Goal: Task Accomplishment & Management: Manage account settings

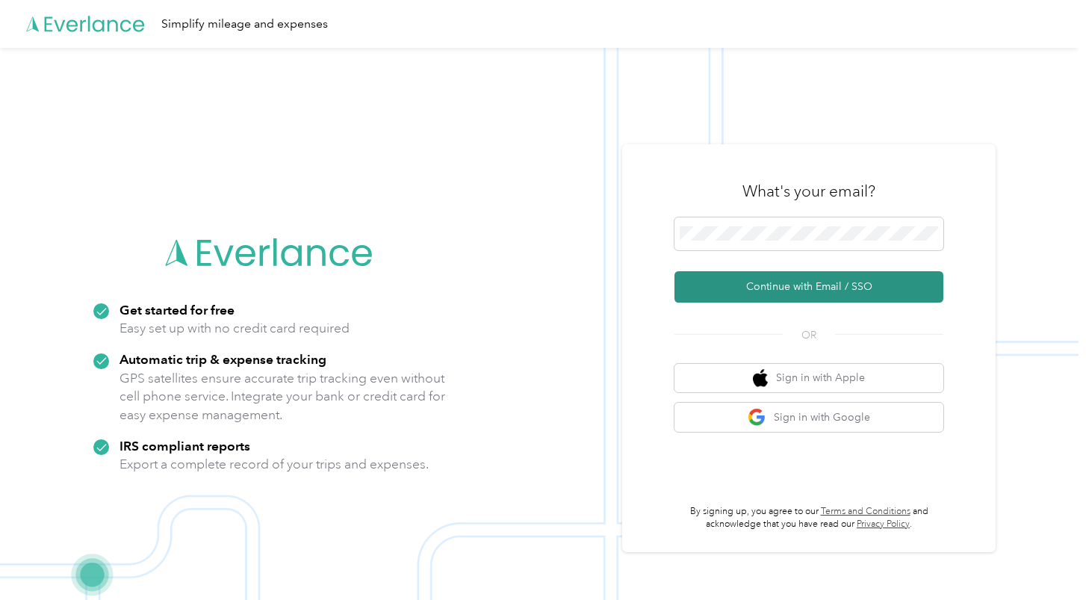
click at [806, 287] on button "Continue with Email / SSO" at bounding box center [809, 286] width 269 height 31
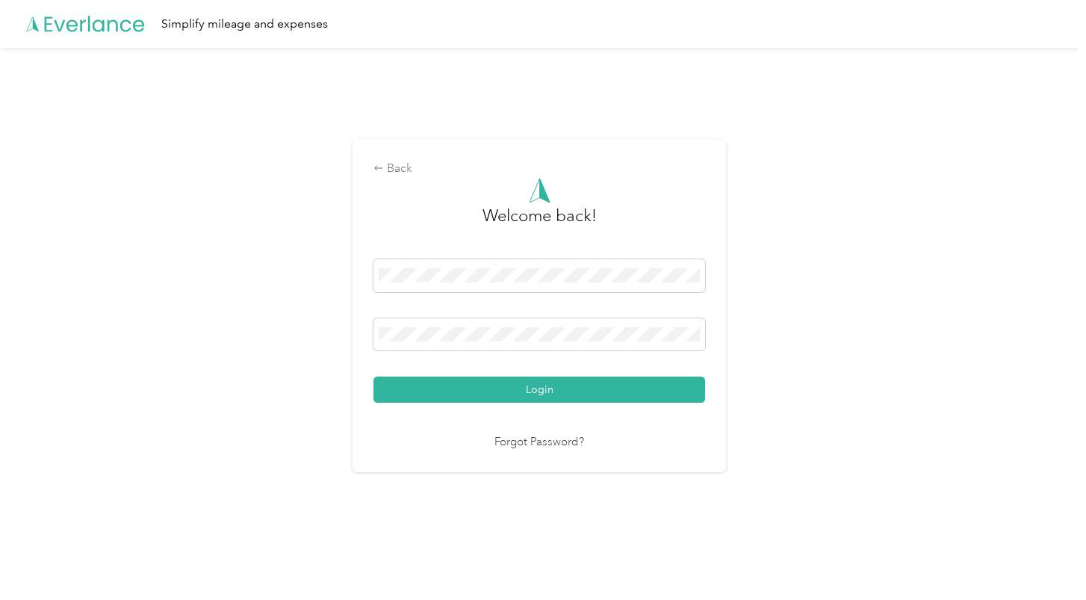
click at [532, 464] on div "Back Welcome back! Login Forgot Password?" at bounding box center [539, 305] width 373 height 332
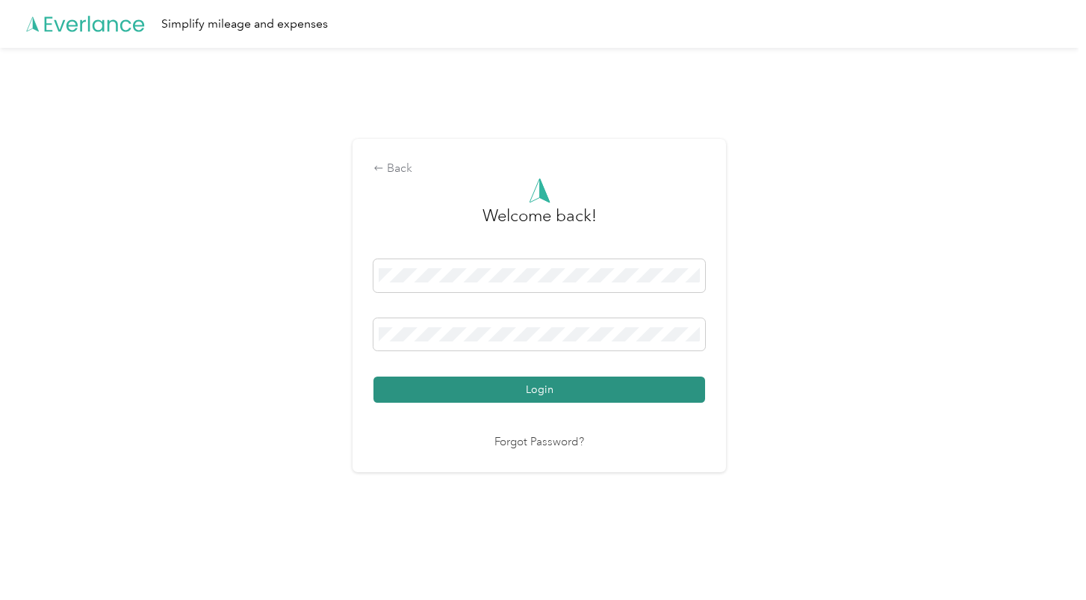
click at [503, 390] on button "Login" at bounding box center [539, 389] width 332 height 26
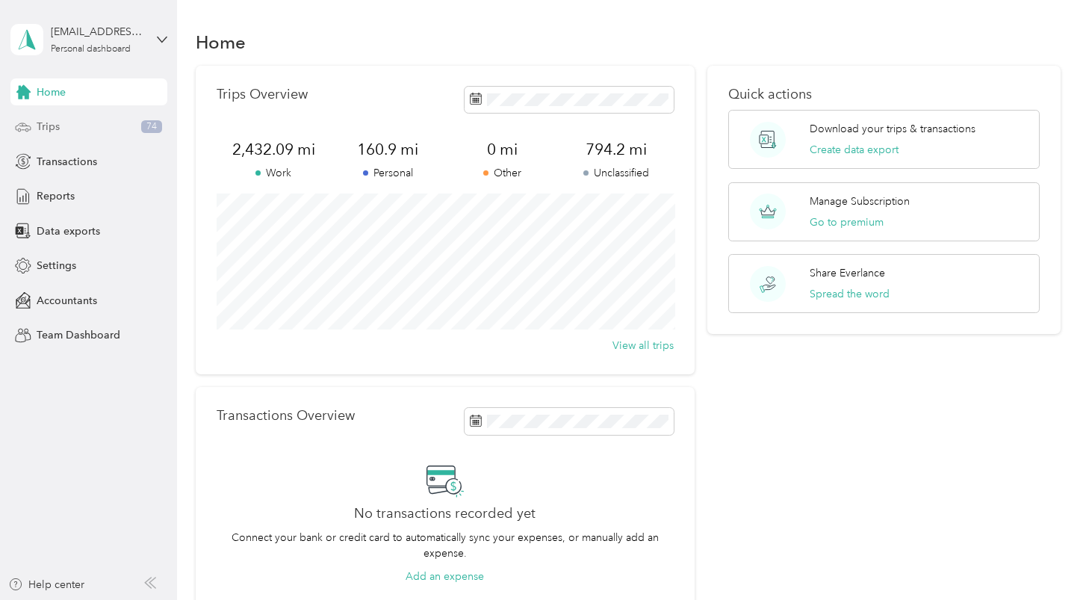
click at [69, 121] on div "Trips 74" at bounding box center [88, 127] width 157 height 27
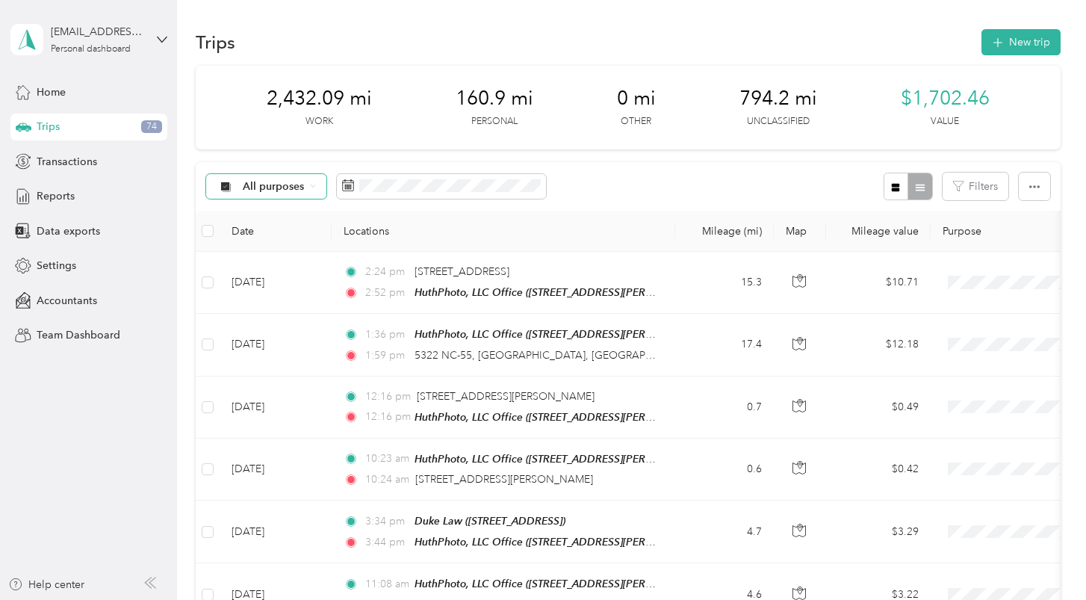
click at [315, 183] on icon at bounding box center [313, 186] width 6 height 6
click at [286, 232] on span "Unclassified" at bounding box center [280, 234] width 72 height 16
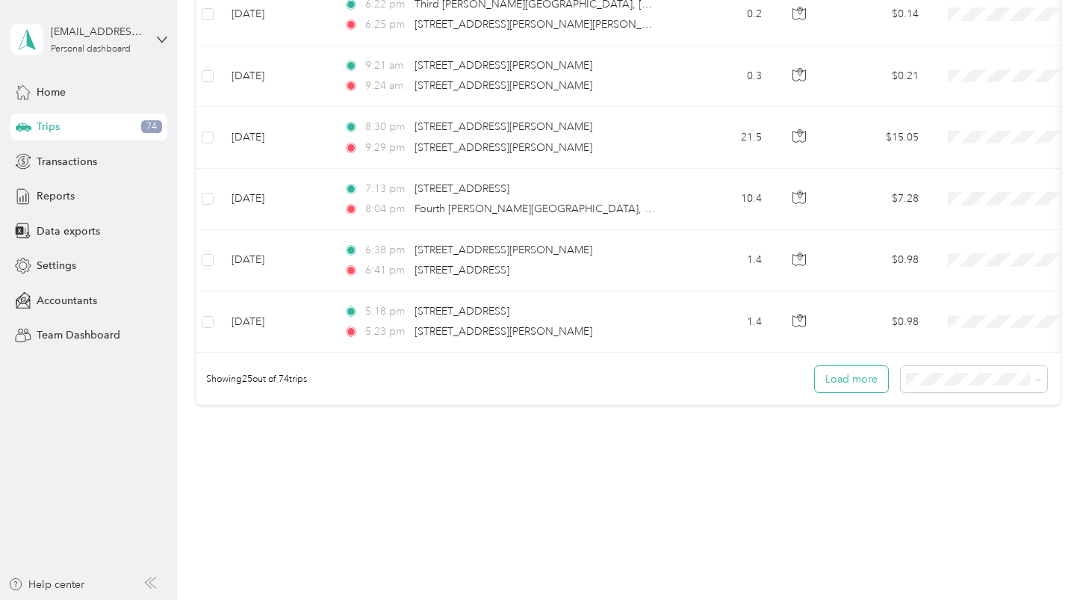
click at [856, 369] on button "Load more" at bounding box center [851, 379] width 73 height 26
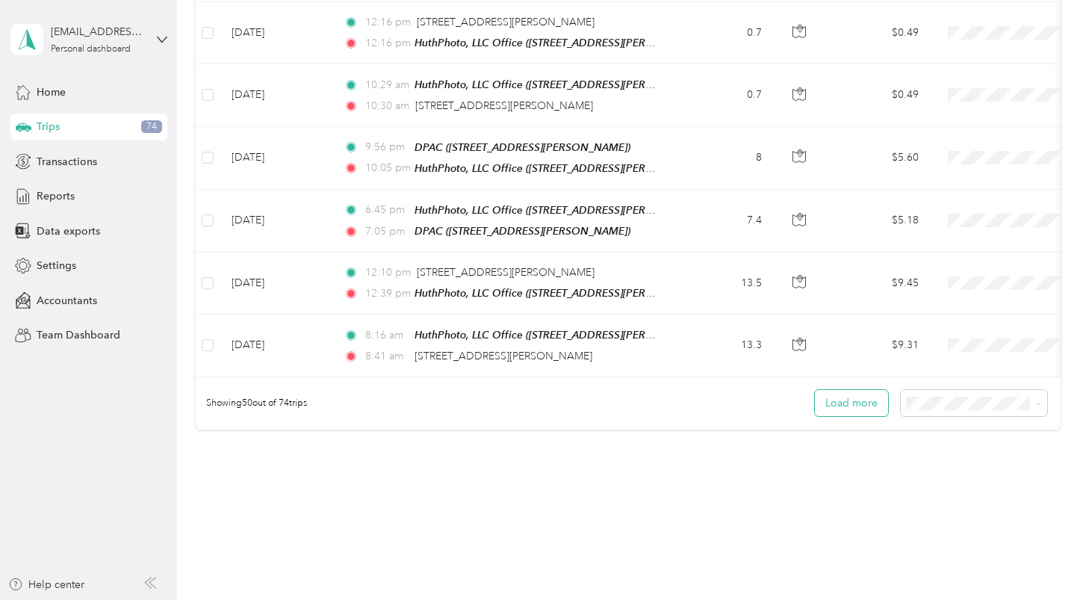
click at [863, 390] on button "Load more" at bounding box center [851, 403] width 73 height 26
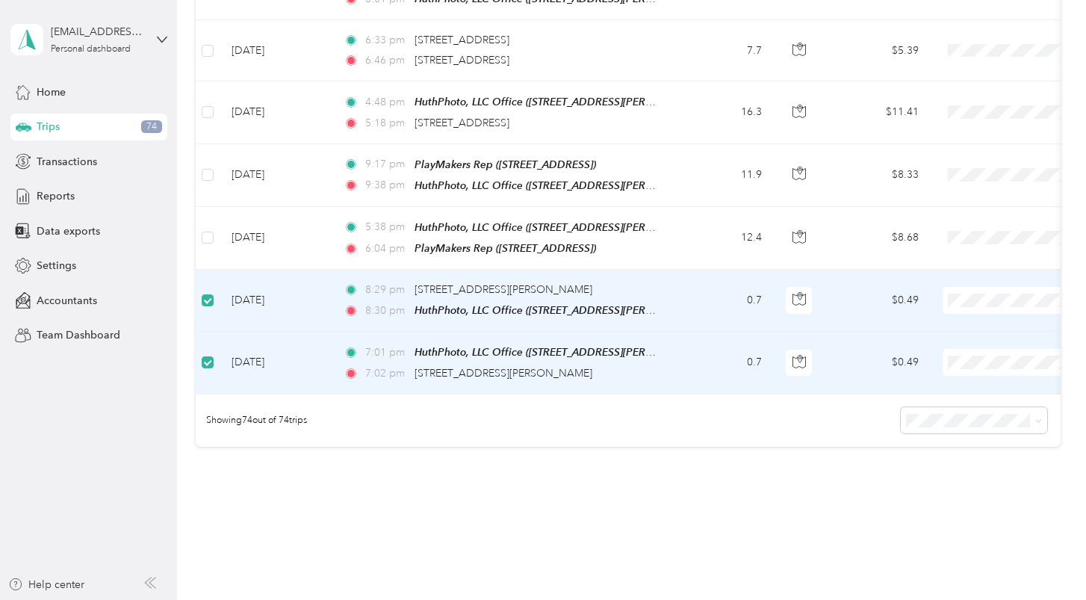
click at [338, 273] on td "8:29 pm [STREET_ADDRESS][PERSON_NAME] 8:30 pm HuthPhoto, LLC Office ([STREET_AD…" at bounding box center [504, 301] width 344 height 62
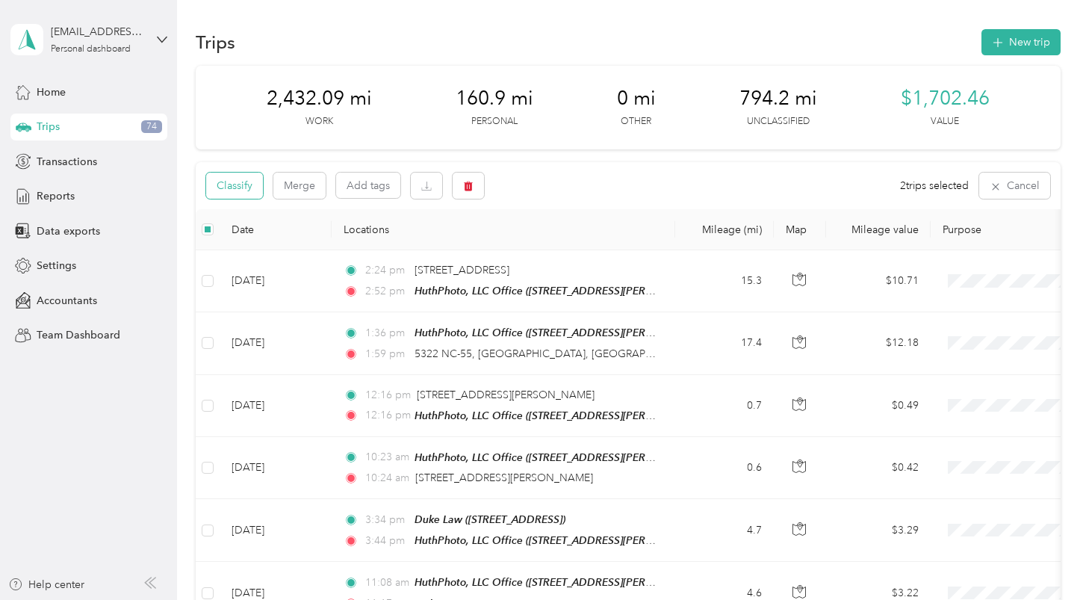
click at [234, 182] on button "Classify" at bounding box center [234, 186] width 57 height 26
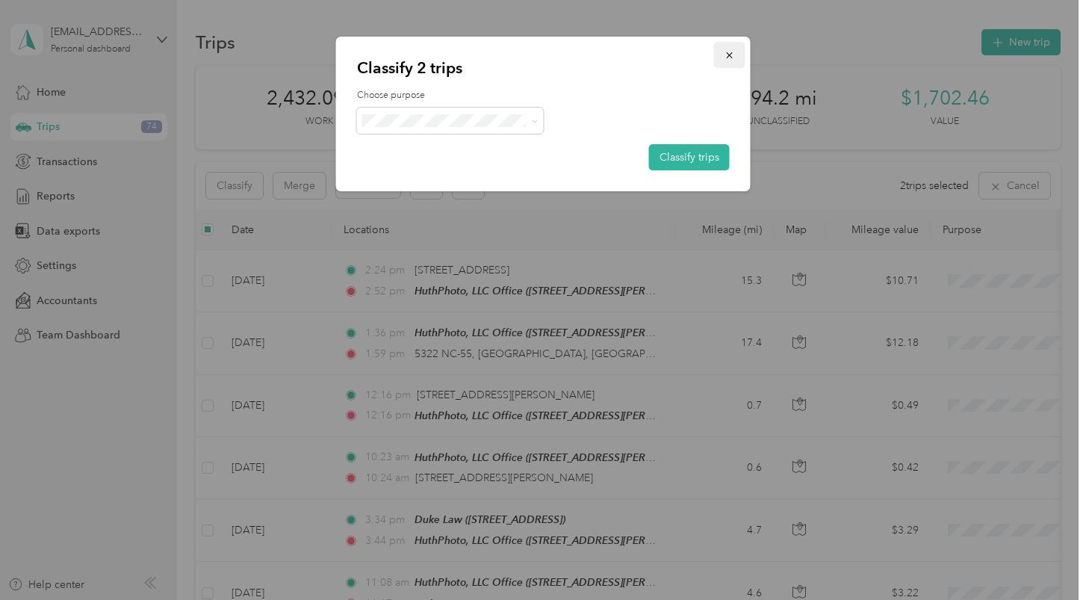
click at [728, 51] on icon "button" at bounding box center [730, 55] width 10 height 10
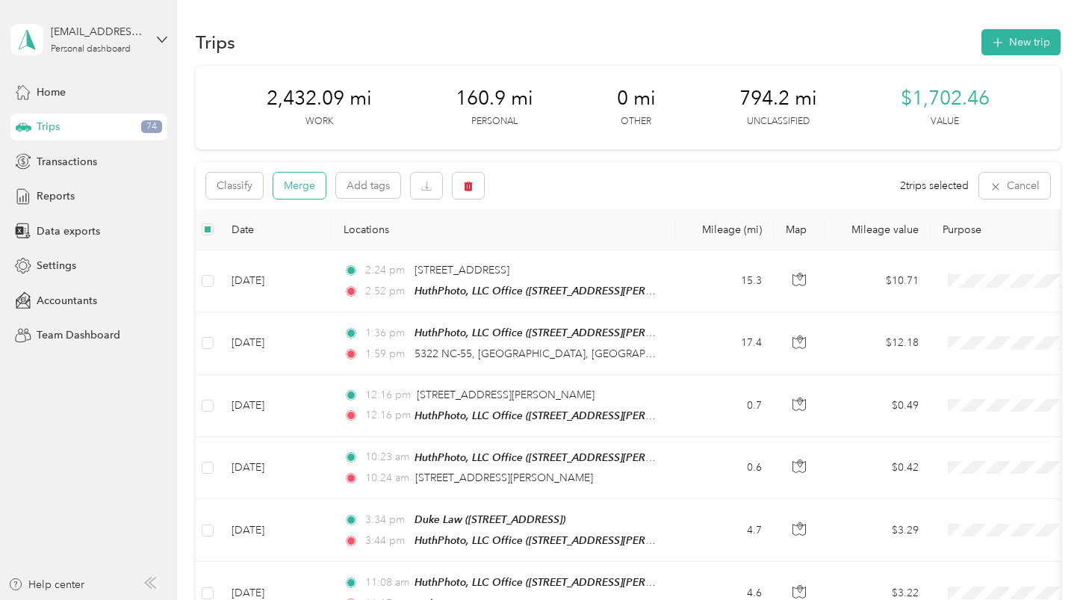
click at [303, 183] on button "Merge" at bounding box center [299, 186] width 52 height 26
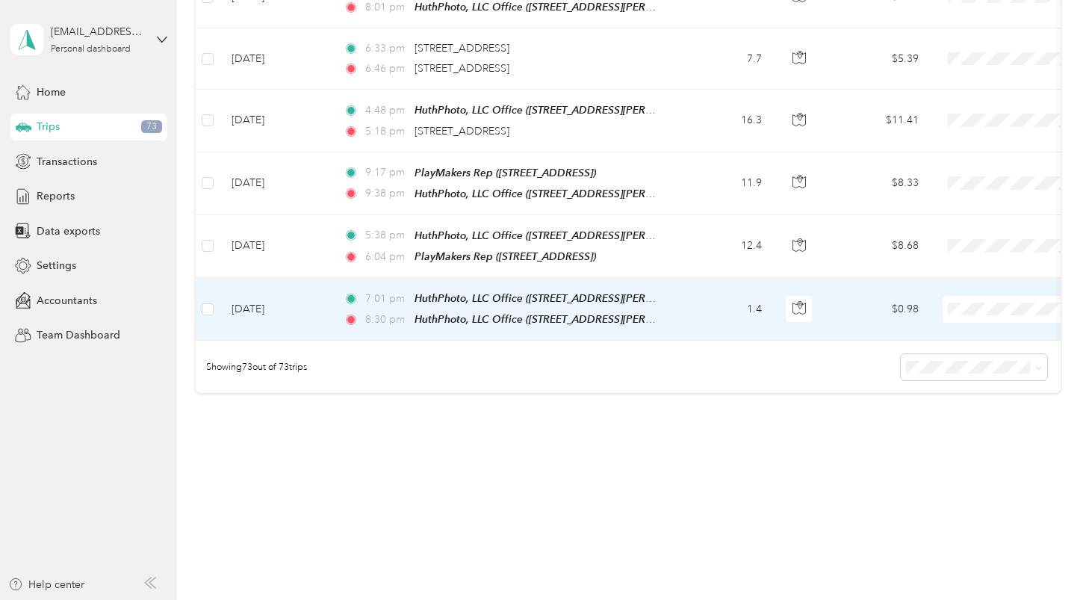
click at [713, 278] on td "1.4" at bounding box center [724, 309] width 99 height 63
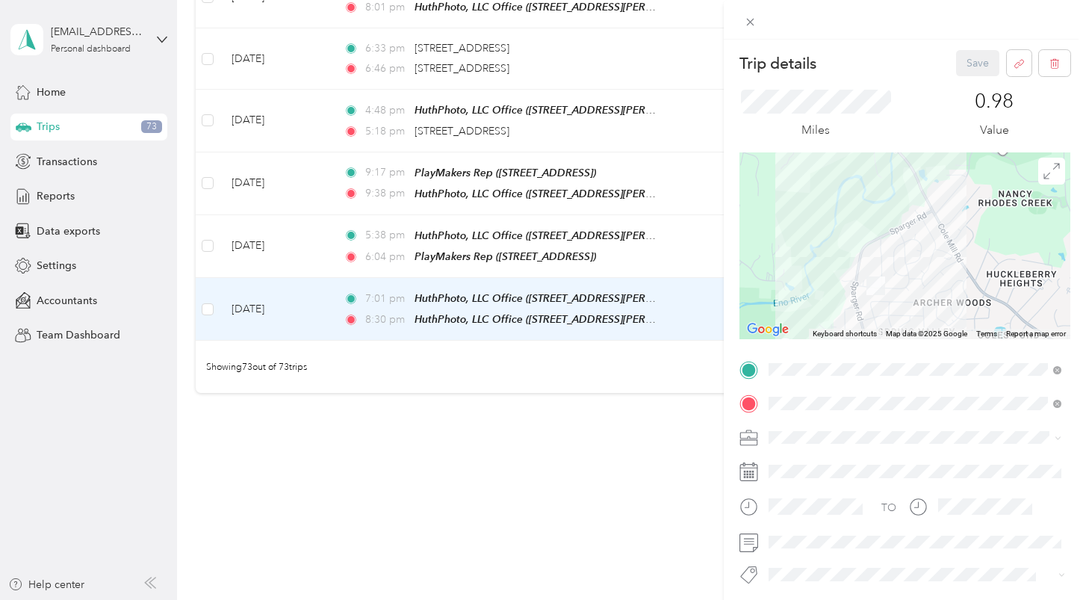
click at [797, 281] on span "Personal" at bounding box center [794, 279] width 40 height 13
click at [972, 67] on button "Save" at bounding box center [977, 63] width 43 height 26
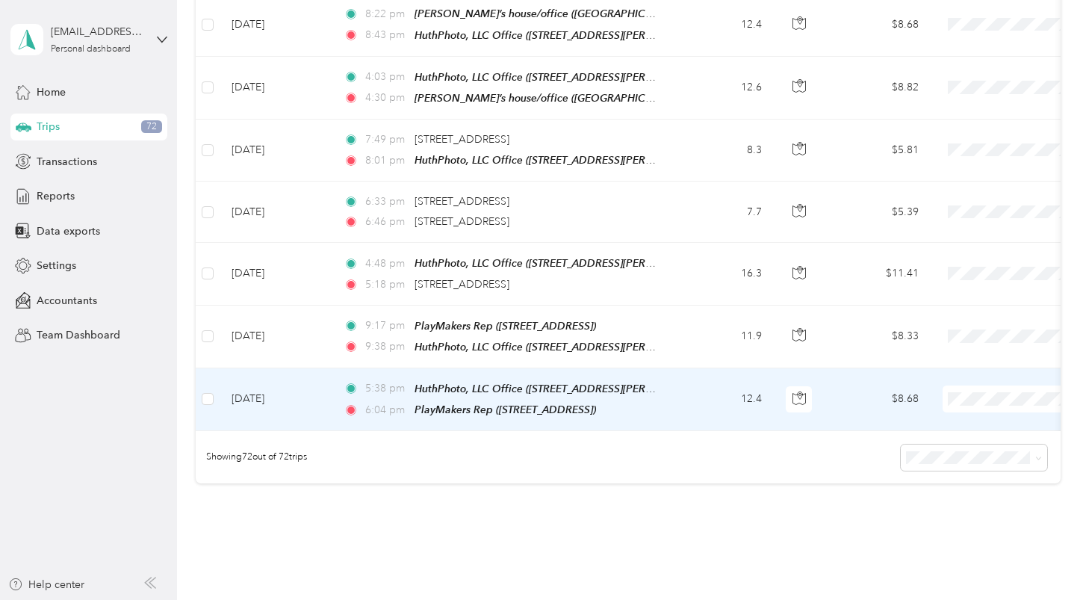
scroll to position [4258, 0]
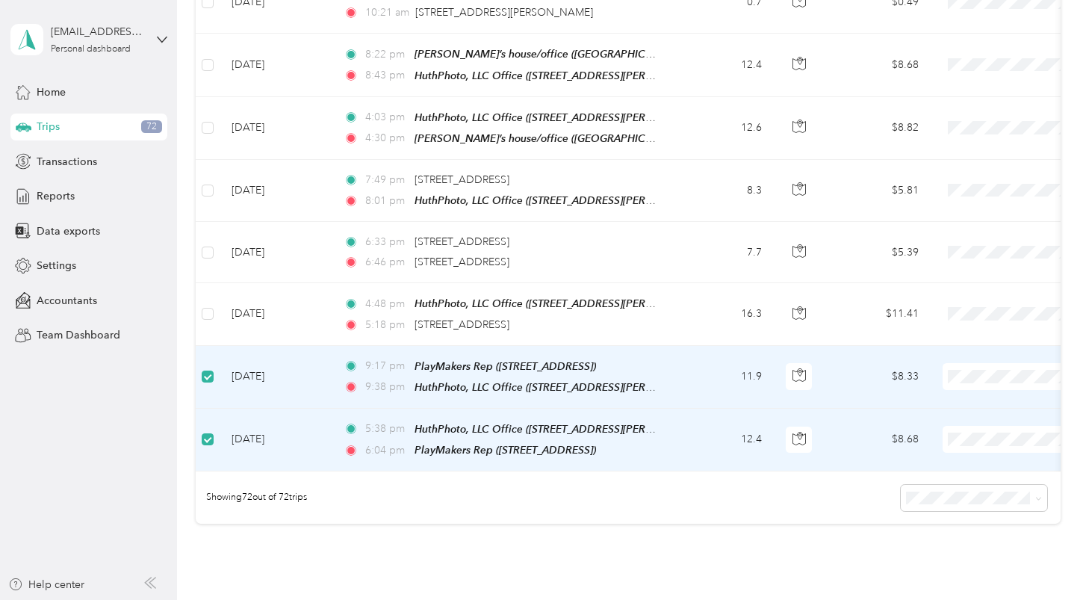
click at [678, 349] on td "11.9" at bounding box center [724, 377] width 99 height 63
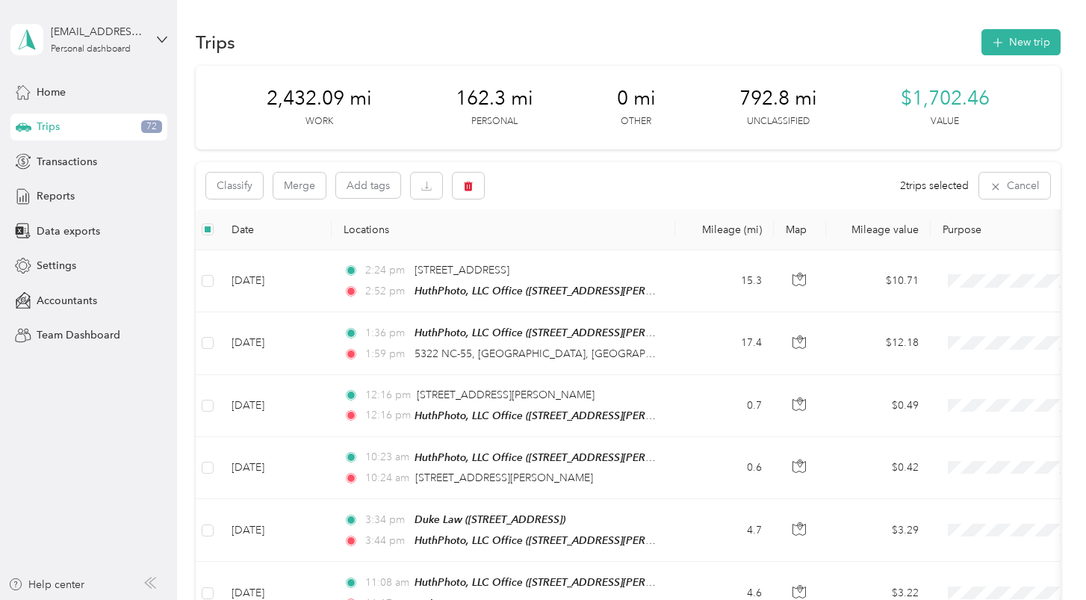
scroll to position [0, 0]
click at [317, 188] on button "Merge" at bounding box center [299, 186] width 52 height 26
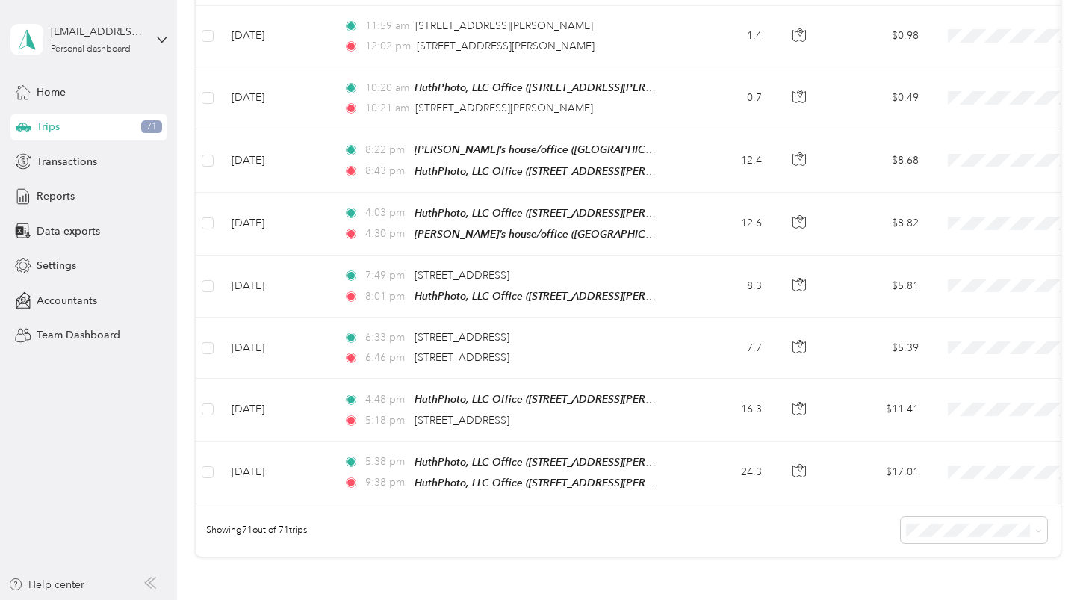
scroll to position [4158, 0]
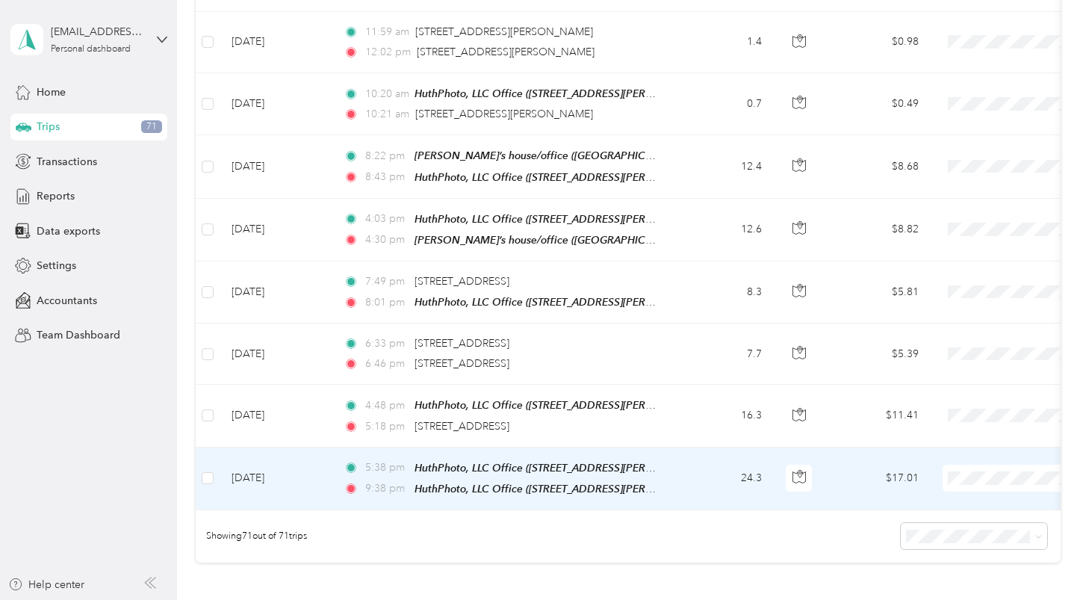
click at [662, 447] on td "5:38 pm HuthPhoto, LLC Office ([STREET_ADDRESS][PERSON_NAME]) 9:38 pm HuthPhoto…" at bounding box center [504, 478] width 344 height 63
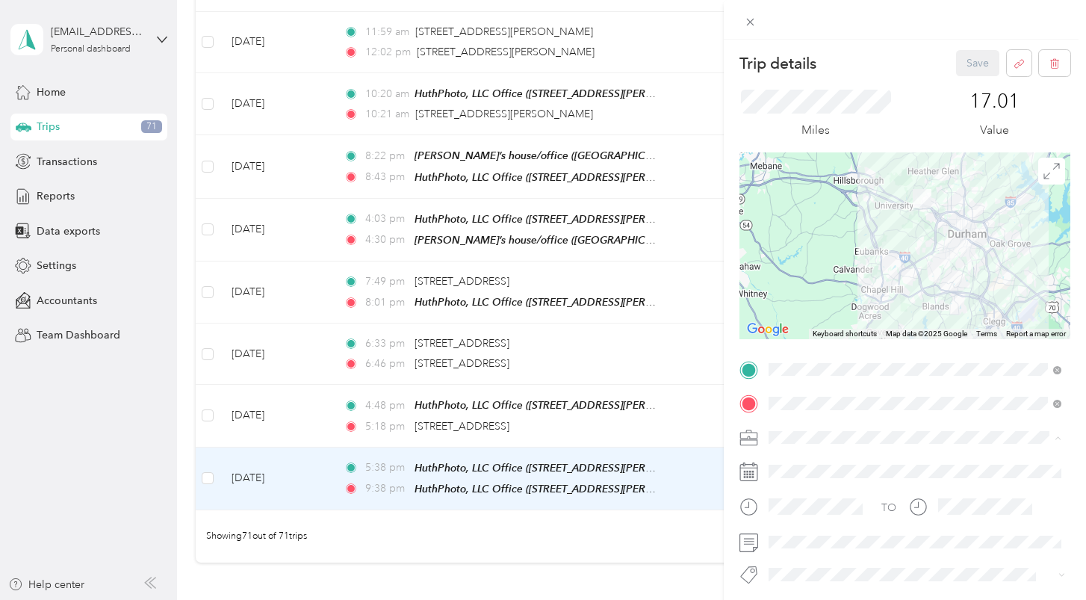
click at [793, 253] on span "Work" at bounding box center [786, 253] width 25 height 13
click at [971, 63] on button "Save" at bounding box center [977, 63] width 43 height 26
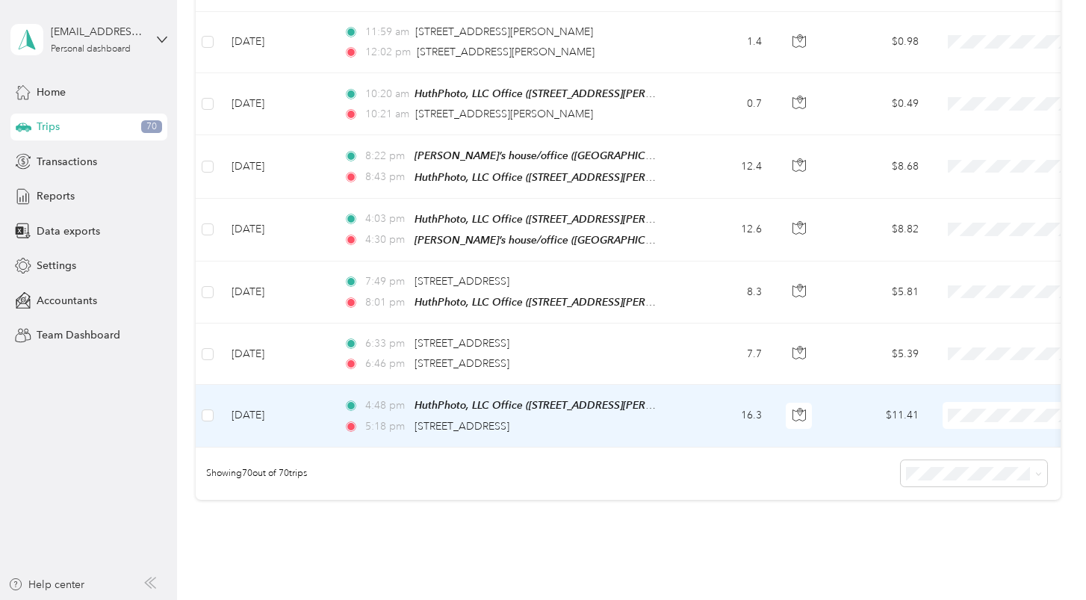
click at [665, 385] on td "4:48 pm HuthPhoto, LLC Office ([STREET_ADDRESS][PERSON_NAME]) 5:18 pm [STREET_A…" at bounding box center [504, 416] width 344 height 62
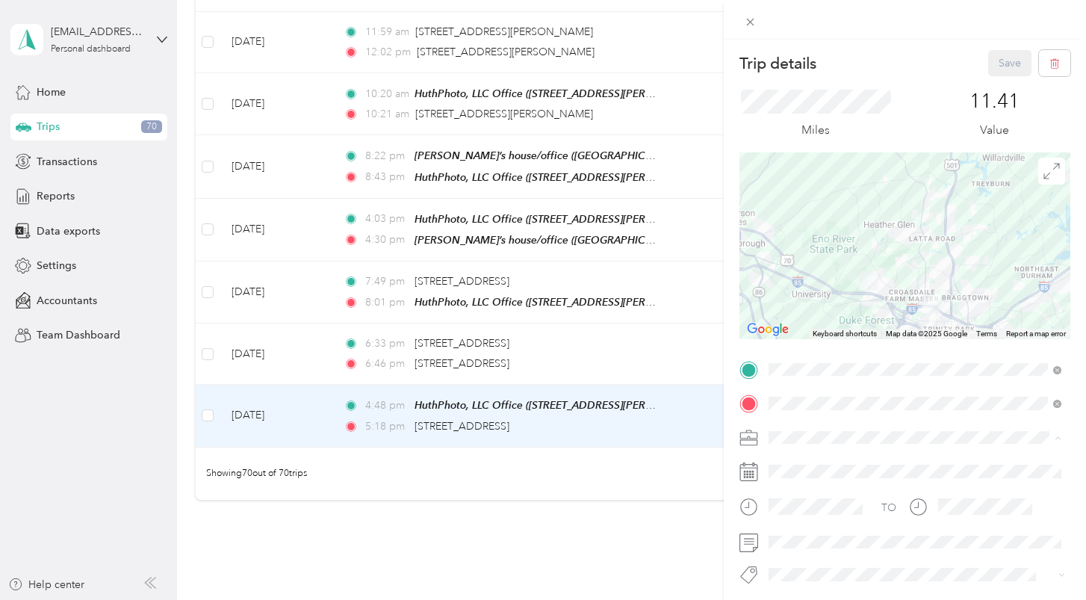
click at [803, 279] on span "Personal" at bounding box center [794, 279] width 40 height 13
click at [1003, 55] on button "Save" at bounding box center [1009, 63] width 43 height 26
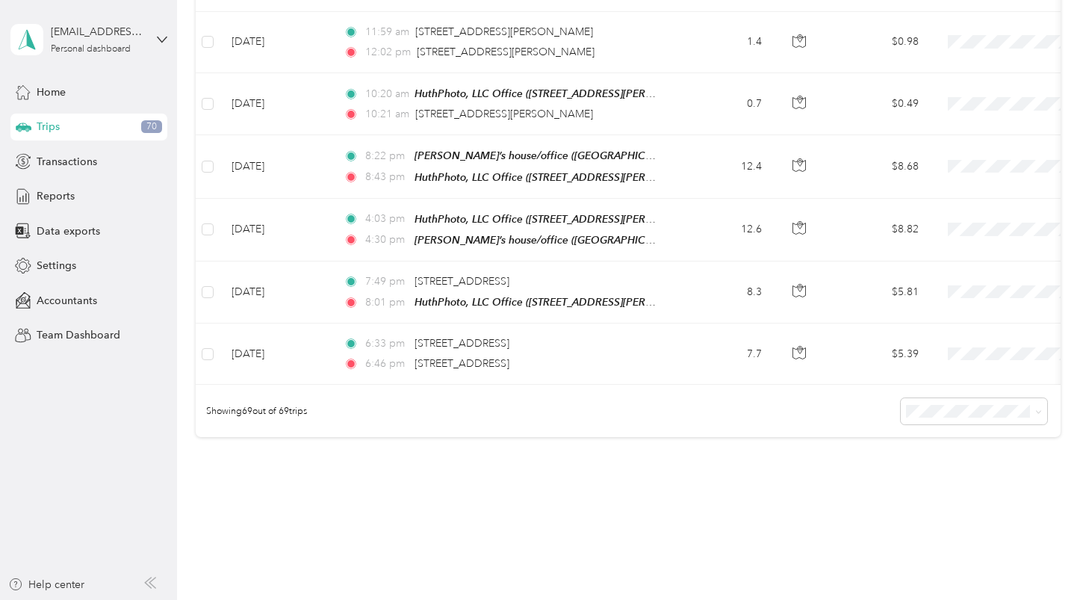
scroll to position [4153, 0]
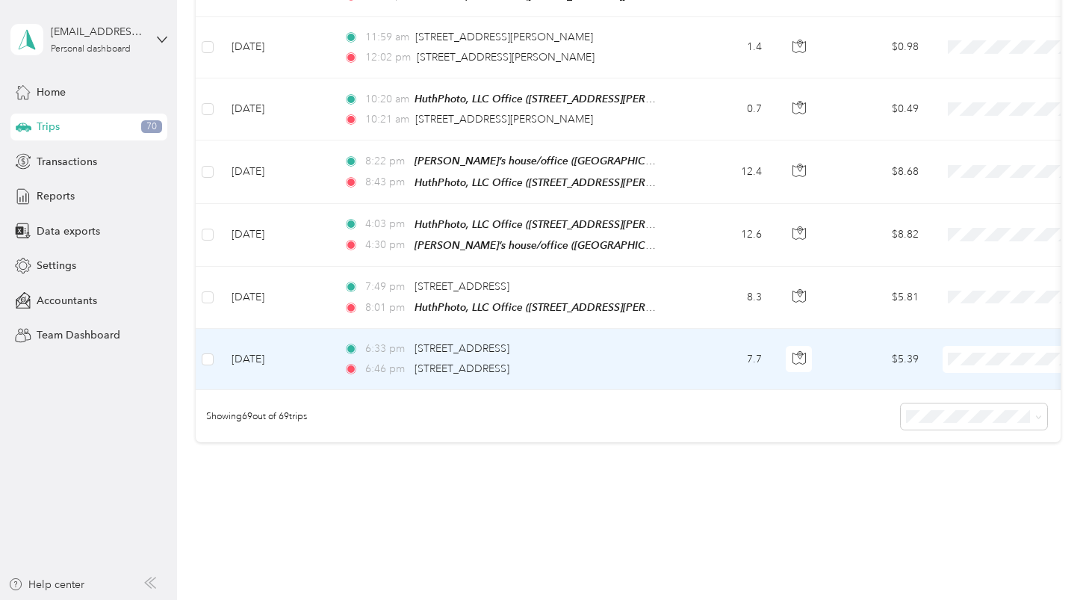
click at [628, 361] on div "6:46 pm [STREET_ADDRESS]" at bounding box center [501, 369] width 314 height 16
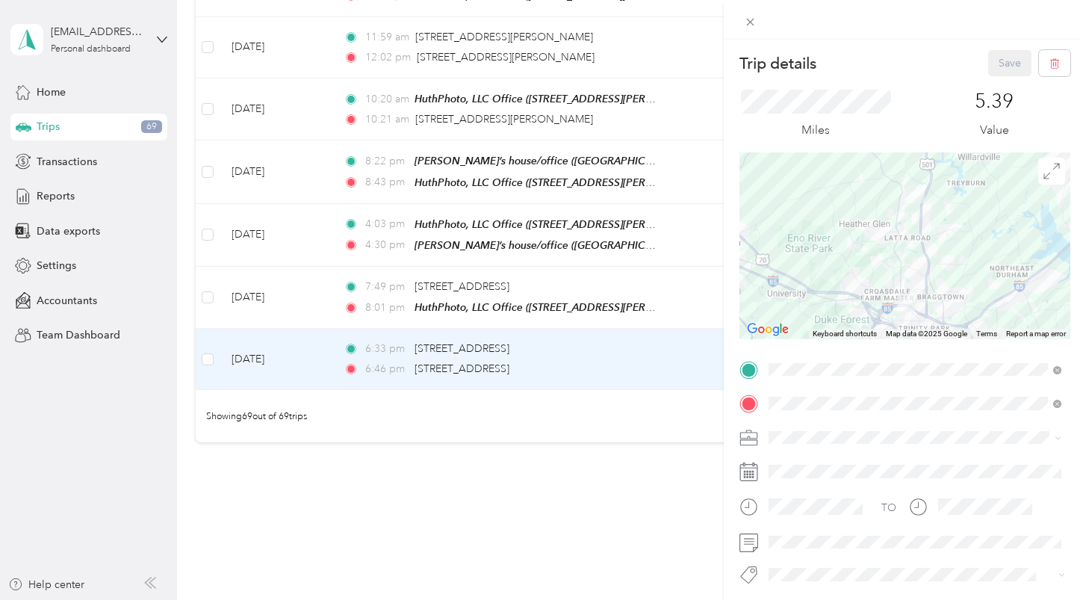
click at [808, 281] on li "Personal" at bounding box center [914, 272] width 303 height 26
click at [1002, 63] on button "Save" at bounding box center [1009, 63] width 43 height 26
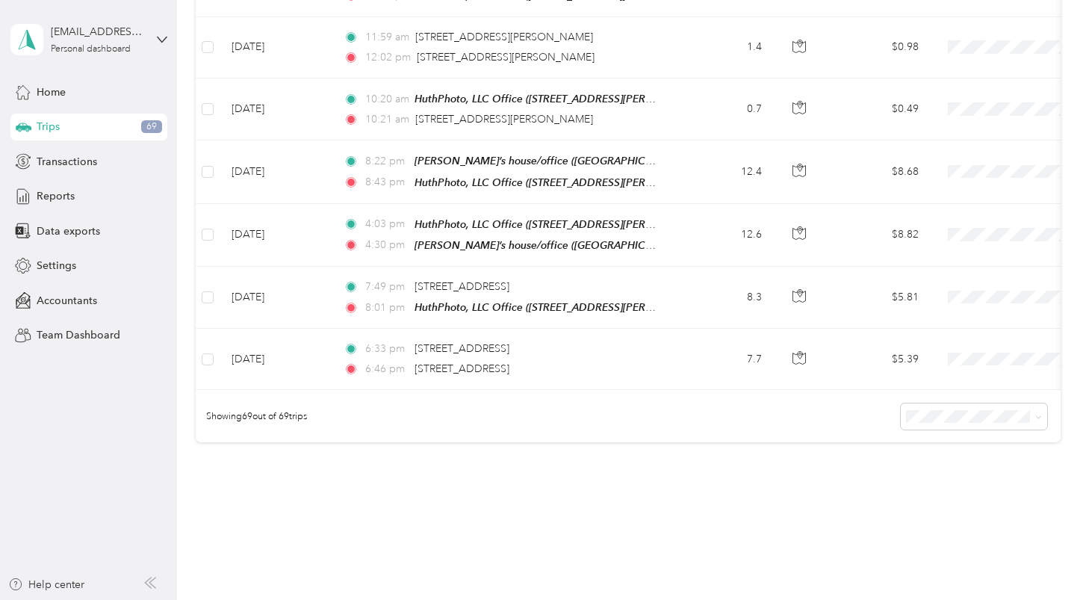
scroll to position [4092, 0]
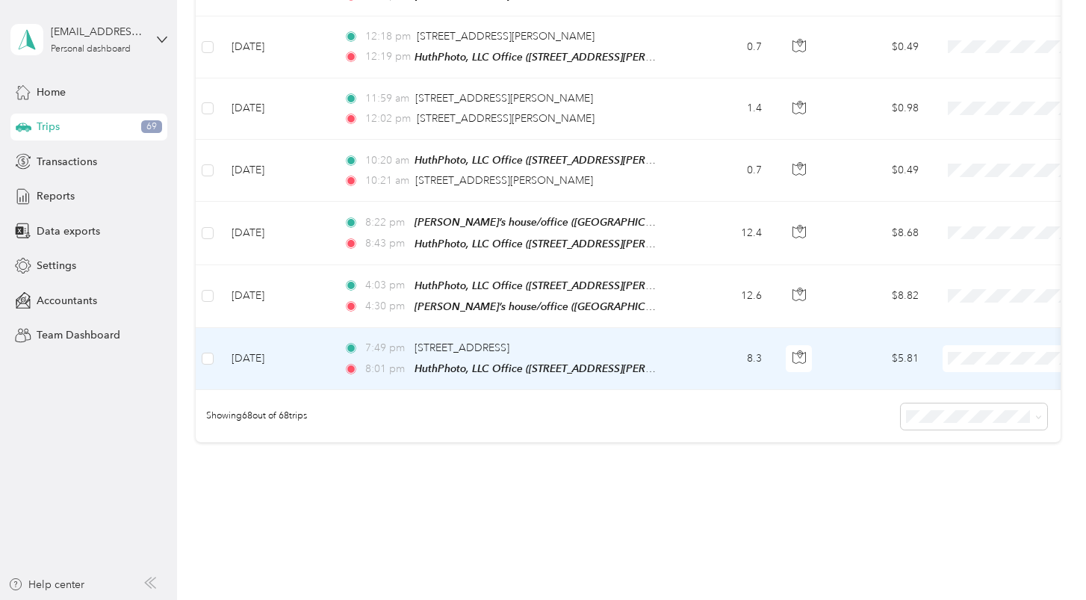
click at [666, 328] on td "7:49 pm [STREET_ADDRESS] 8:01 pm HuthPhoto, LLC Office ([STREET_ADDRESS][PERSON…" at bounding box center [504, 359] width 344 height 62
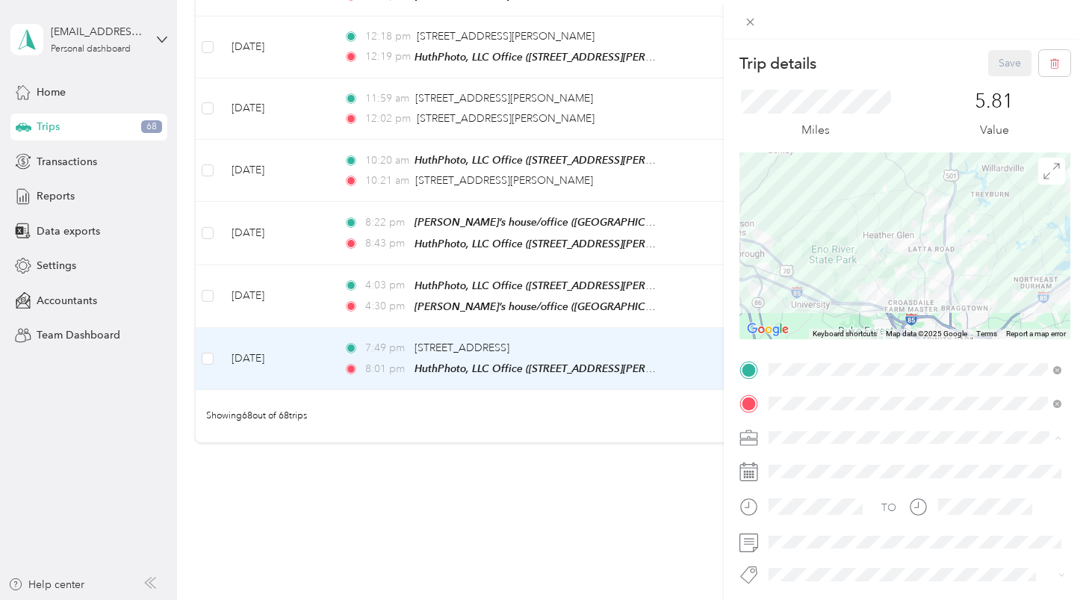
click at [812, 280] on span "Personal" at bounding box center [794, 279] width 40 height 13
click at [1001, 61] on button "Save" at bounding box center [1009, 63] width 43 height 26
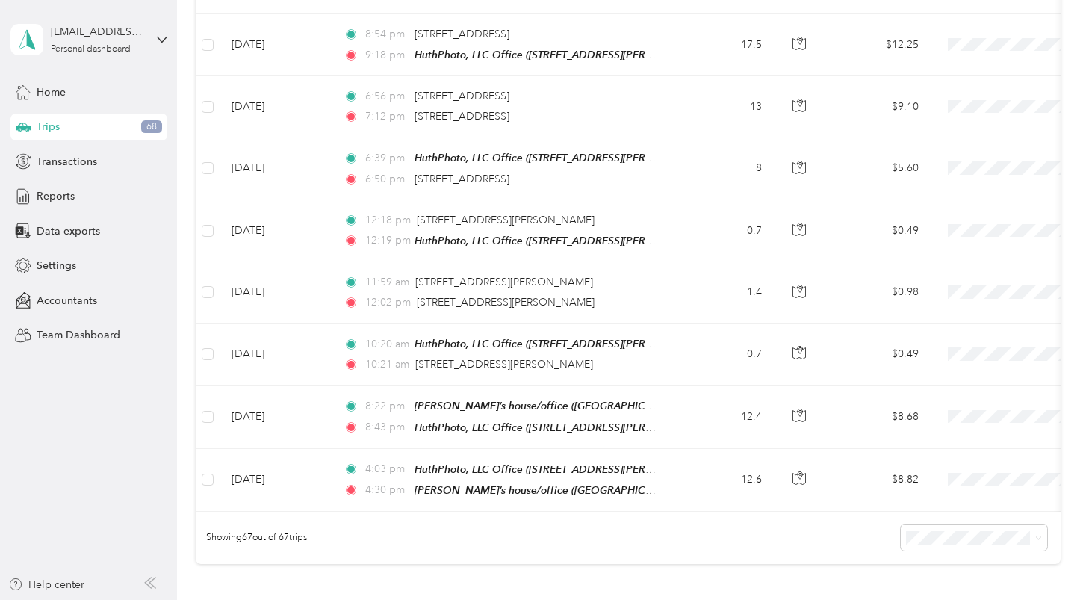
scroll to position [3907, 0]
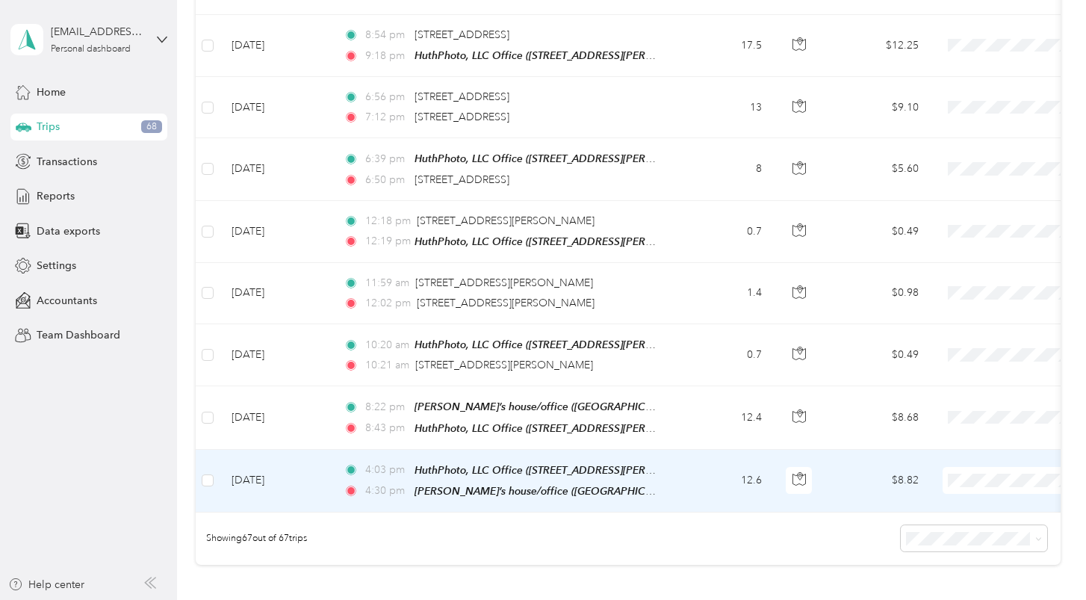
click at [689, 450] on td "12.6" at bounding box center [724, 481] width 99 height 63
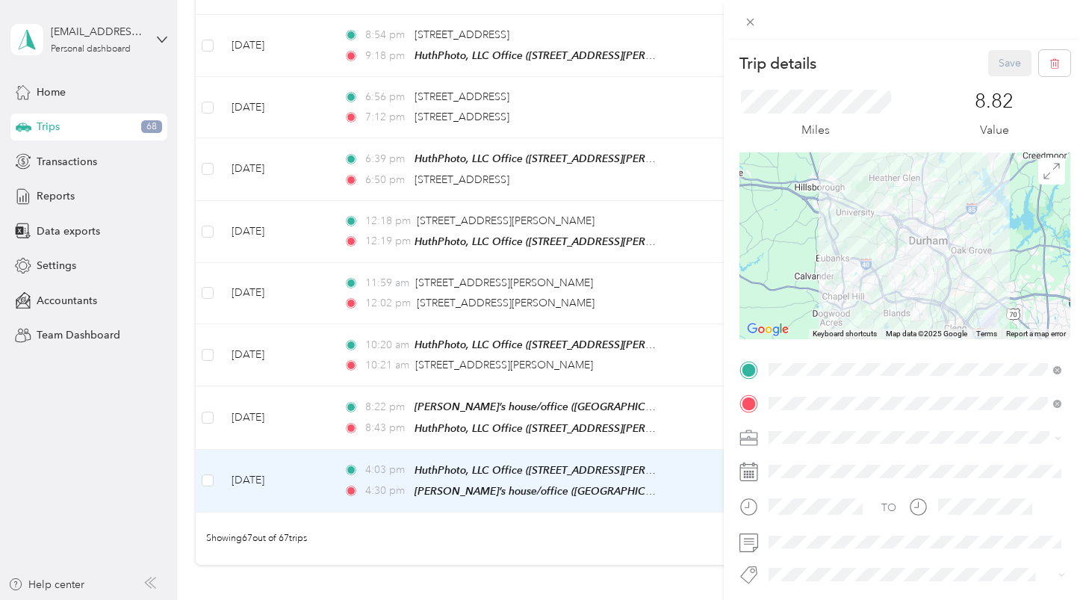
click at [811, 285] on li "Personal" at bounding box center [914, 278] width 303 height 26
click at [1003, 67] on button "Save" at bounding box center [1009, 63] width 43 height 26
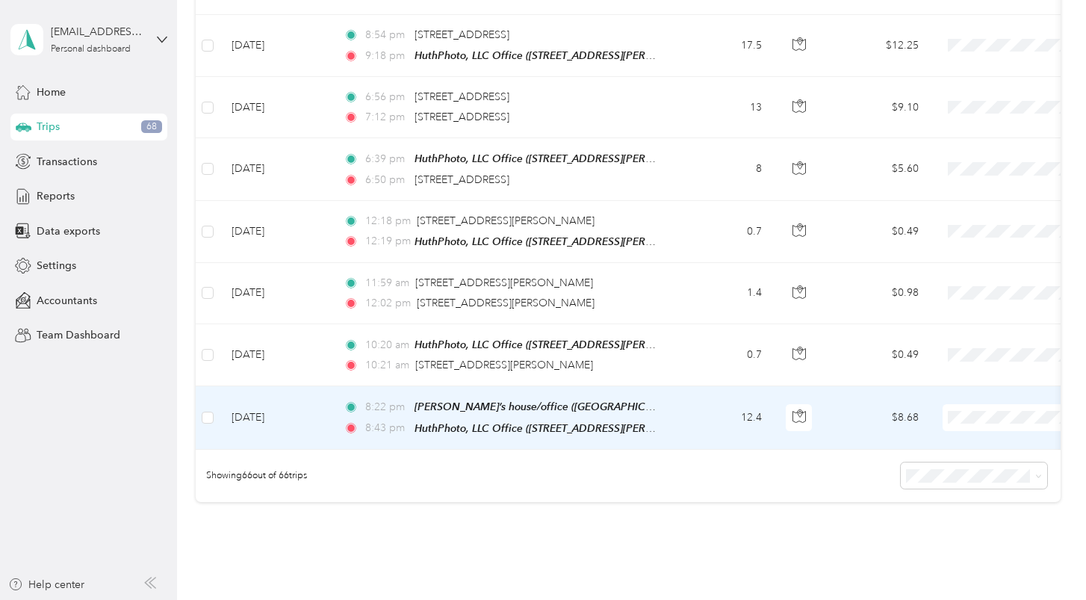
click at [702, 386] on td "12.4" at bounding box center [724, 417] width 99 height 63
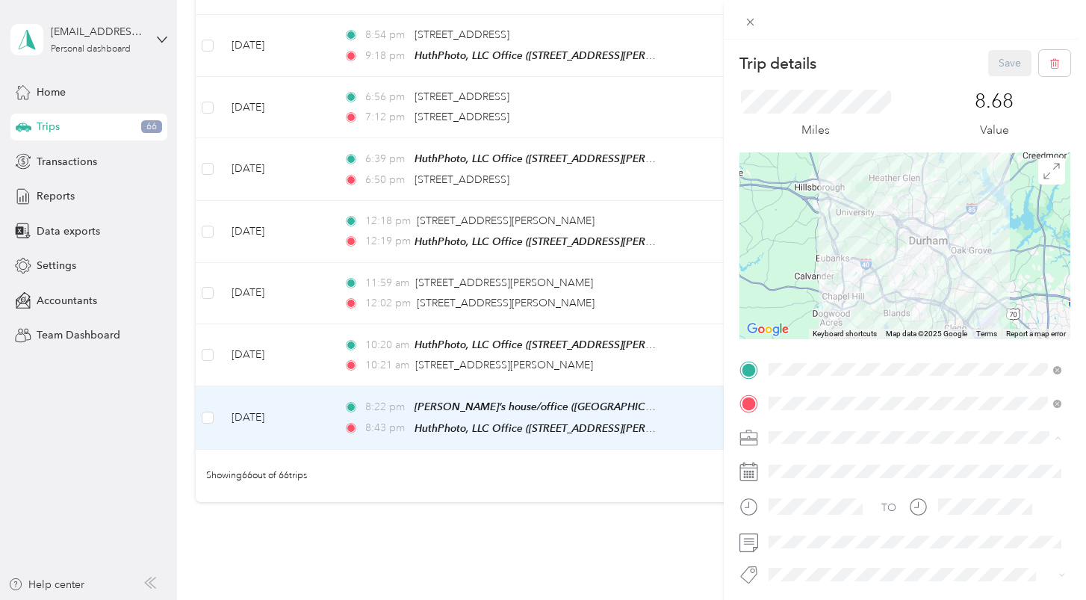
click at [806, 279] on div "Personal" at bounding box center [915, 280] width 282 height 16
click at [1002, 69] on button "Save" at bounding box center [1009, 63] width 43 height 26
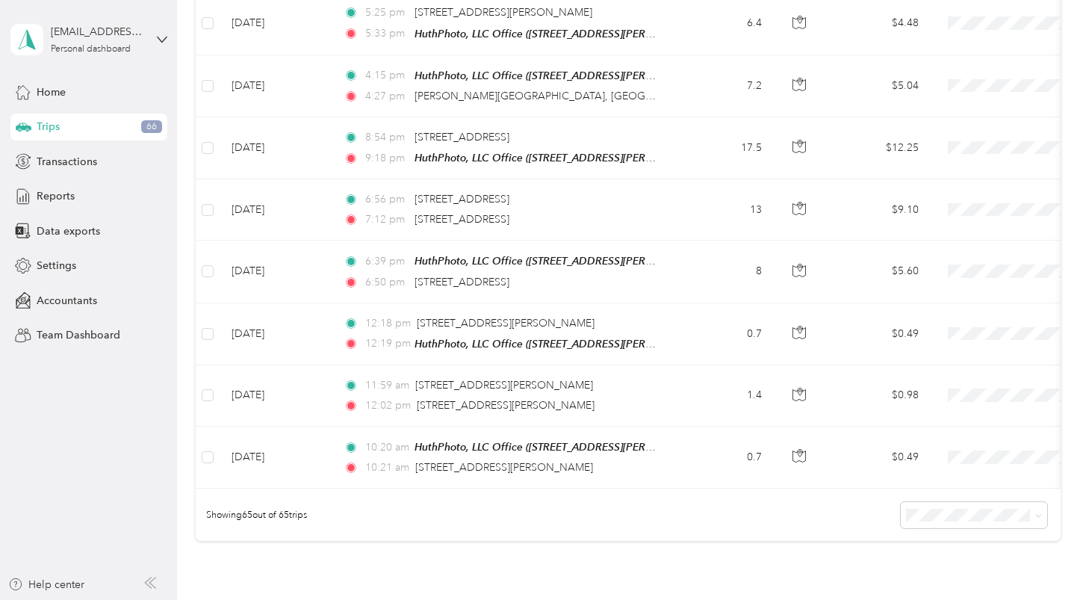
scroll to position [3807, 0]
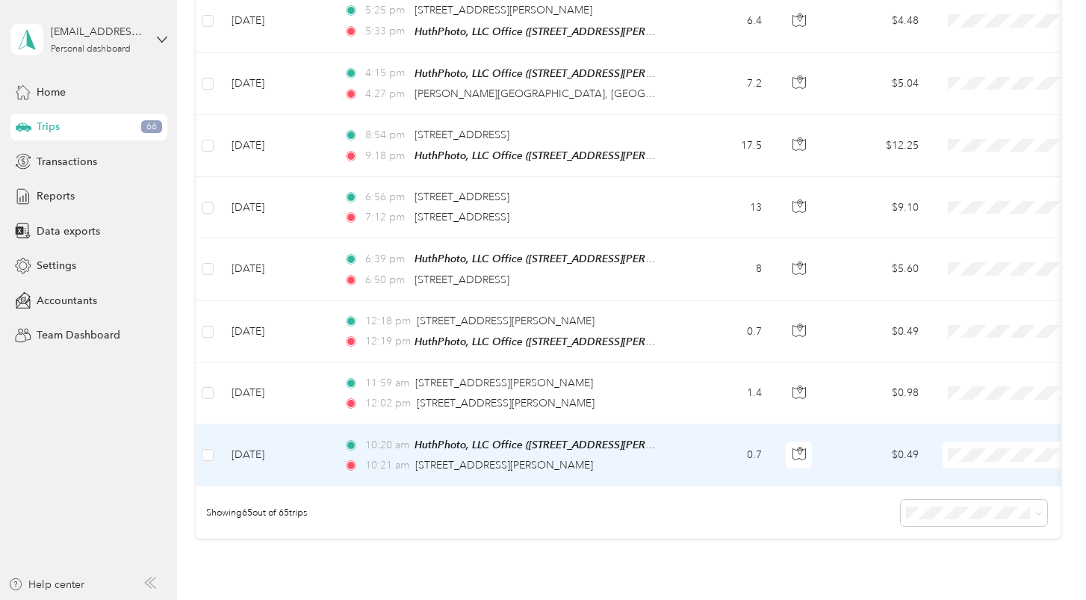
click at [707, 424] on td "0.7" at bounding box center [724, 455] width 99 height 62
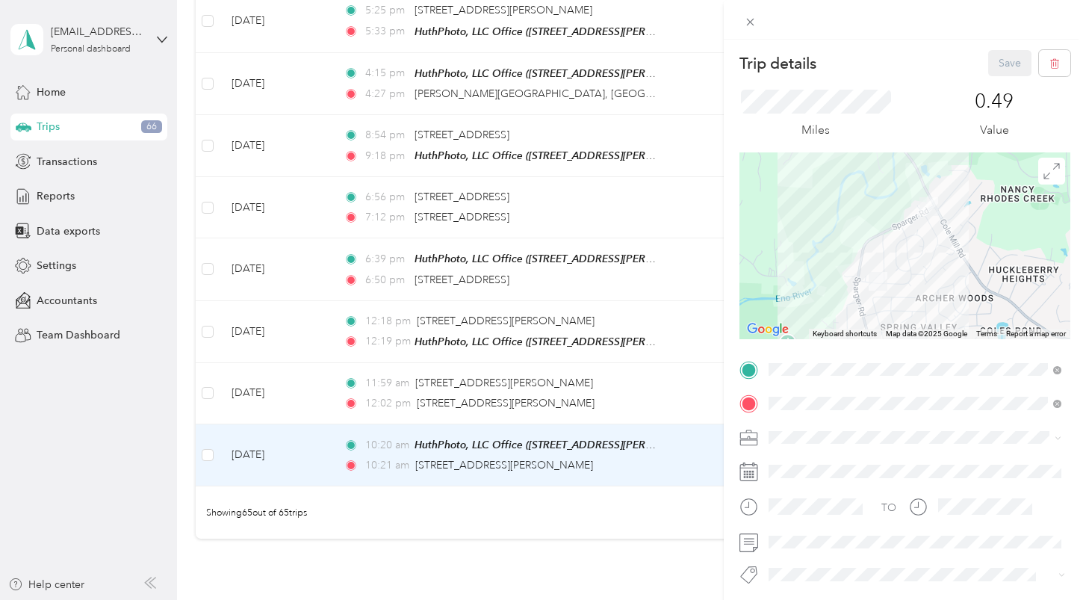
click at [824, 430] on span at bounding box center [916, 438] width 307 height 24
click at [839, 282] on div "Personal" at bounding box center [915, 279] width 282 height 16
click at [1002, 64] on button "Save" at bounding box center [1009, 63] width 43 height 26
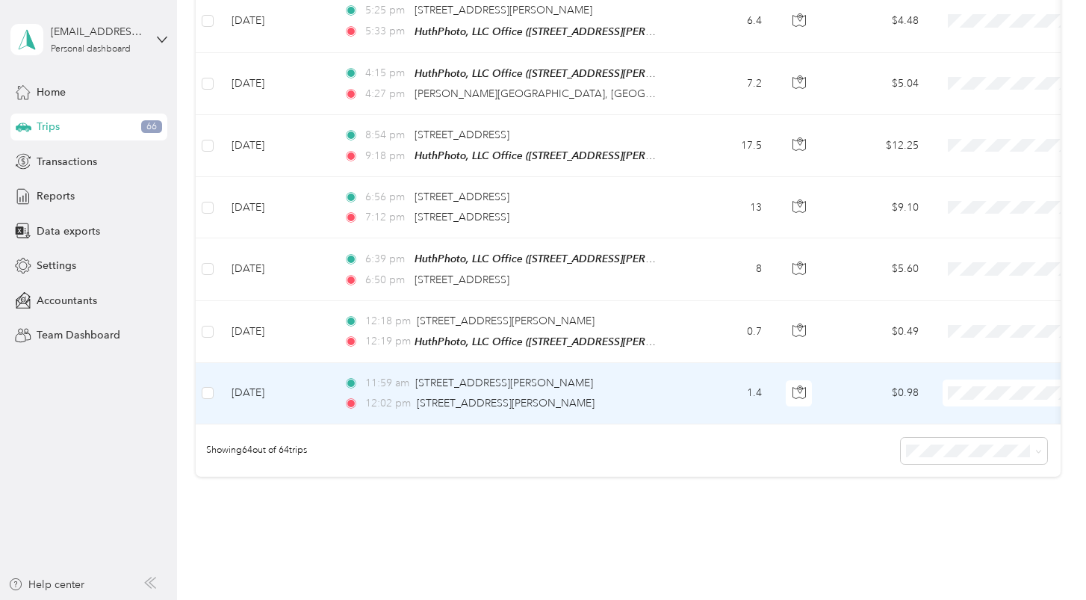
click at [659, 363] on td "11:59 am [STREET_ADDRESS][PERSON_NAME] 12:02 pm [STREET_ADDRESS][PERSON_NAME]" at bounding box center [504, 393] width 344 height 61
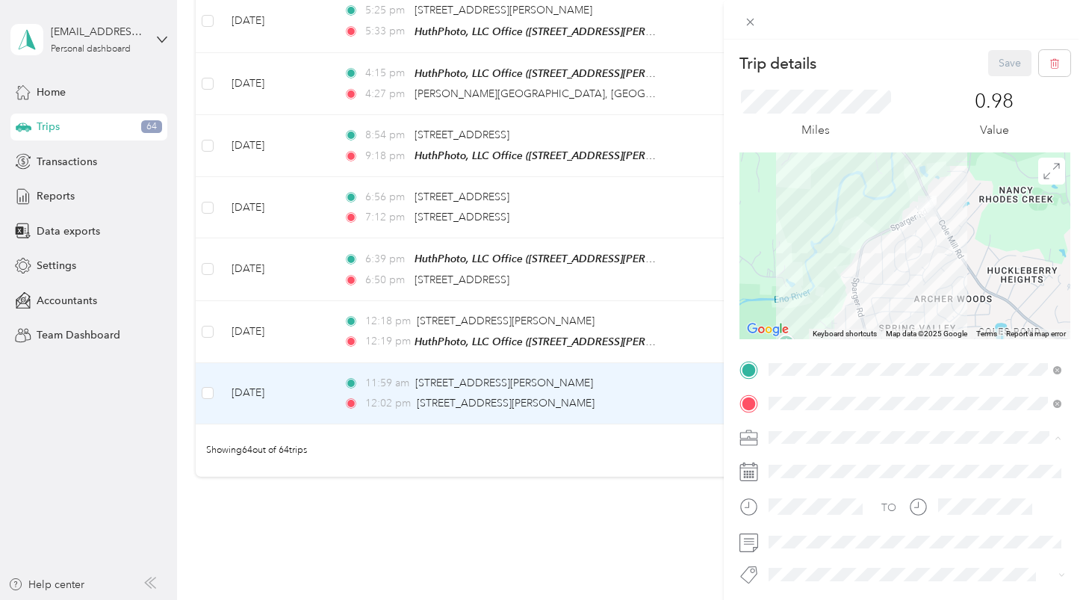
click at [802, 288] on ol "Work Personal Other Charity Medical Moving Commute" at bounding box center [914, 332] width 303 height 183
click at [797, 282] on span "Personal" at bounding box center [794, 279] width 40 height 13
click at [1008, 61] on button "Save" at bounding box center [1009, 63] width 43 height 26
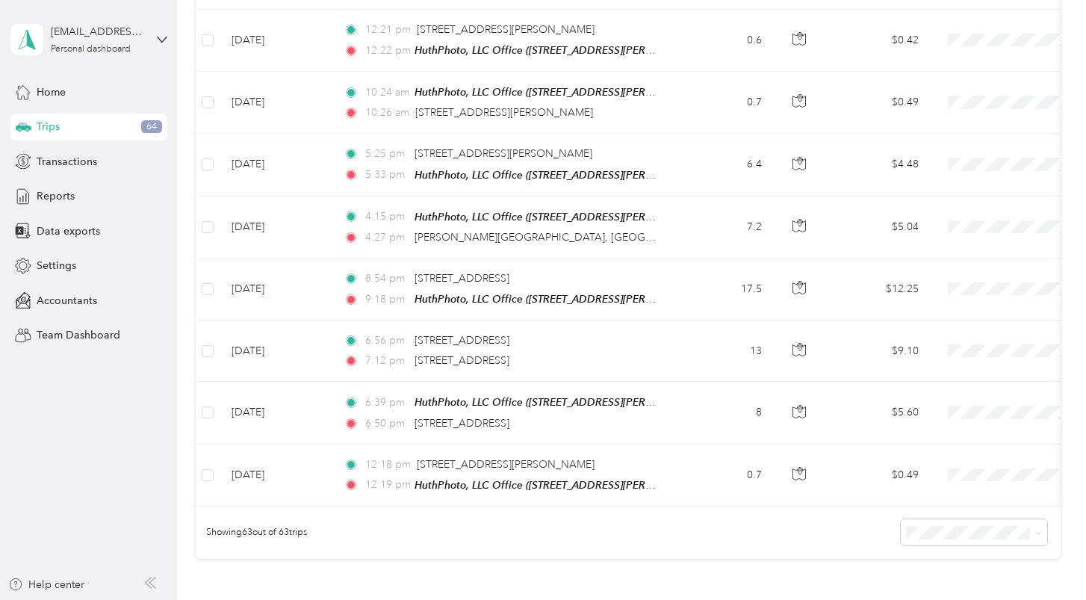
scroll to position [3658, 0]
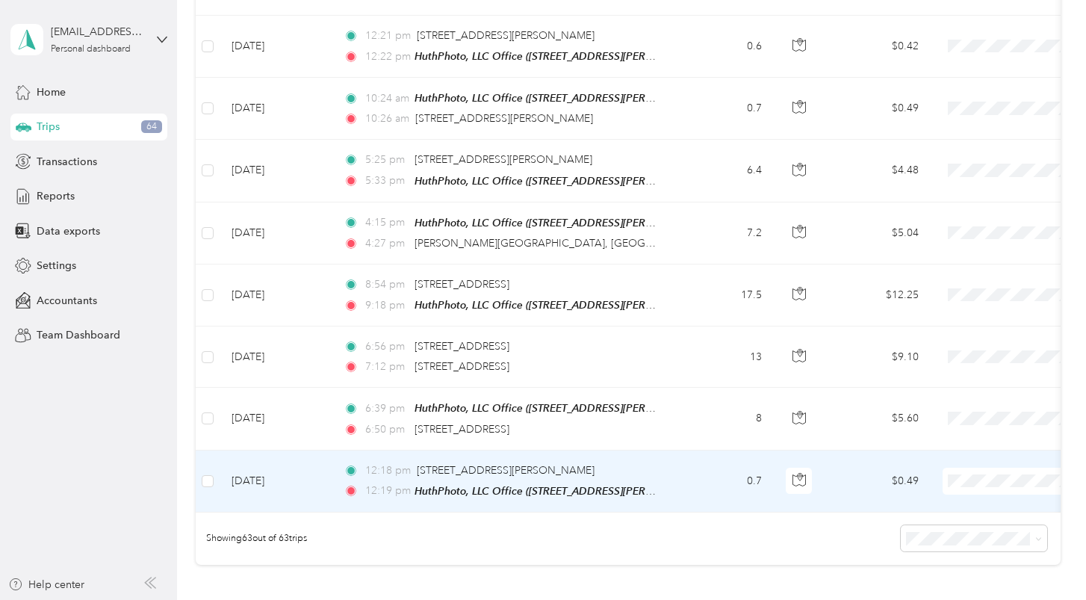
click at [685, 450] on td "0.7" at bounding box center [724, 481] width 99 height 62
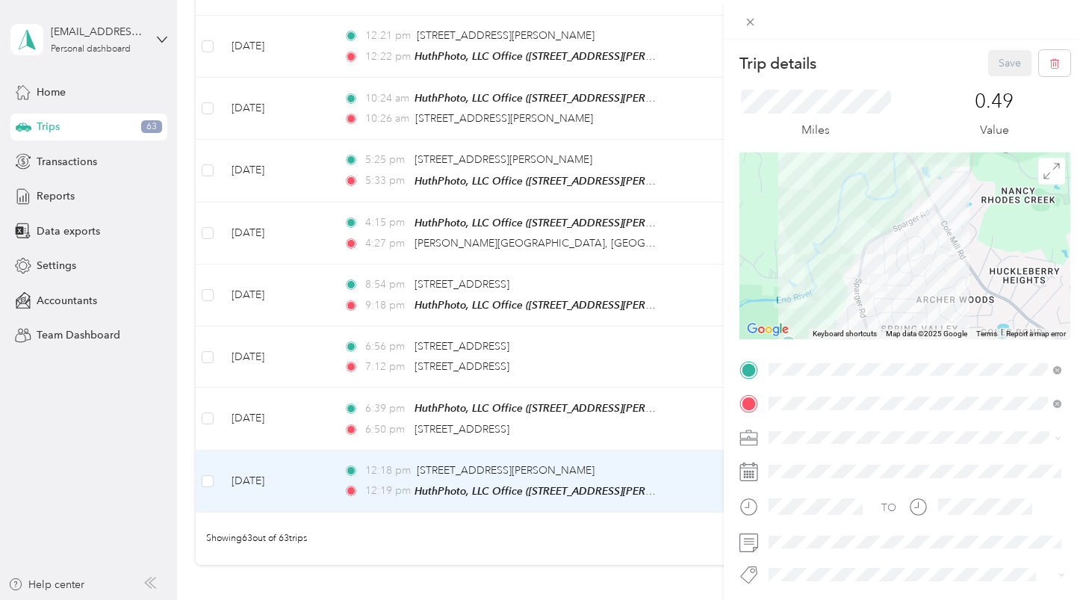
click at [802, 278] on span "Personal" at bounding box center [794, 279] width 40 height 13
click at [1002, 61] on button "Save" at bounding box center [1009, 63] width 43 height 26
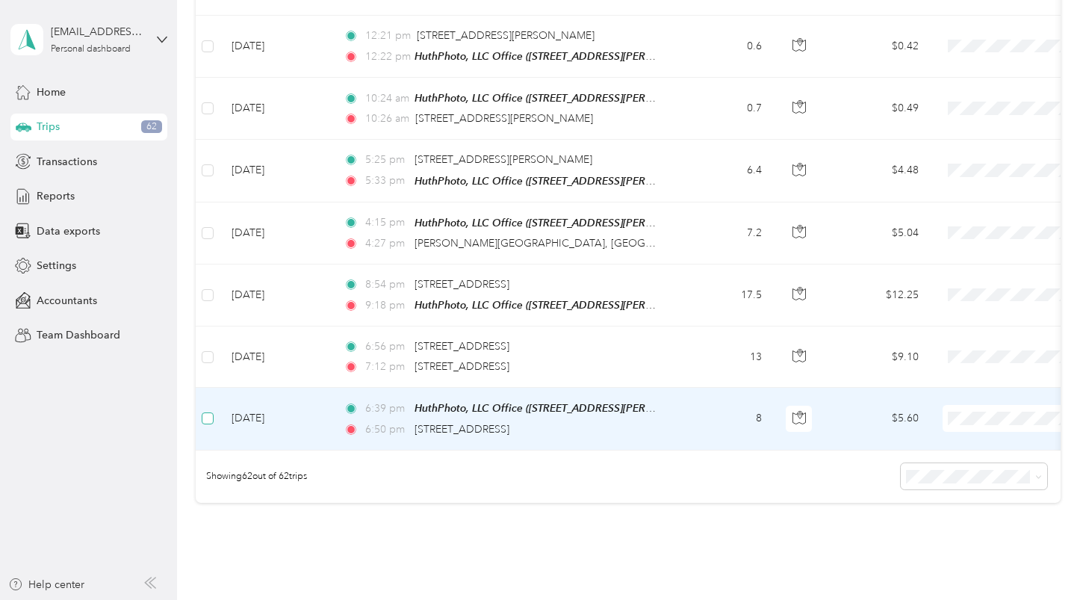
click at [207, 412] on span at bounding box center [208, 418] width 12 height 12
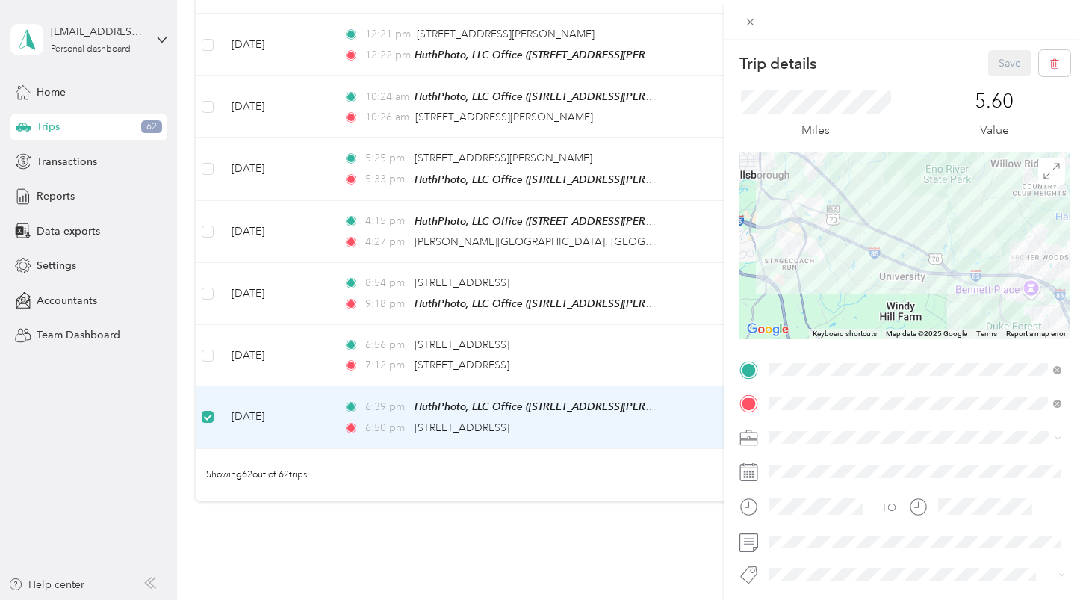
click at [205, 308] on div "Trip details Save This trip cannot be edited because it is either under review,…" at bounding box center [543, 300] width 1086 height 600
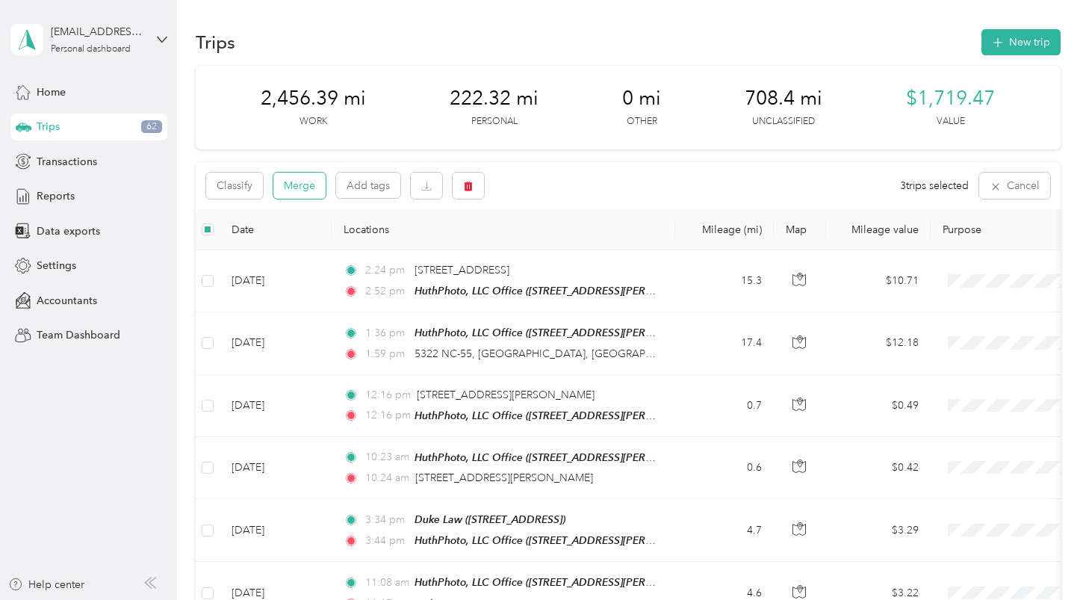
click at [306, 184] on button "Merge" at bounding box center [299, 186] width 52 height 26
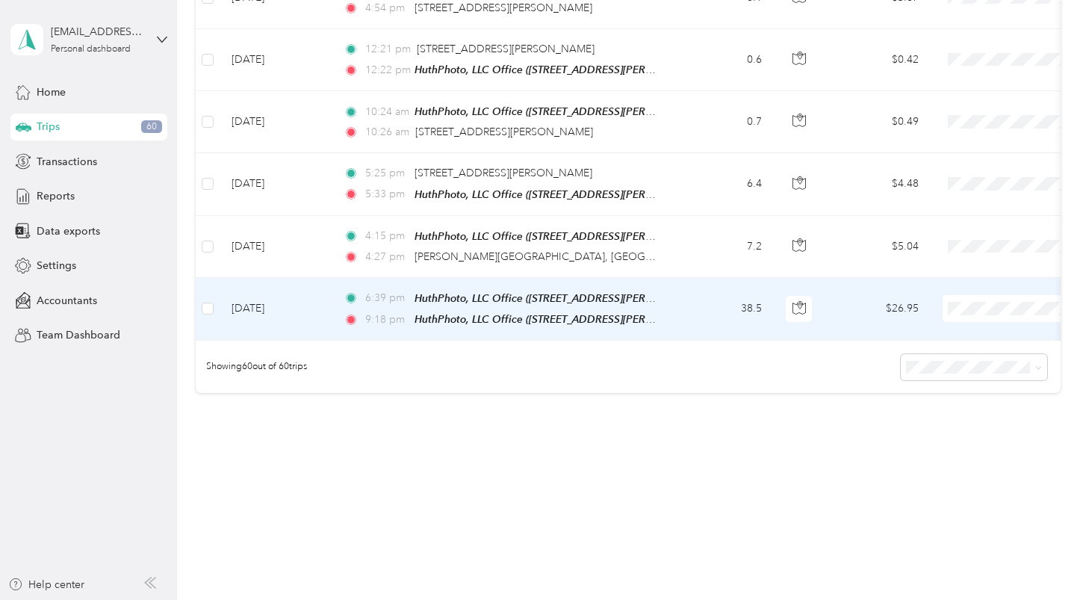
click at [695, 278] on td "38.5" at bounding box center [724, 309] width 99 height 63
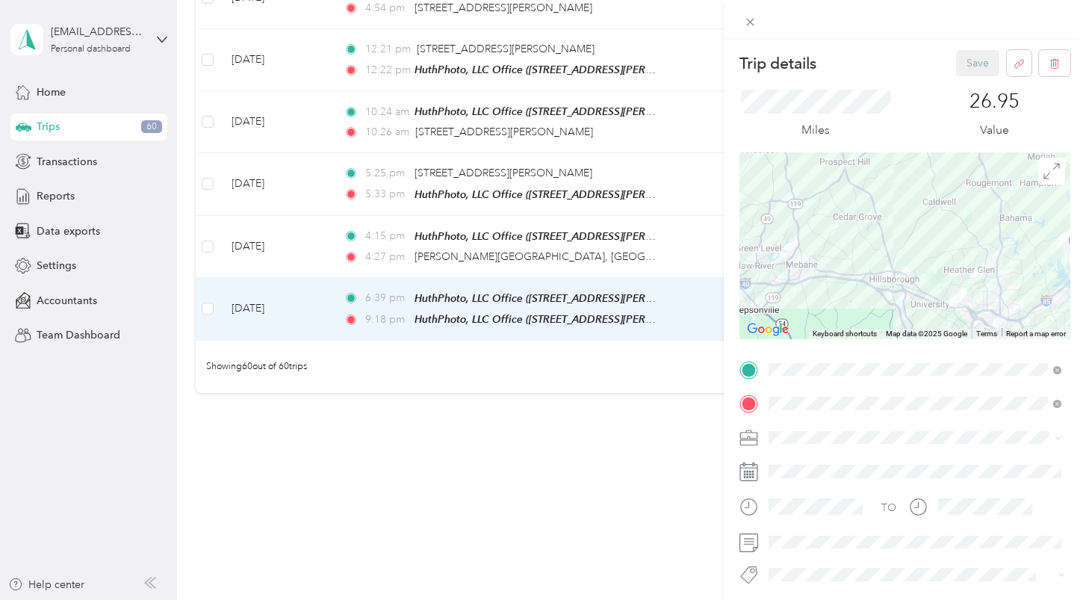
click at [806, 278] on span "Personal" at bounding box center [794, 274] width 40 height 13
click at [977, 59] on button "Save" at bounding box center [977, 63] width 43 height 26
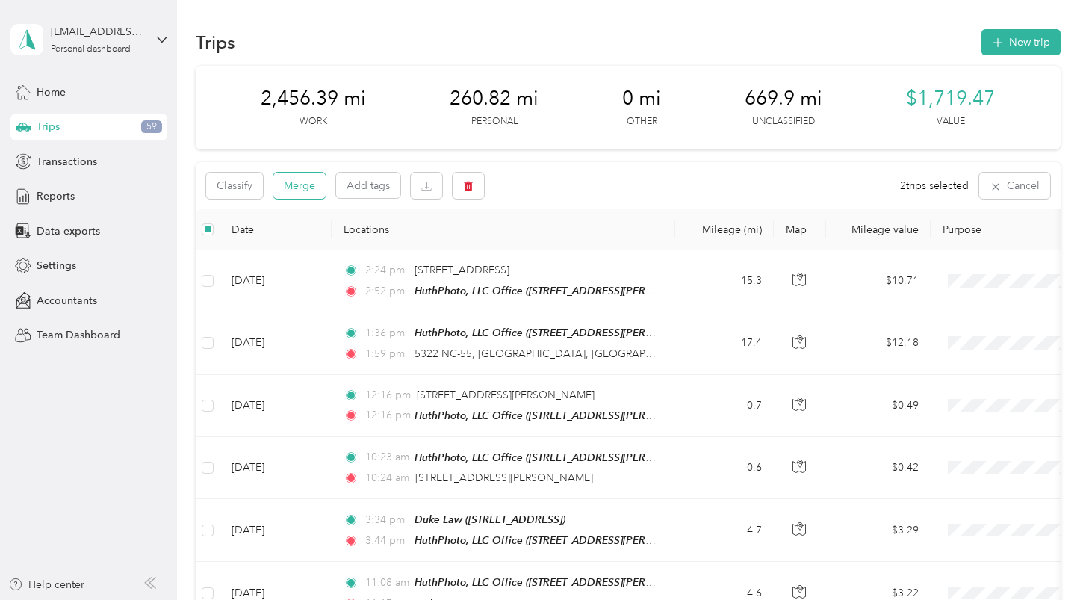
click at [306, 187] on button "Merge" at bounding box center [299, 186] width 52 height 26
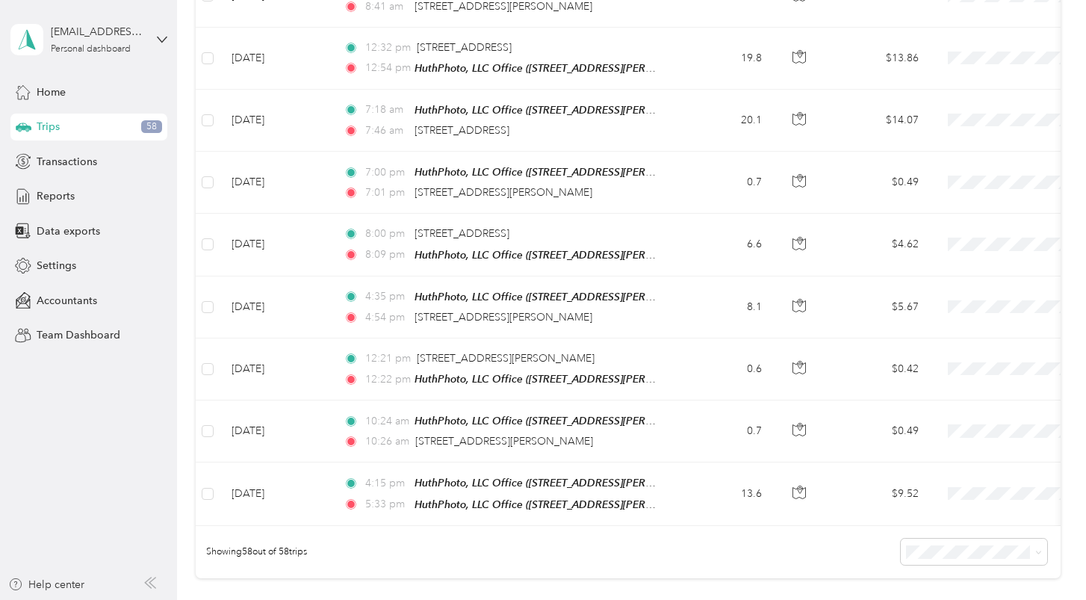
scroll to position [3334, 0]
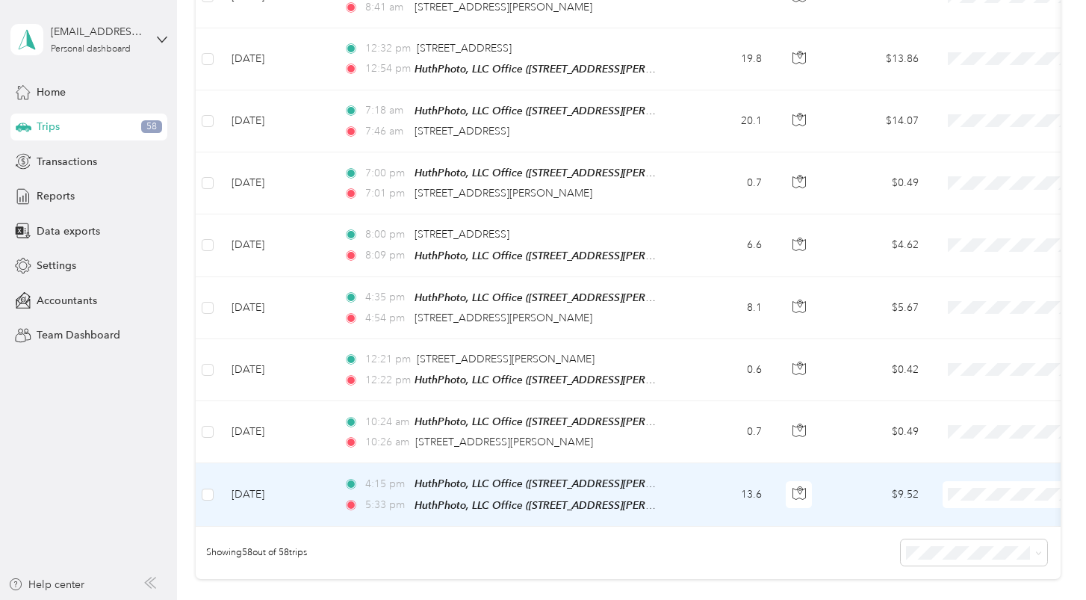
click at [704, 463] on td "13.6" at bounding box center [724, 494] width 99 height 63
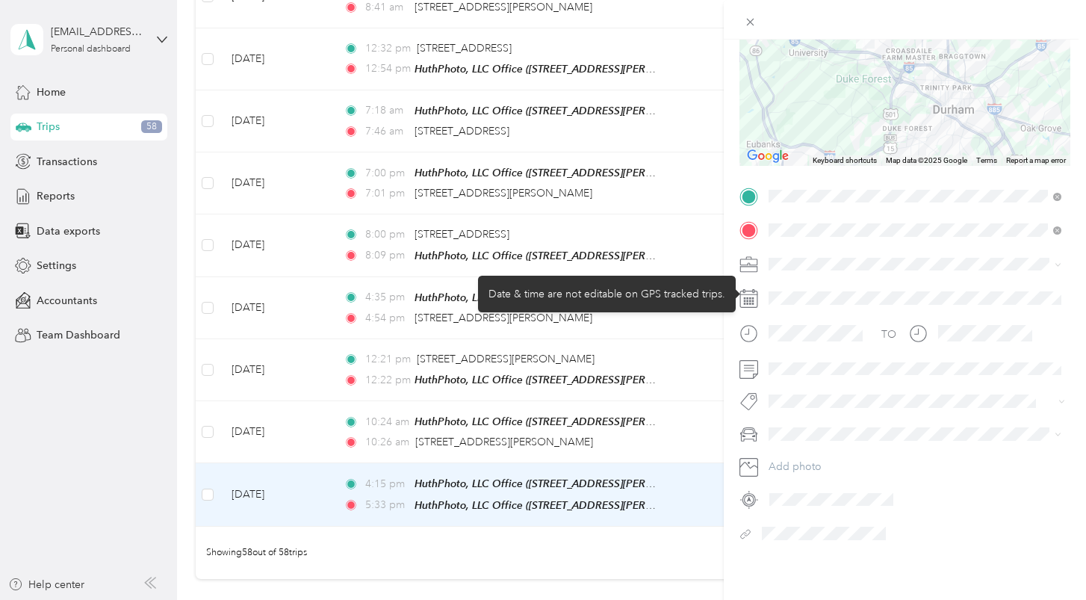
scroll to position [177, 0]
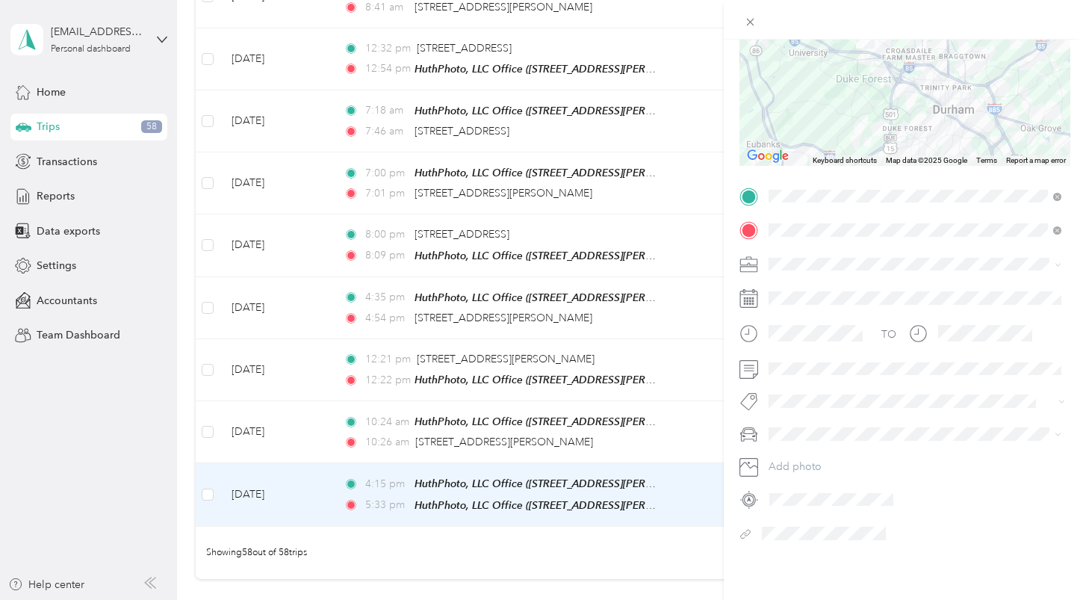
click at [676, 453] on div "Trip details Save This trip cannot be edited because it is either under review,…" at bounding box center [543, 300] width 1086 height 600
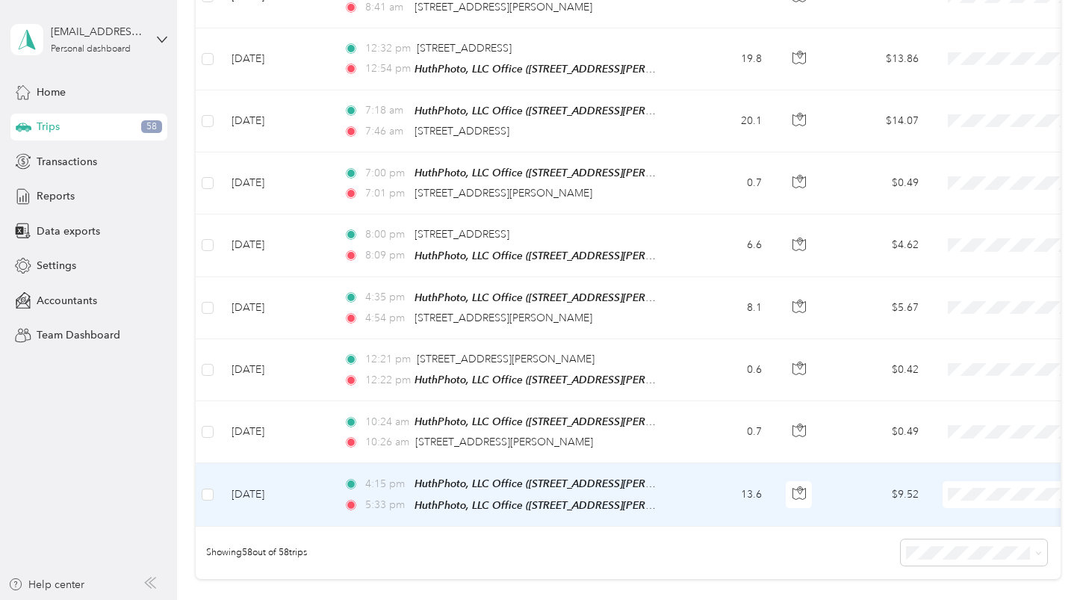
click at [681, 463] on td "13.6" at bounding box center [724, 494] width 99 height 63
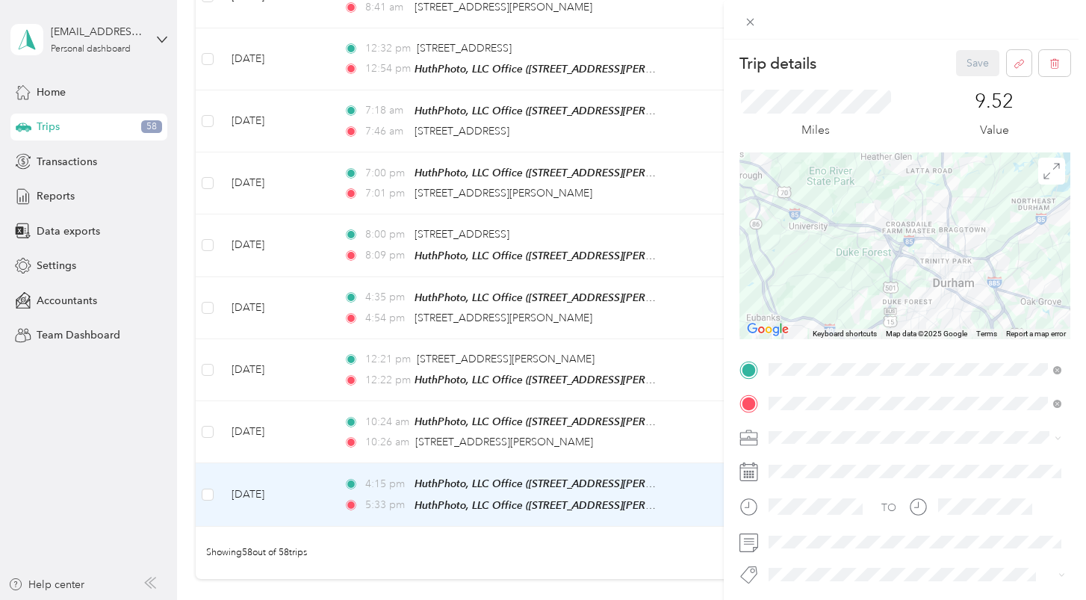
click at [66, 89] on div "Trip details Save This trip cannot be edited because it is either under review,…" at bounding box center [543, 300] width 1086 height 600
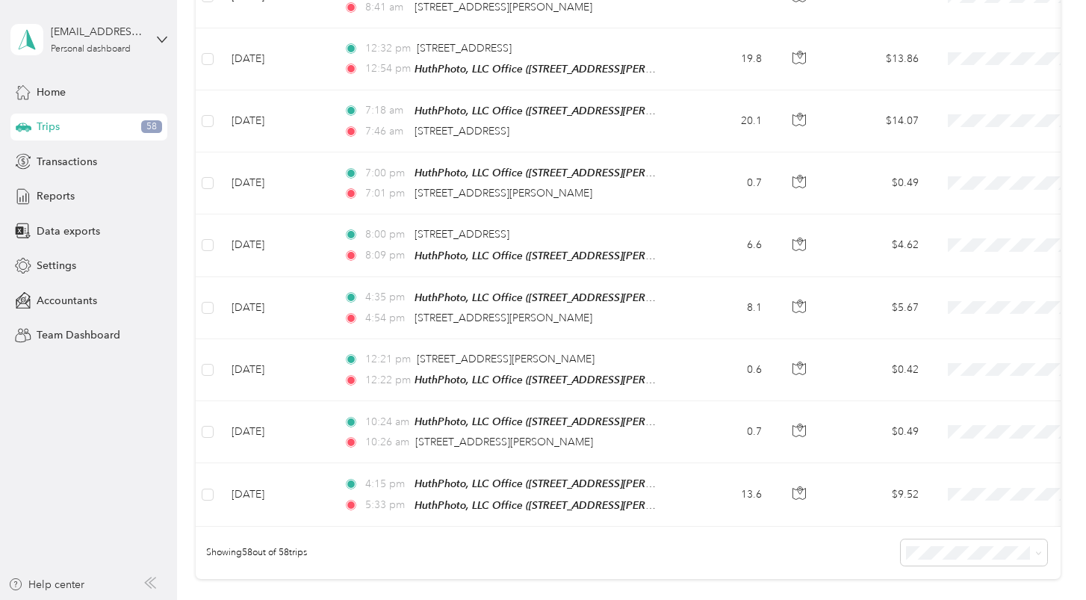
click at [66, 89] on div "Home" at bounding box center [88, 91] width 157 height 27
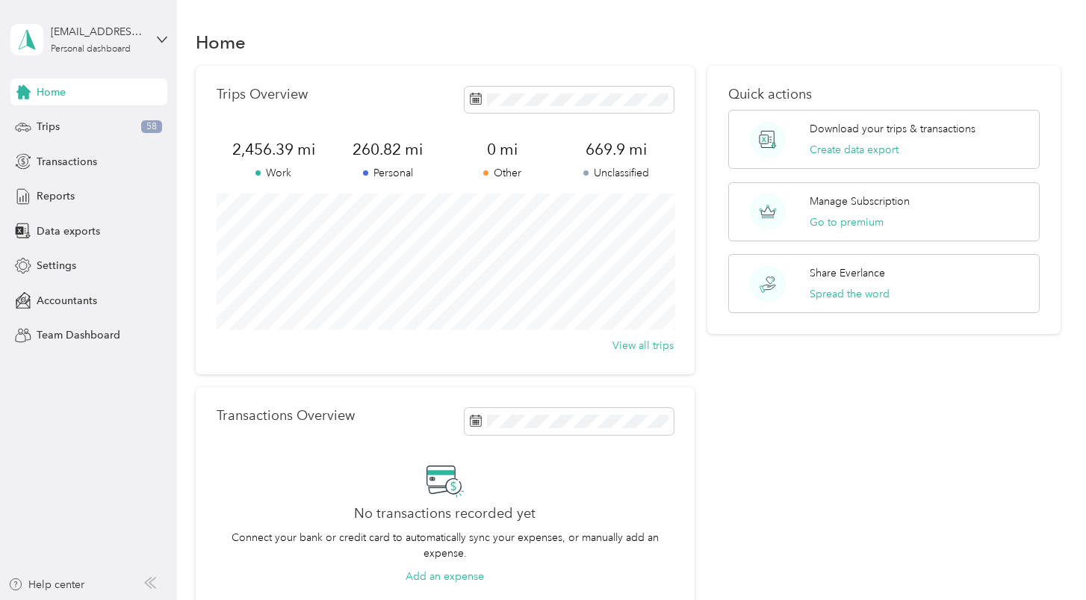
click at [390, 173] on p "Personal" at bounding box center [388, 173] width 114 height 16
click at [66, 127] on div "Trips 58" at bounding box center [88, 127] width 157 height 27
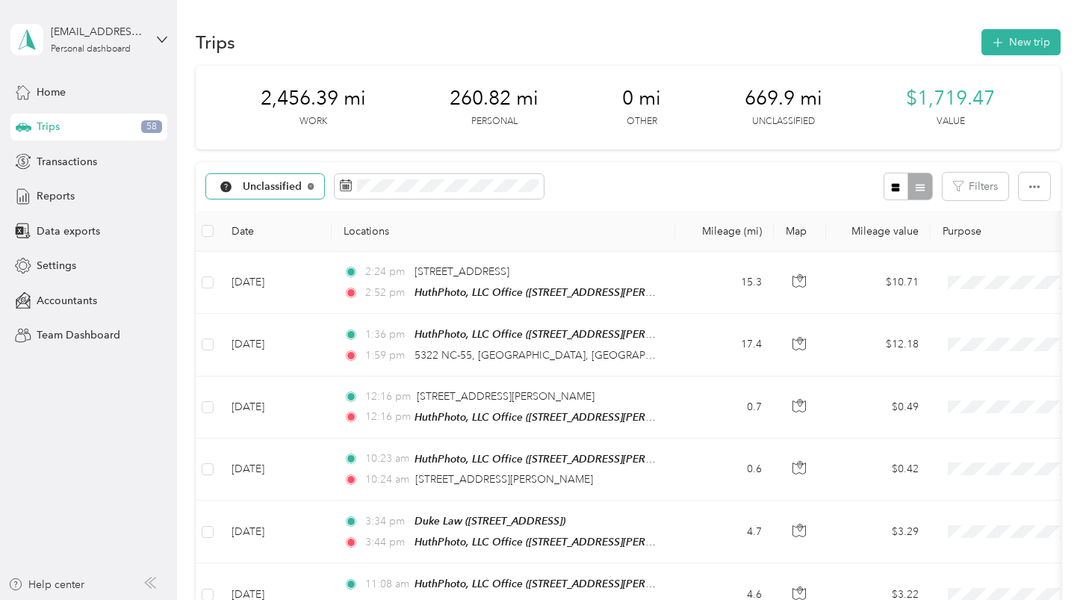
click at [313, 187] on icon at bounding box center [311, 186] width 6 height 6
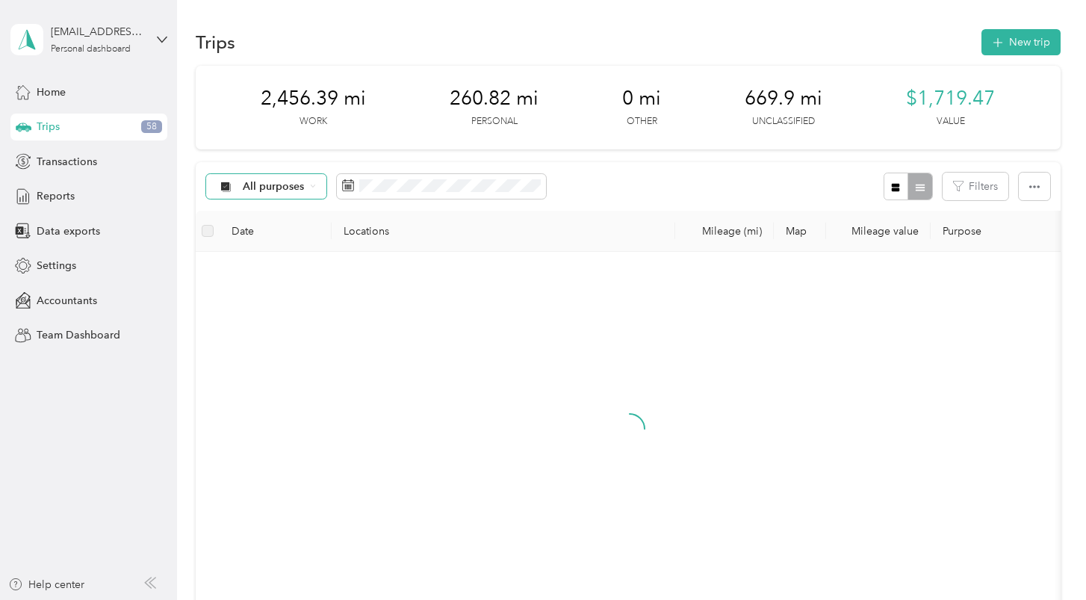
click at [303, 186] on span "All purposes" at bounding box center [274, 187] width 62 height 10
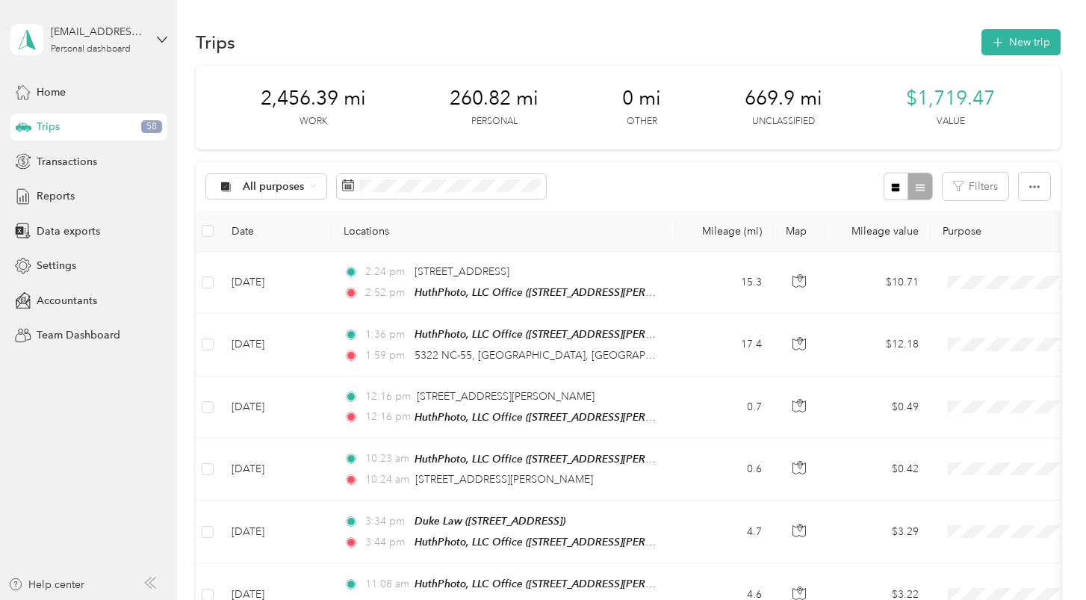
click at [268, 294] on li "Personal" at bounding box center [266, 290] width 120 height 26
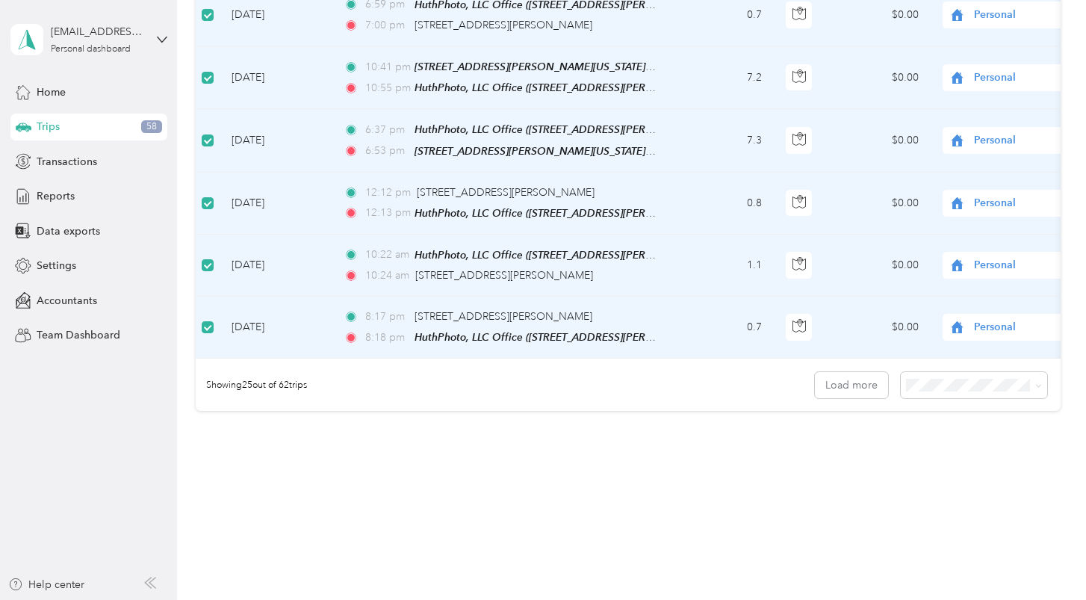
scroll to position [1448, 0]
click at [931, 441] on span "100 per load" at bounding box center [945, 447] width 61 height 13
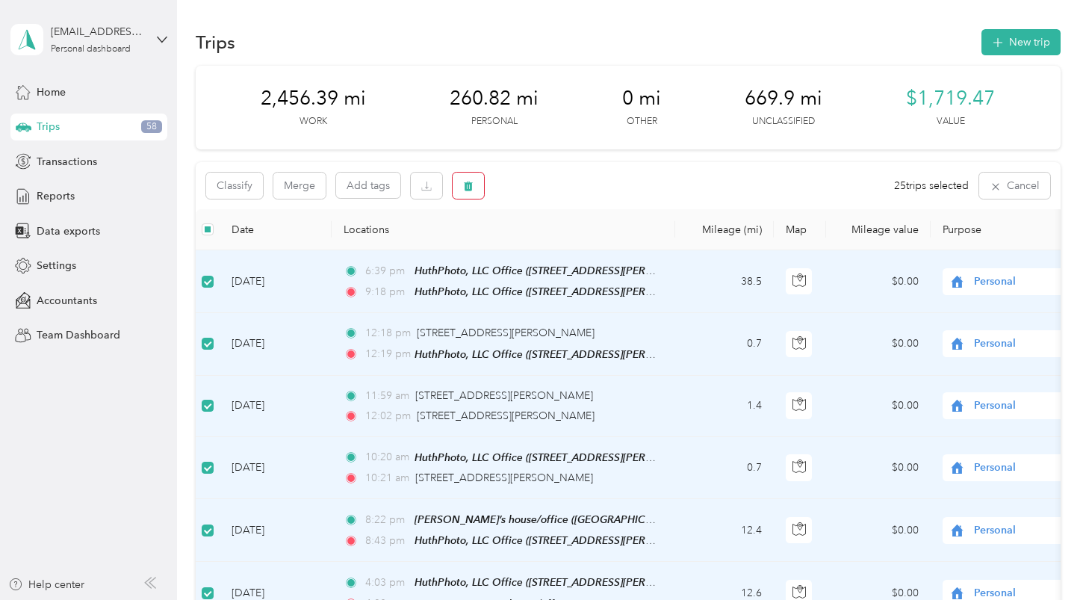
click at [471, 186] on icon "button" at bounding box center [468, 187] width 9 height 10
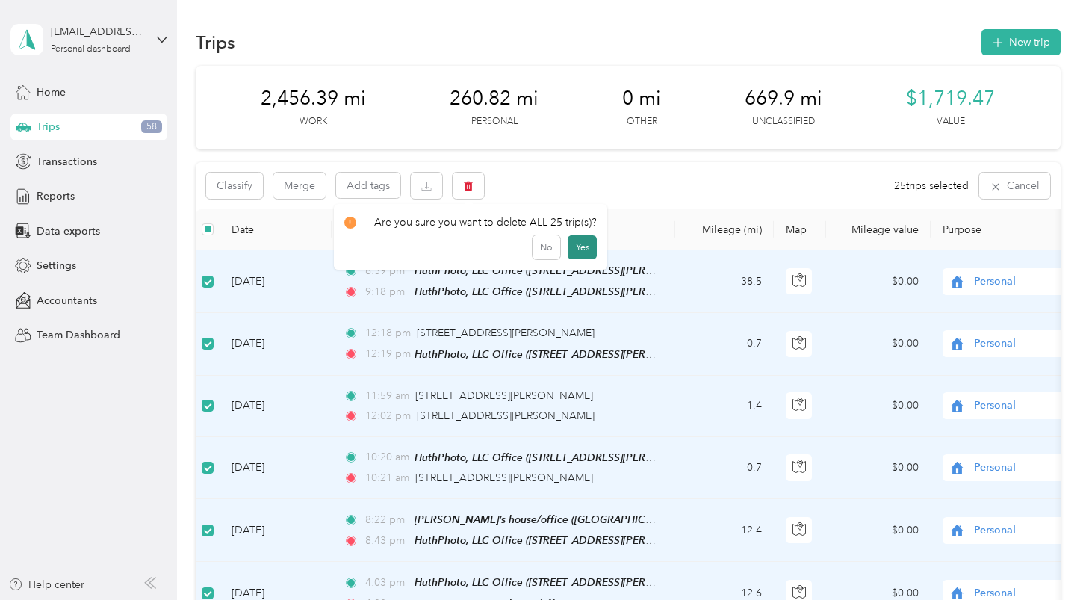
click at [573, 247] on button "Yes" at bounding box center [582, 247] width 29 height 24
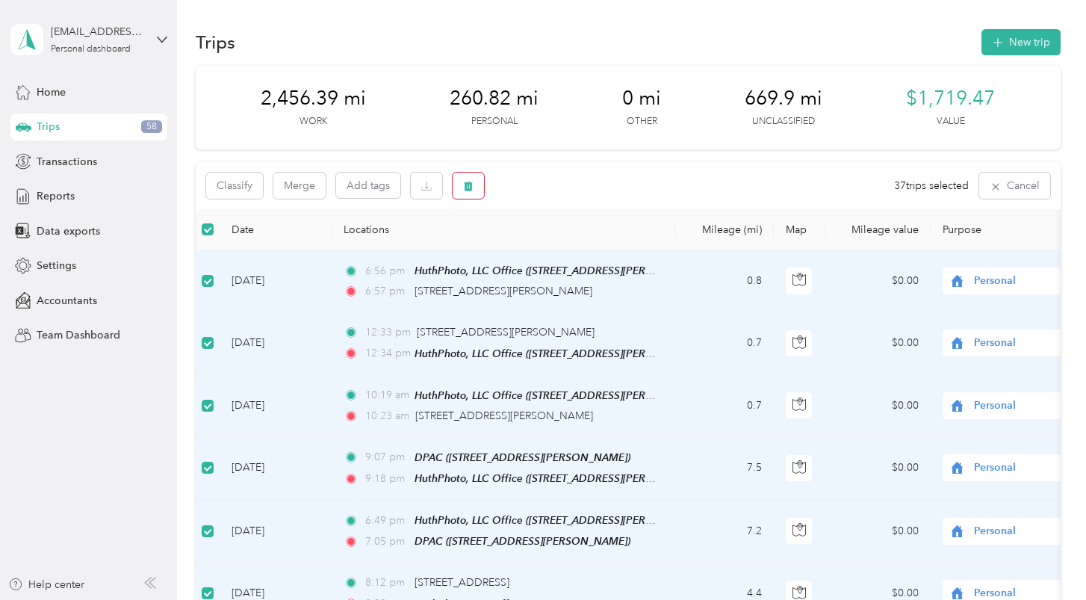
click at [468, 192] on button "button" at bounding box center [468, 186] width 31 height 26
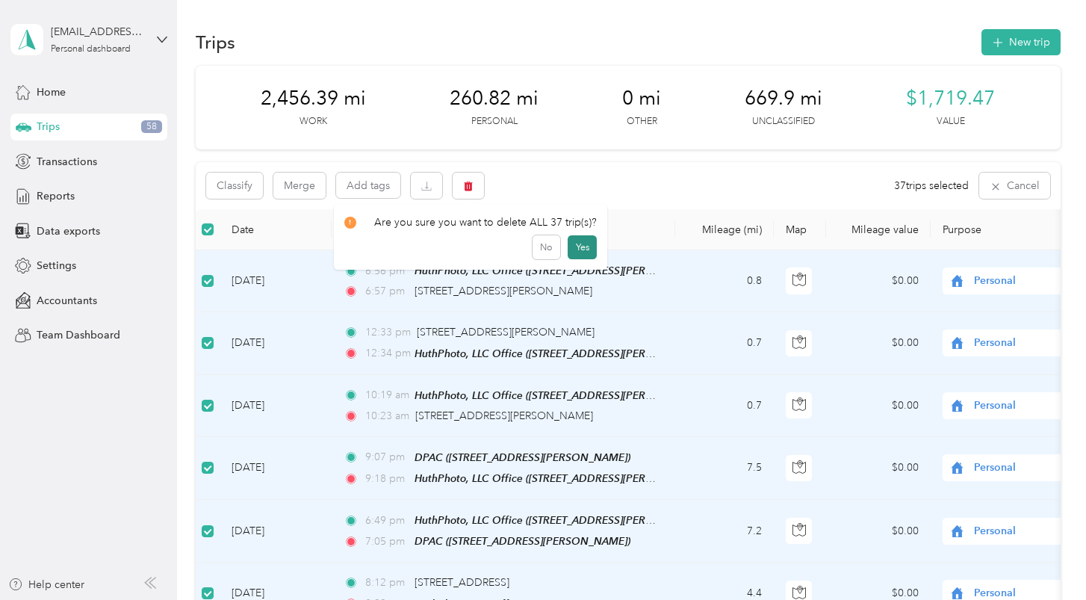
click at [569, 246] on button "Yes" at bounding box center [582, 247] width 29 height 24
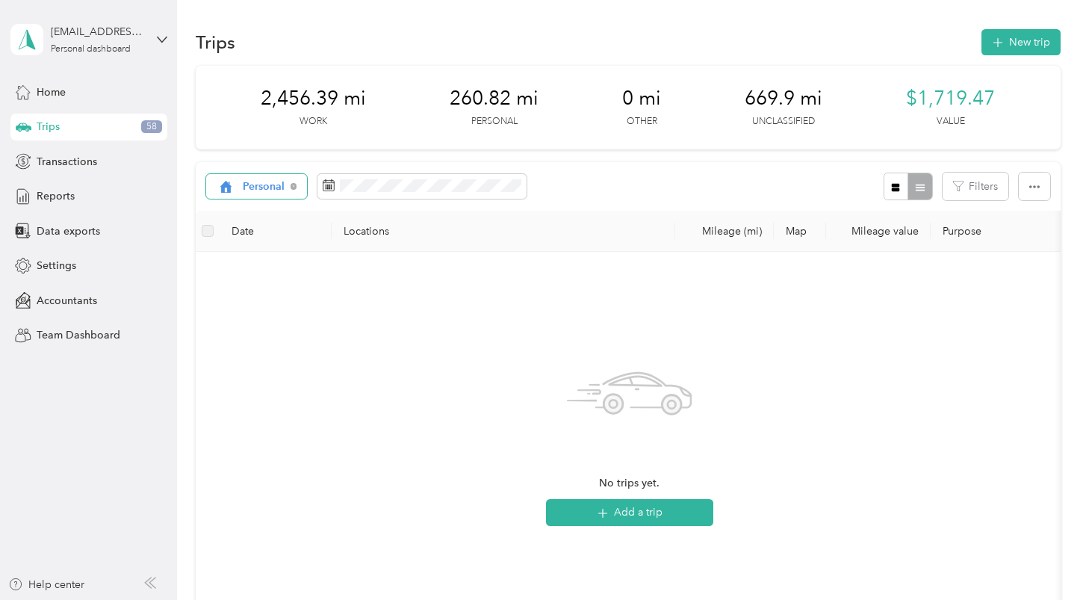
click at [276, 182] on span "Personal" at bounding box center [264, 187] width 43 height 10
click at [276, 239] on span "Unclassified" at bounding box center [274, 239] width 61 height 16
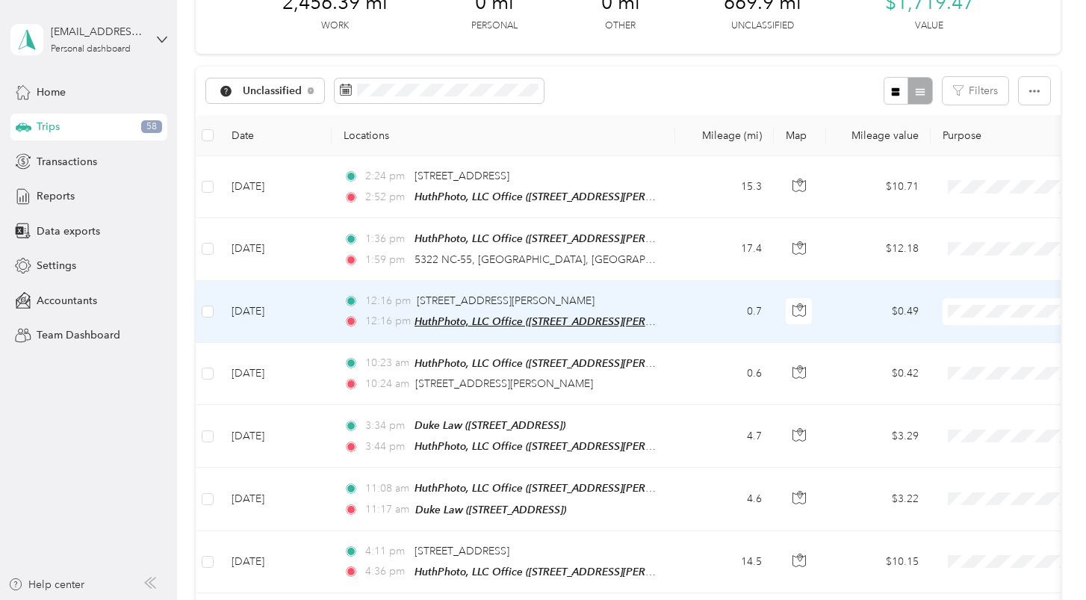
scroll to position [103, 0]
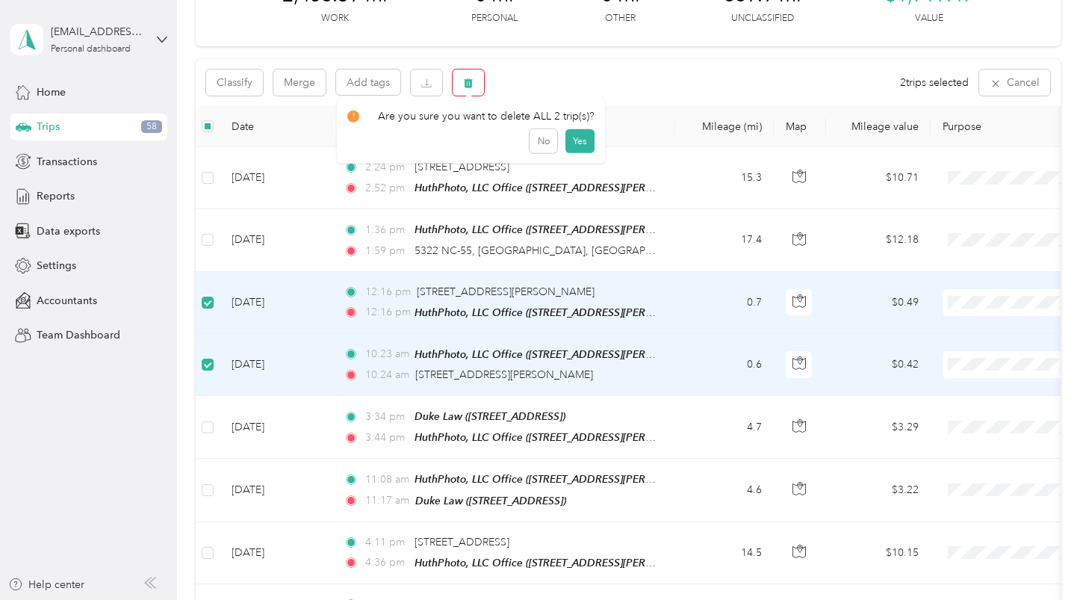
click at [465, 78] on icon "button" at bounding box center [468, 83] width 10 height 10
click at [577, 141] on button "Yes" at bounding box center [579, 144] width 29 height 24
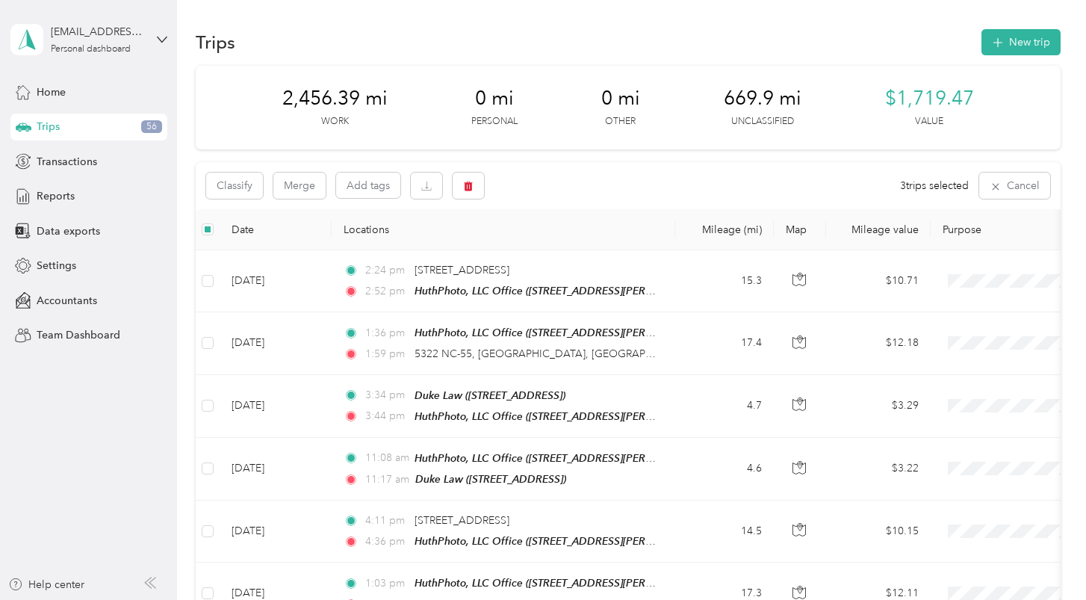
scroll to position [0, 0]
click at [465, 187] on icon "button" at bounding box center [468, 187] width 9 height 10
click at [572, 244] on button "Yes" at bounding box center [579, 247] width 29 height 24
click at [469, 184] on icon "button" at bounding box center [468, 187] width 9 height 10
click at [571, 241] on button "Yes" at bounding box center [579, 247] width 29 height 24
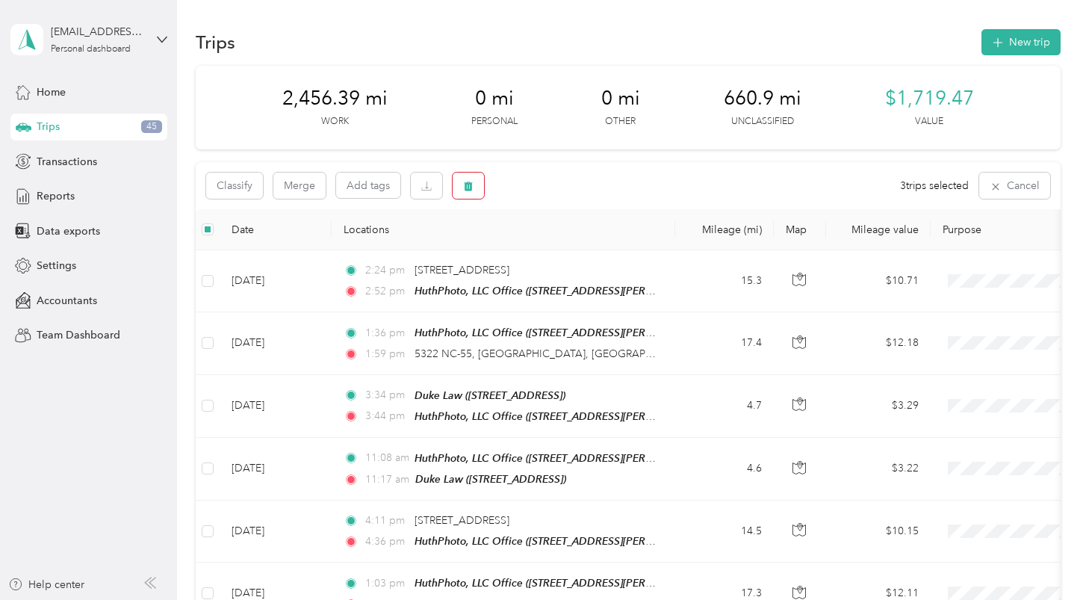
click at [471, 184] on icon "button" at bounding box center [468, 187] width 9 height 10
click at [574, 245] on button "Yes" at bounding box center [579, 247] width 29 height 24
click at [297, 182] on button "Merge" at bounding box center [299, 186] width 52 height 26
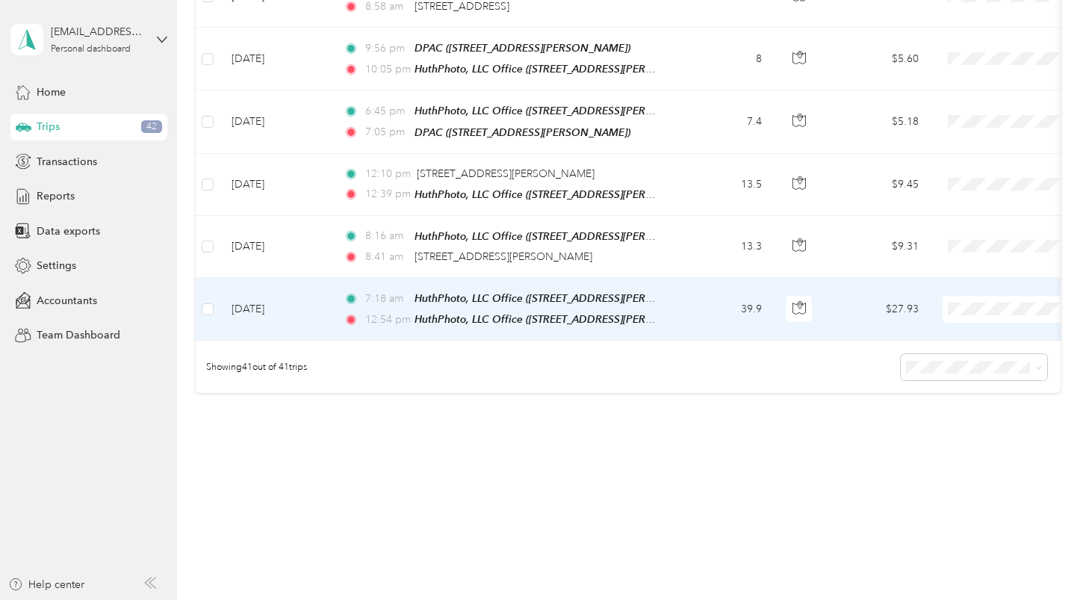
click at [490, 311] on div "HuthPhoto, LLC Office ([STREET_ADDRESS][PERSON_NAME])" at bounding box center [536, 319] width 243 height 17
click at [626, 292] on span "HuthPhoto, LLC Office ([STREET_ADDRESS][PERSON_NAME])" at bounding box center [563, 298] width 296 height 13
click at [686, 278] on td "39.9" at bounding box center [724, 309] width 99 height 63
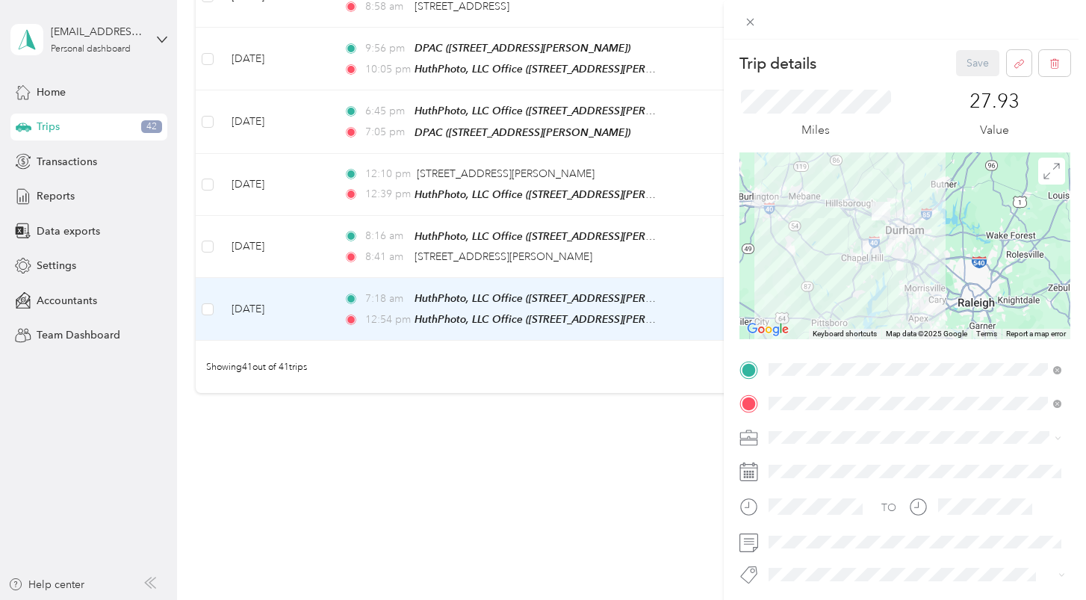
click at [752, 435] on icon at bounding box center [748, 438] width 19 height 19
click at [789, 255] on span "Work" at bounding box center [786, 253] width 25 height 13
click at [976, 61] on button "Save" at bounding box center [977, 63] width 43 height 26
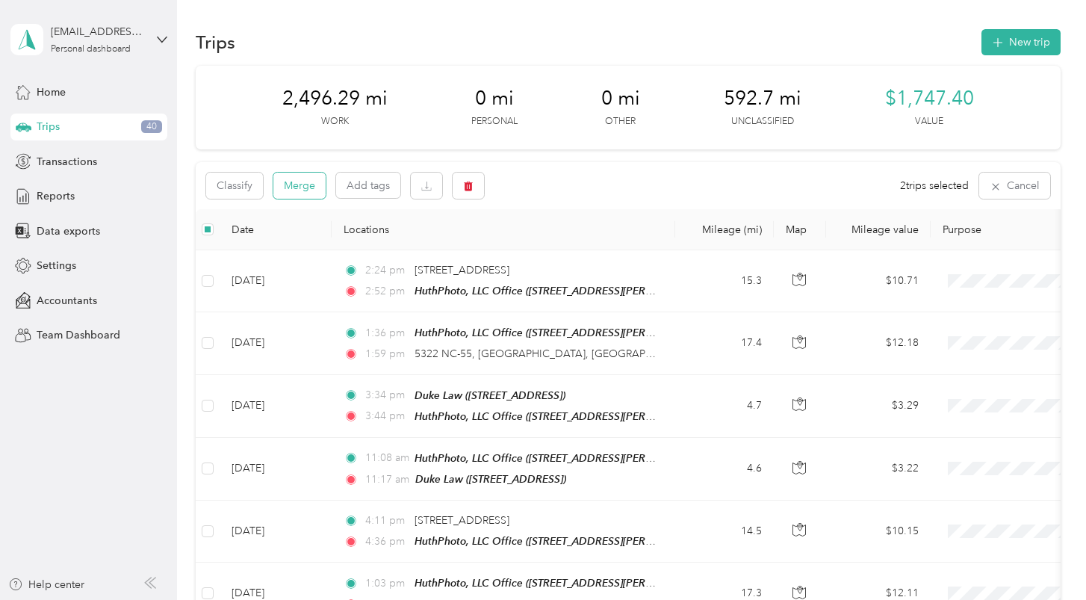
click at [295, 190] on button "Merge" at bounding box center [299, 186] width 52 height 26
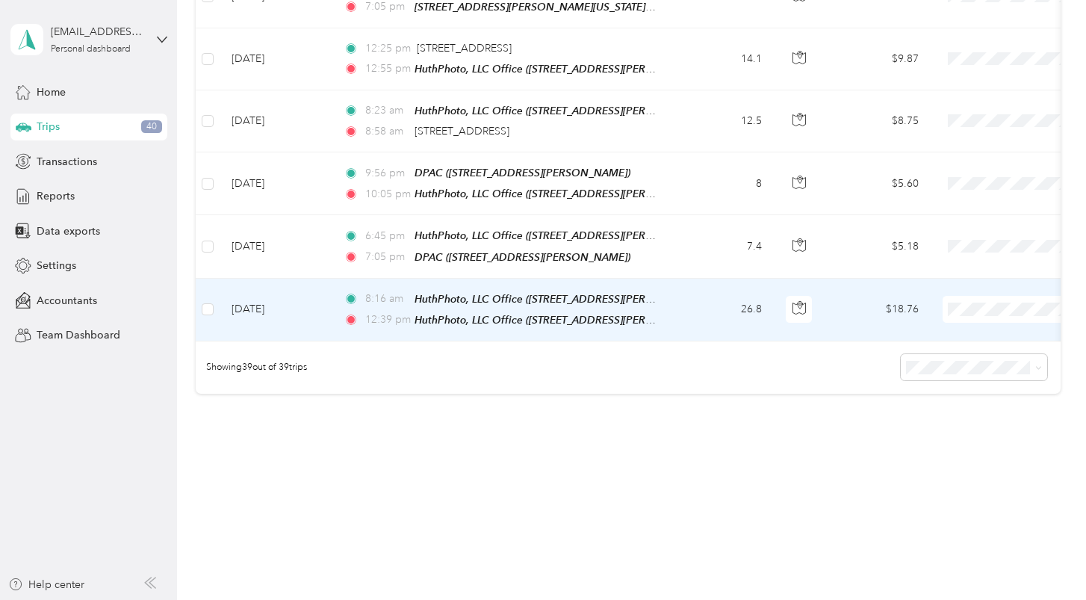
click at [704, 279] on td "26.8" at bounding box center [724, 310] width 99 height 63
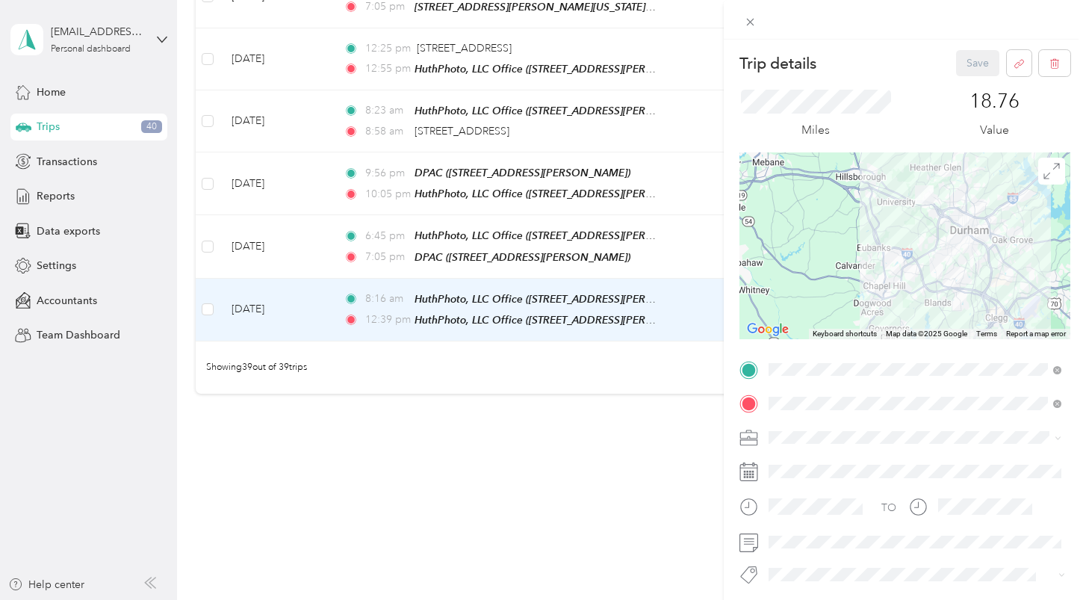
click at [803, 258] on li "Work" at bounding box center [914, 248] width 303 height 26
click at [973, 61] on button "Save" at bounding box center [977, 63] width 43 height 26
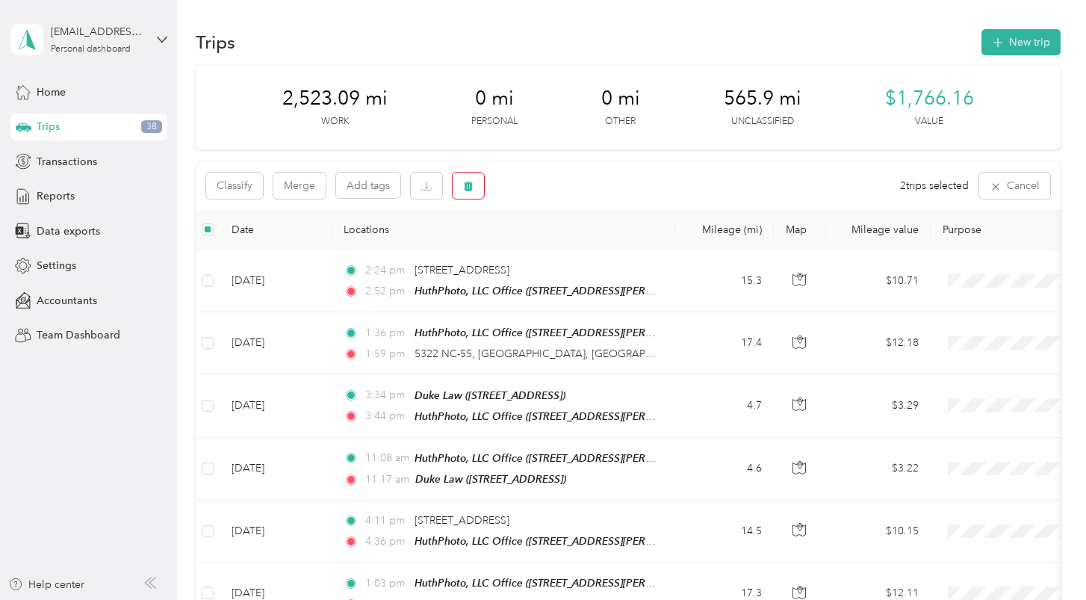
click at [467, 182] on icon "button" at bounding box center [468, 186] width 10 height 10
click at [571, 241] on button "Yes" at bounding box center [579, 247] width 29 height 24
click at [292, 184] on button "Merge" at bounding box center [299, 186] width 52 height 26
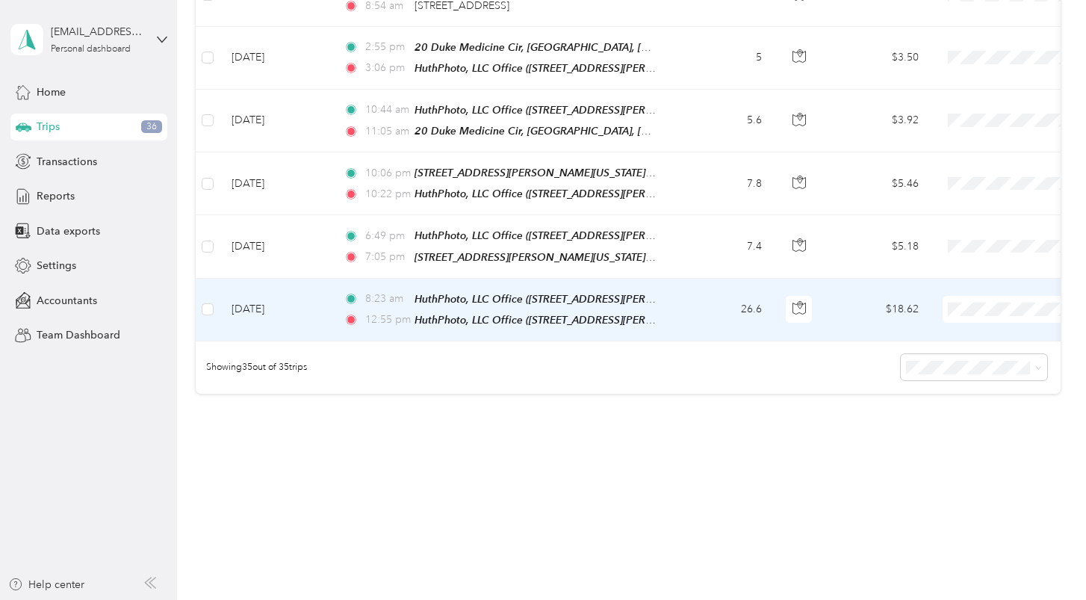
click at [694, 279] on td "26.6" at bounding box center [724, 310] width 99 height 63
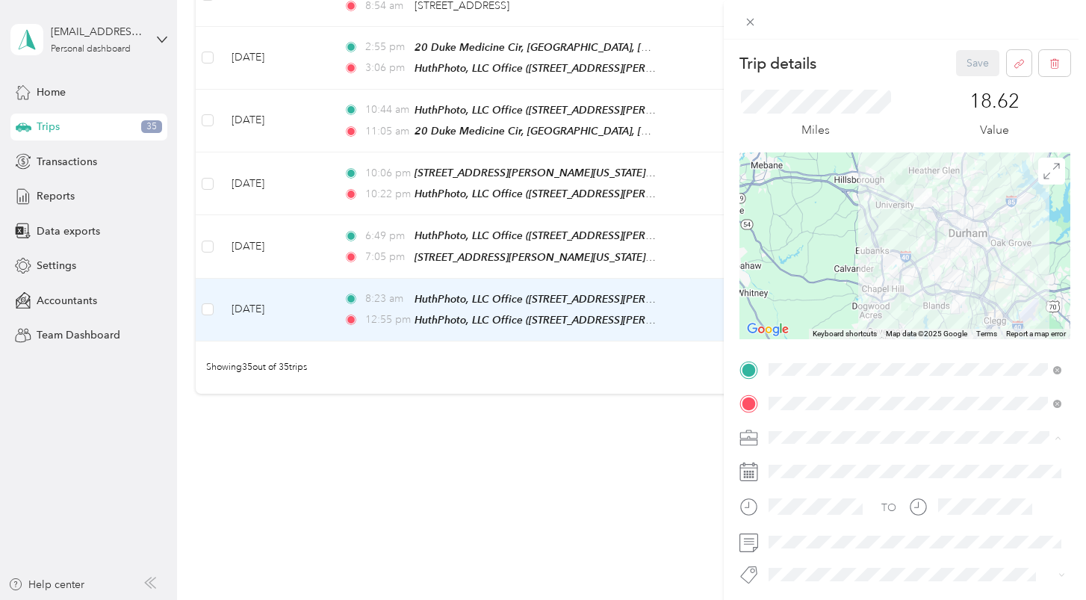
click at [804, 255] on div "Work" at bounding box center [915, 254] width 282 height 16
click at [977, 64] on button "Save" at bounding box center [977, 63] width 43 height 26
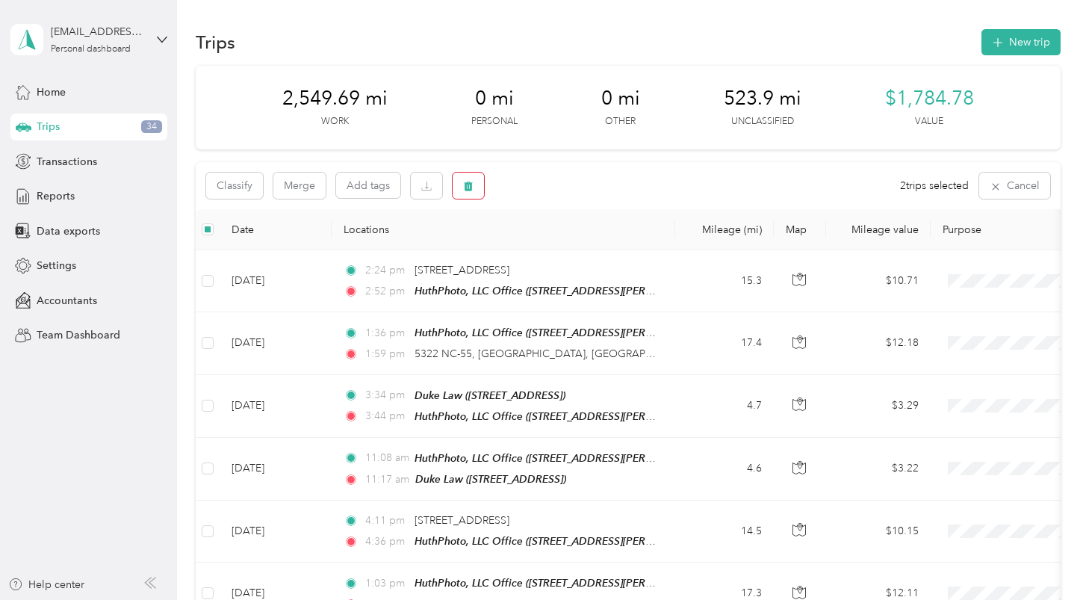
click at [465, 187] on icon "button" at bounding box center [468, 187] width 9 height 10
click at [579, 242] on button "Yes" at bounding box center [579, 247] width 29 height 24
click at [301, 187] on button "Merge" at bounding box center [299, 186] width 52 height 26
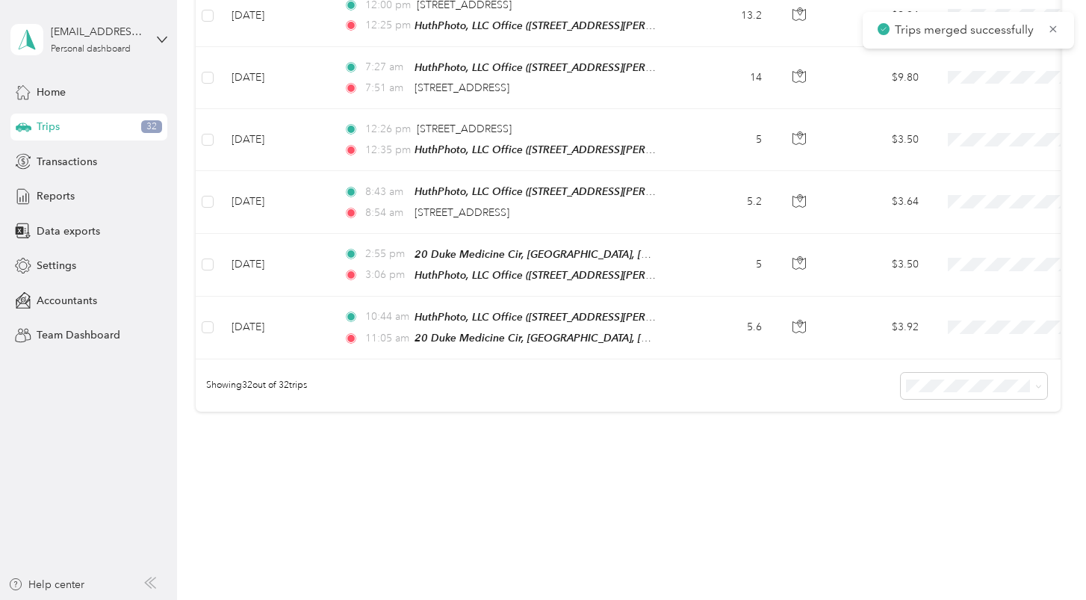
scroll to position [1880, 0]
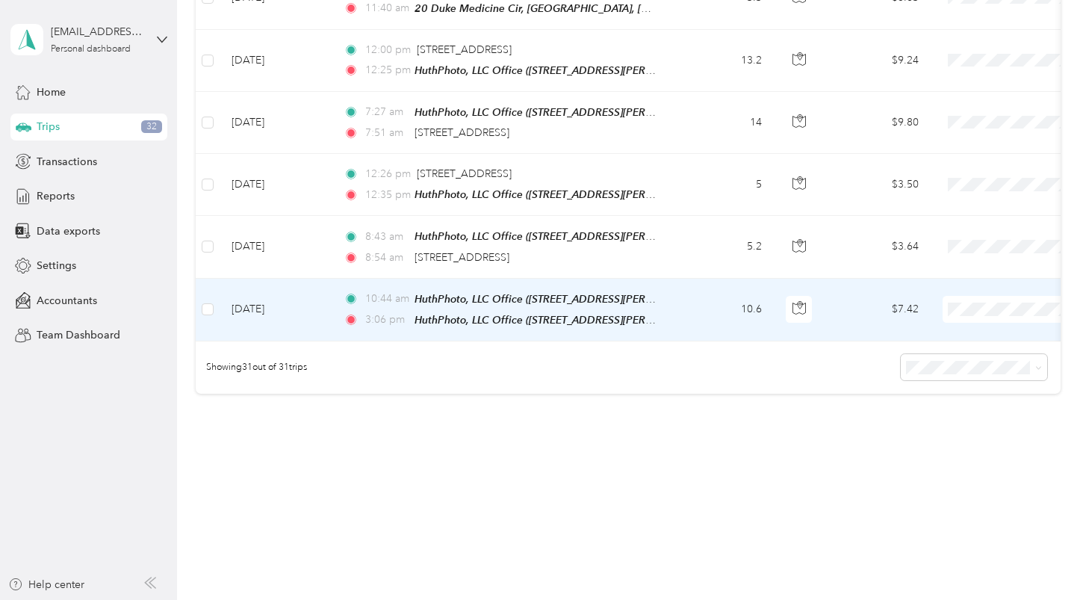
click at [707, 279] on td "10.6" at bounding box center [724, 310] width 99 height 63
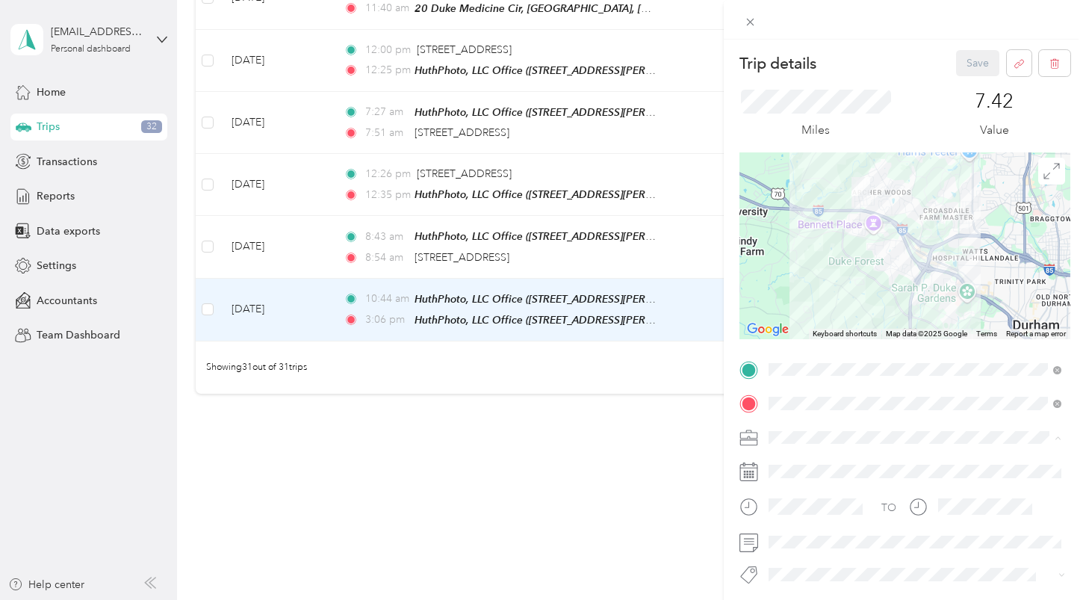
click at [796, 252] on span "Work" at bounding box center [786, 253] width 25 height 13
click at [973, 63] on button "Save" at bounding box center [977, 63] width 43 height 26
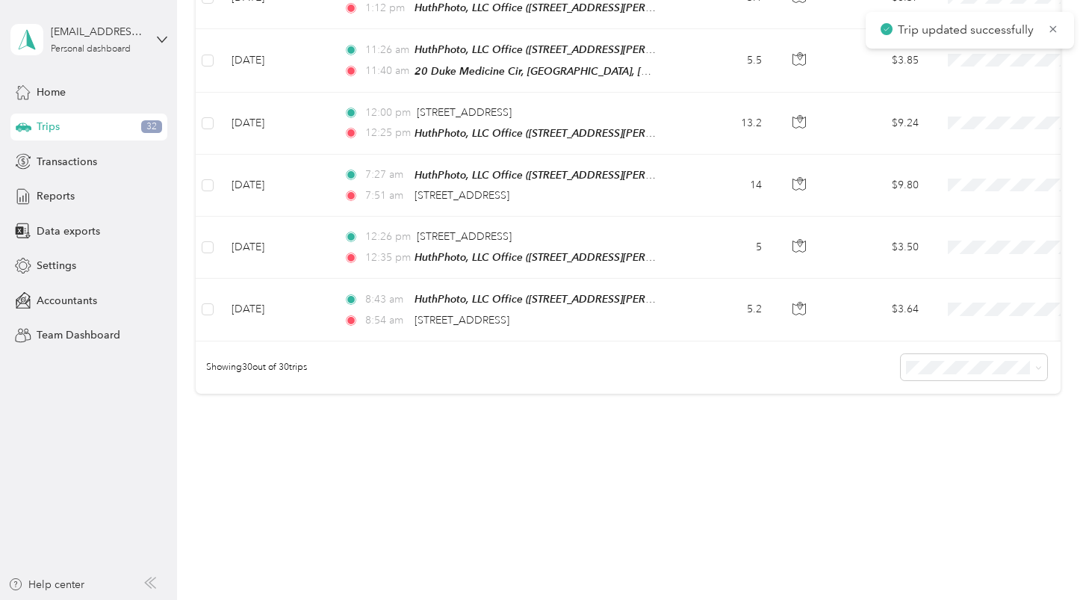
scroll to position [1757, 0]
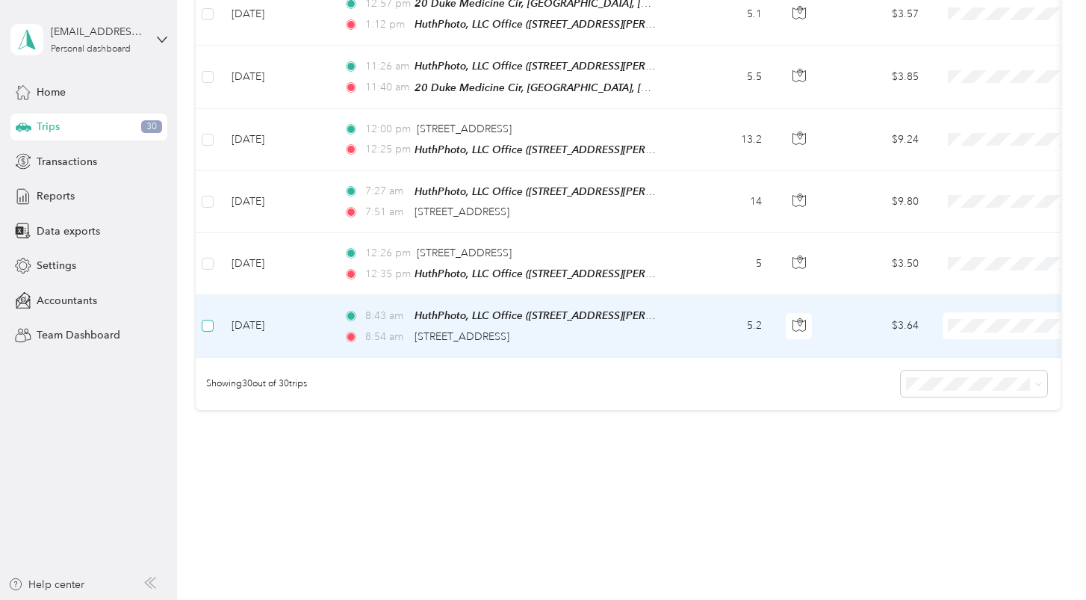
click at [211, 320] on span at bounding box center [208, 326] width 12 height 12
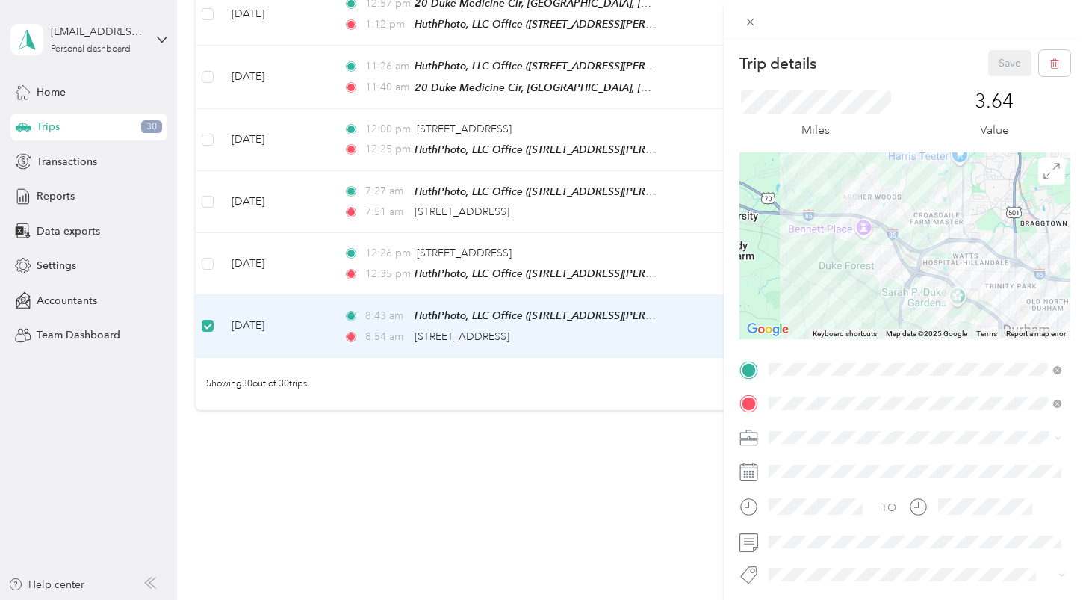
click at [207, 242] on div "Trip details Save This trip cannot be edited because it is either under review,…" at bounding box center [543, 300] width 1086 height 600
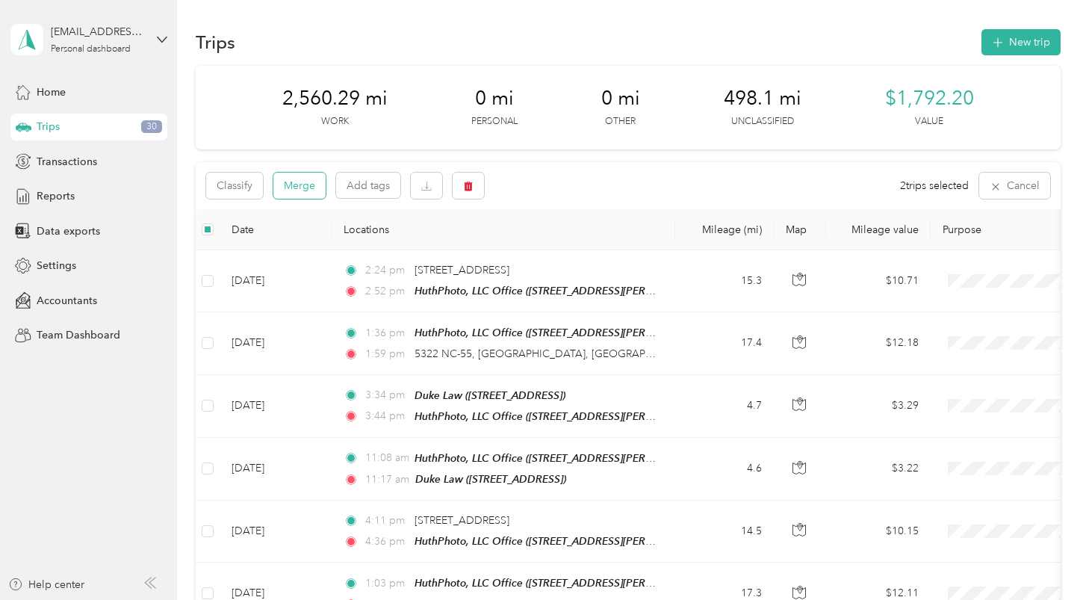
click at [291, 184] on button "Merge" at bounding box center [299, 186] width 52 height 26
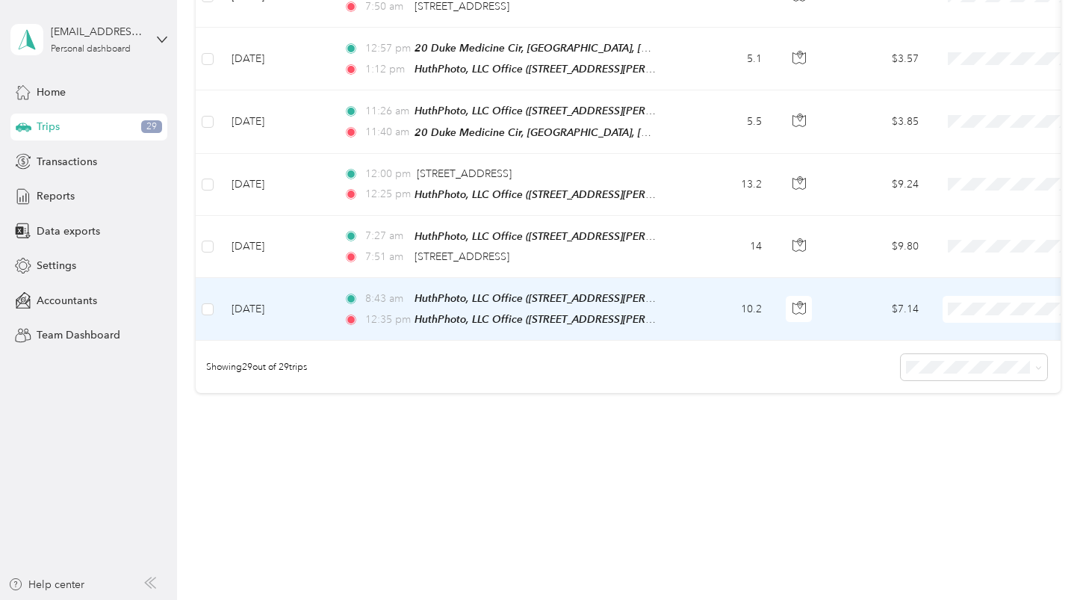
click at [713, 278] on td "10.2" at bounding box center [724, 309] width 99 height 63
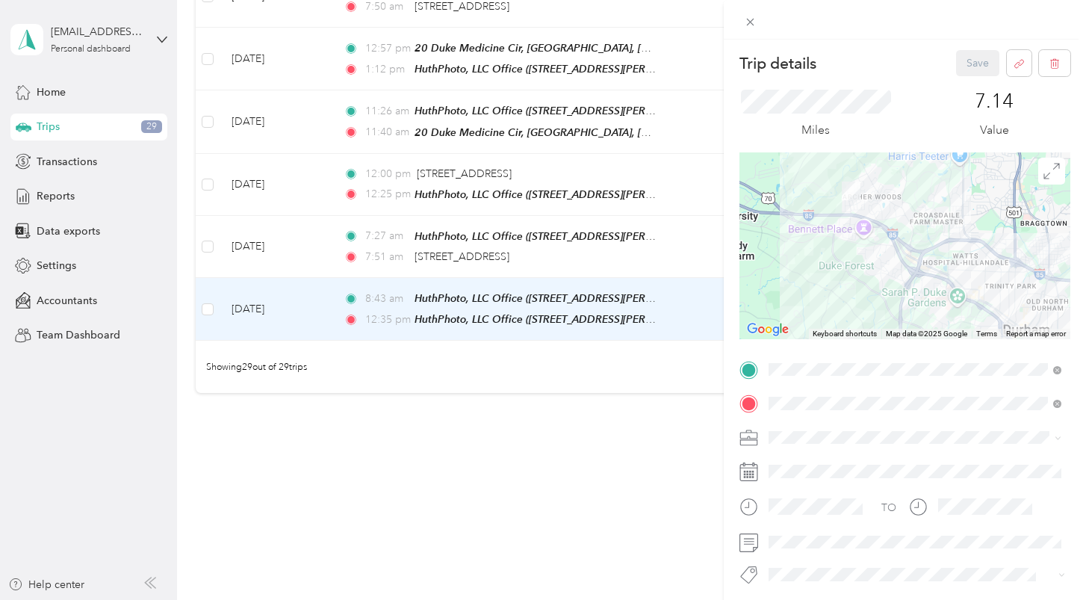
click at [801, 252] on div "Work" at bounding box center [915, 251] width 282 height 16
click at [978, 69] on button "Save" at bounding box center [977, 63] width 43 height 26
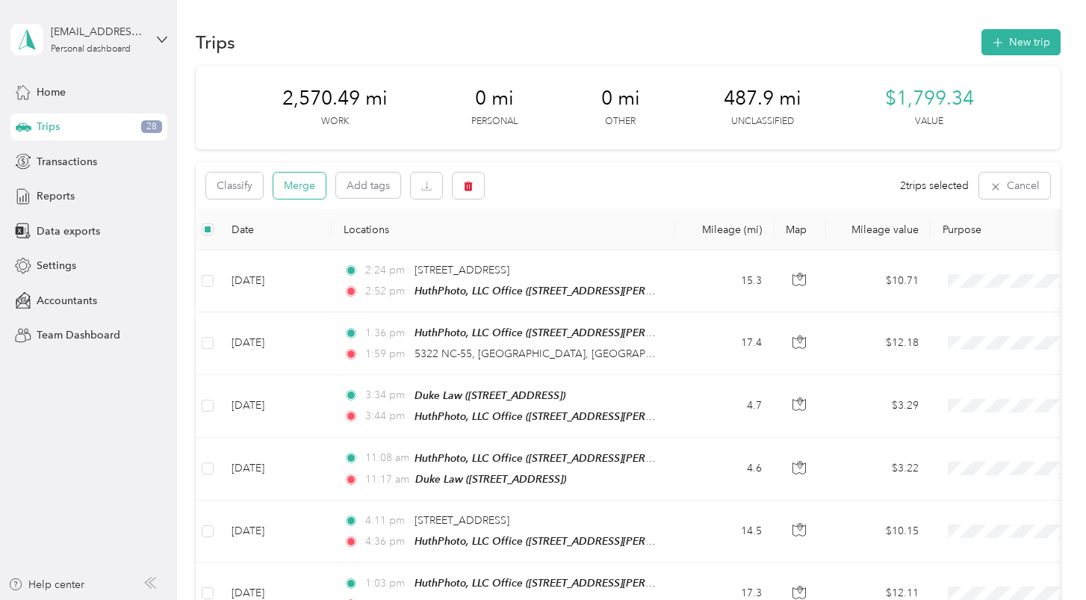
click at [300, 186] on button "Merge" at bounding box center [299, 186] width 52 height 26
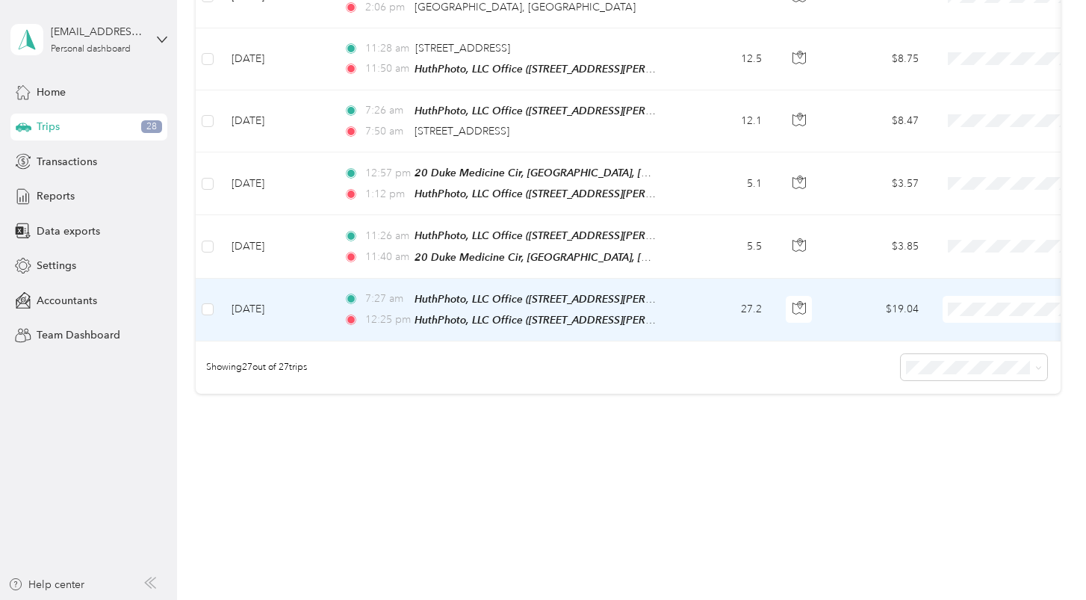
click at [695, 279] on td "27.2" at bounding box center [724, 310] width 99 height 63
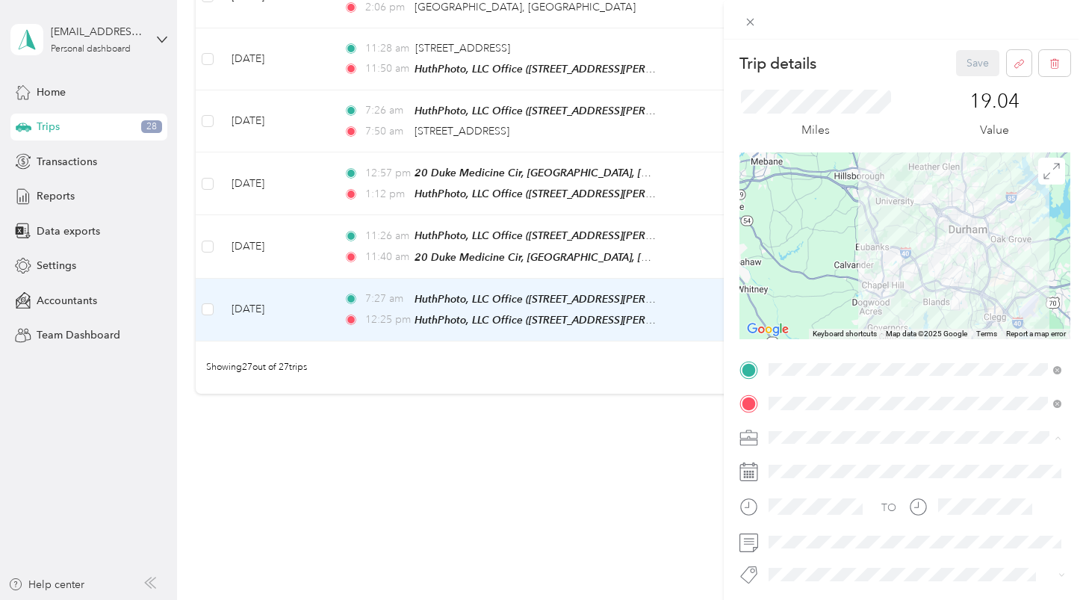
click at [796, 254] on span "Work" at bounding box center [786, 253] width 25 height 13
click at [973, 63] on button "Save" at bounding box center [977, 63] width 43 height 26
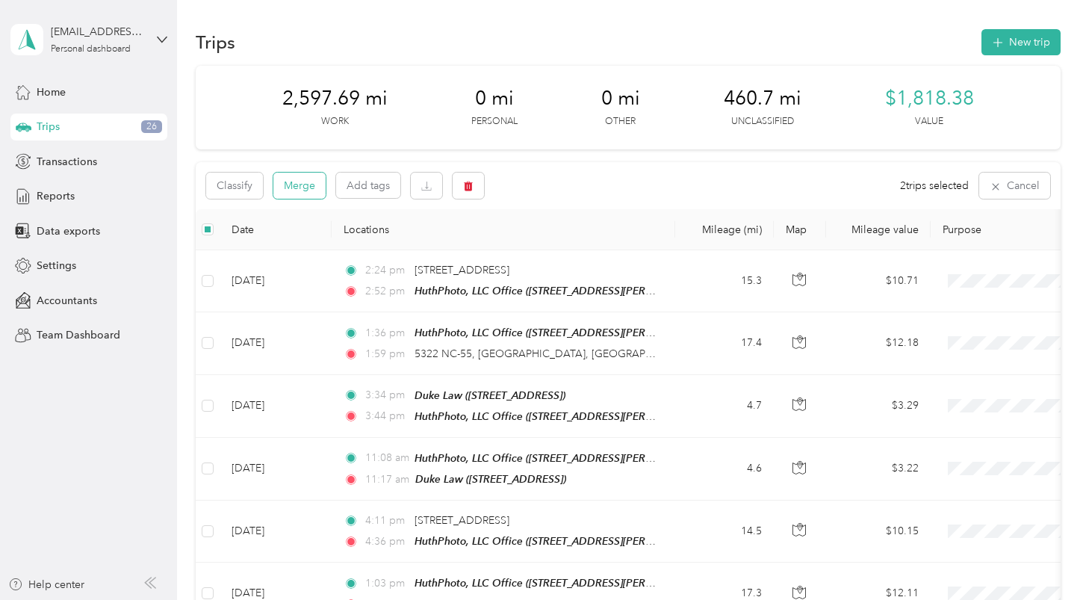
click at [300, 183] on button "Merge" at bounding box center [299, 186] width 52 height 26
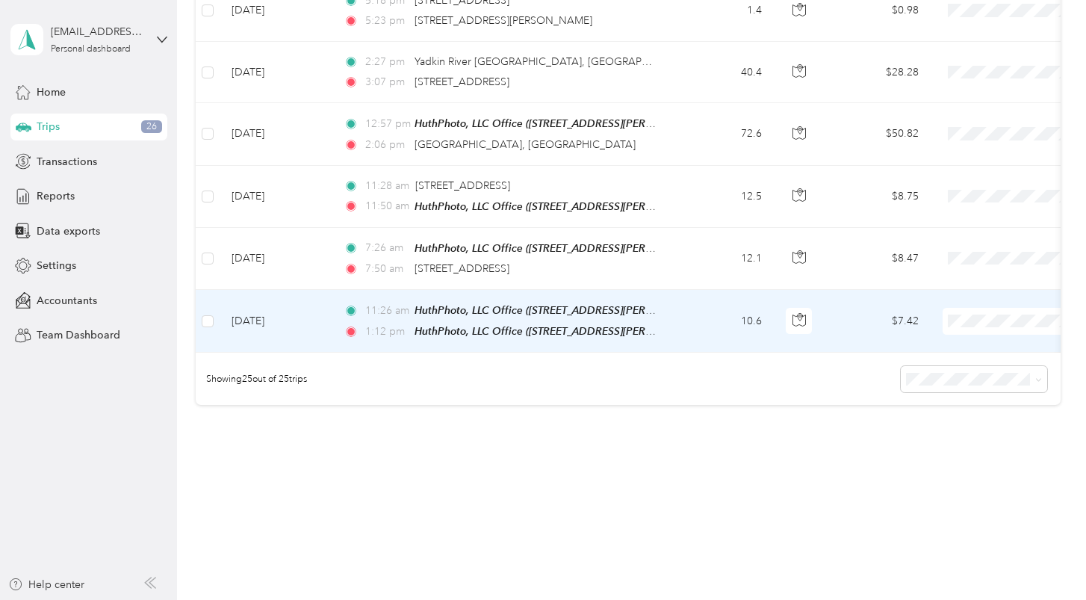
click at [675, 311] on td "10.6" at bounding box center [724, 321] width 99 height 63
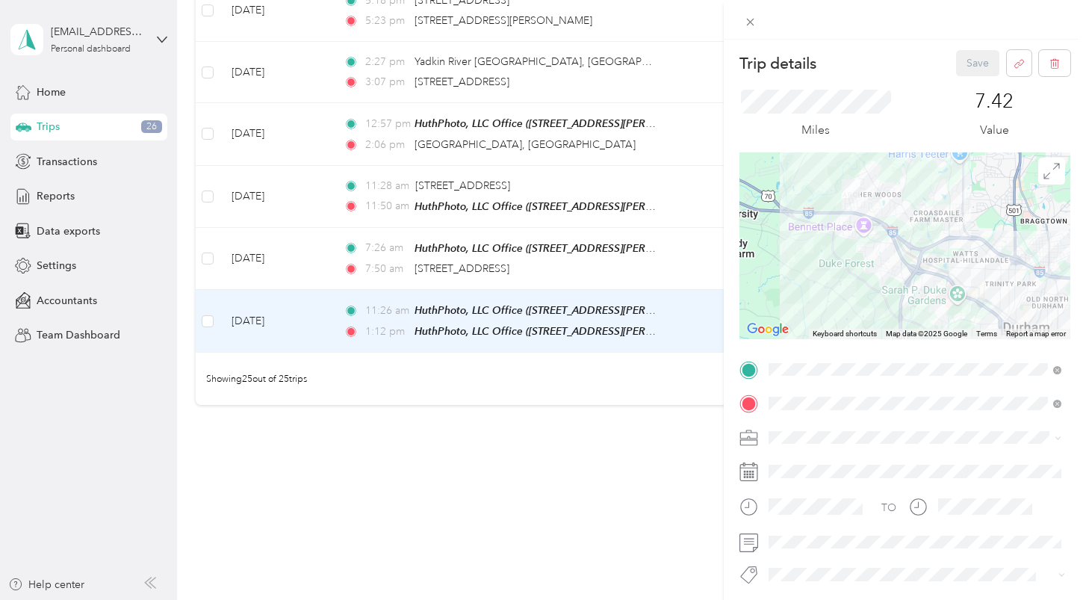
click at [801, 255] on div "Work" at bounding box center [915, 253] width 282 height 16
click at [973, 63] on button "Save" at bounding box center [977, 63] width 43 height 26
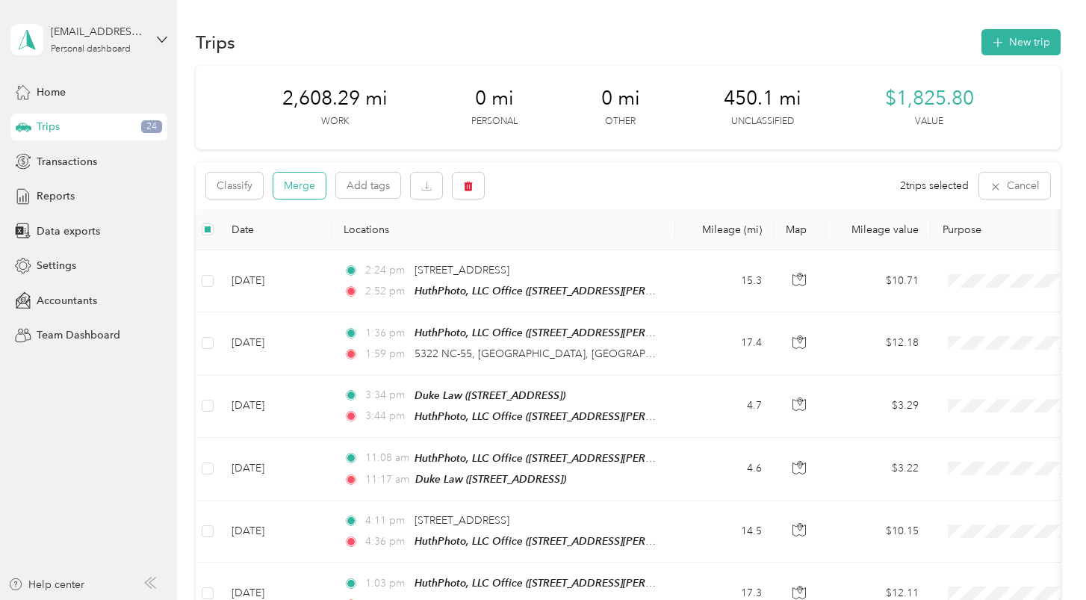
click at [312, 179] on button "Merge" at bounding box center [299, 186] width 52 height 26
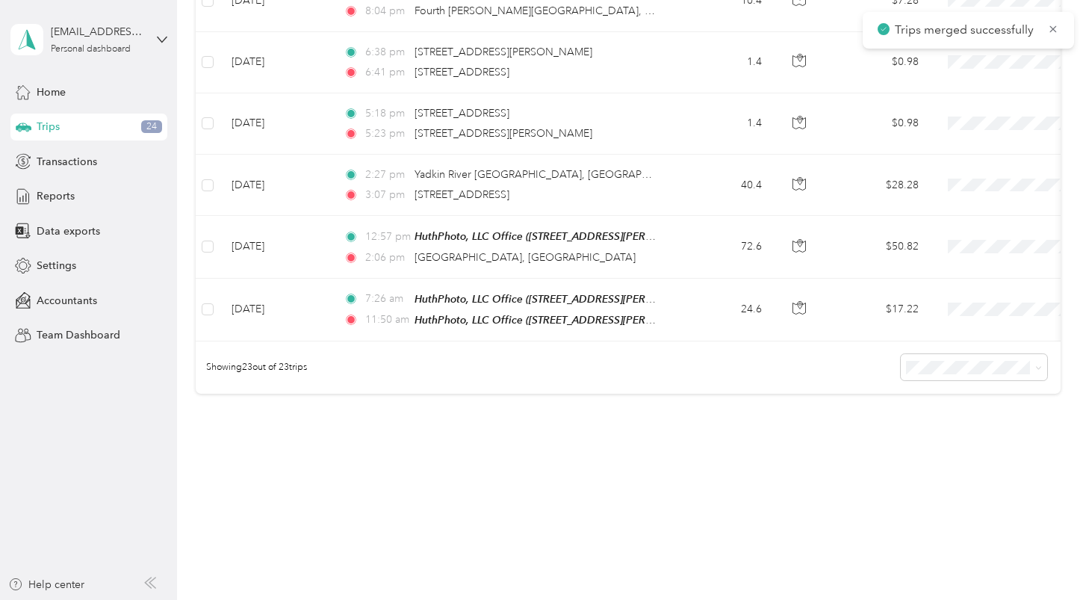
scroll to position [1327, 0]
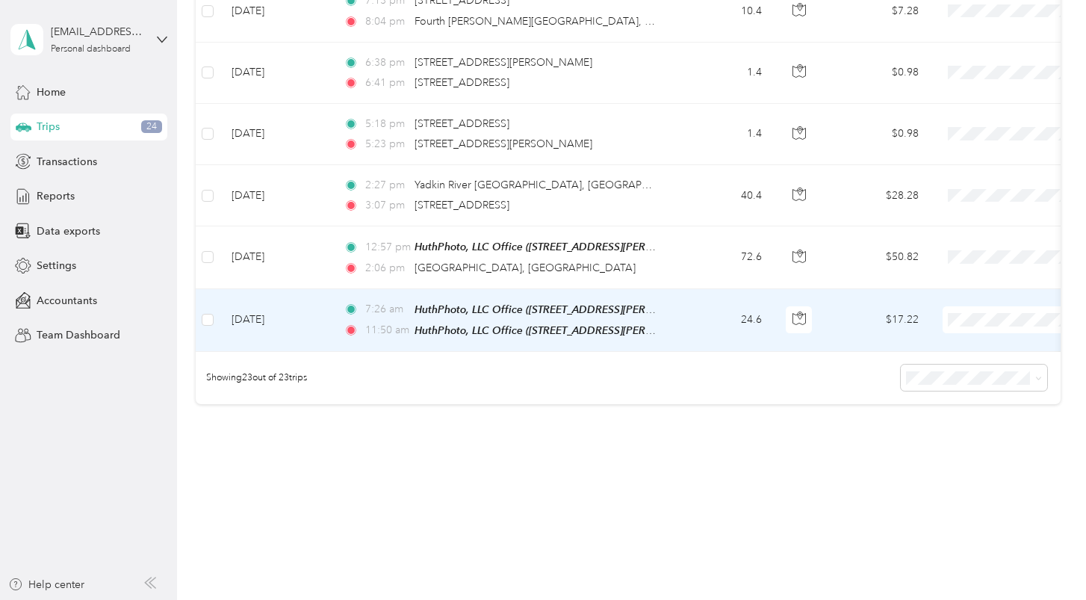
click at [681, 314] on td "24.6" at bounding box center [724, 320] width 99 height 63
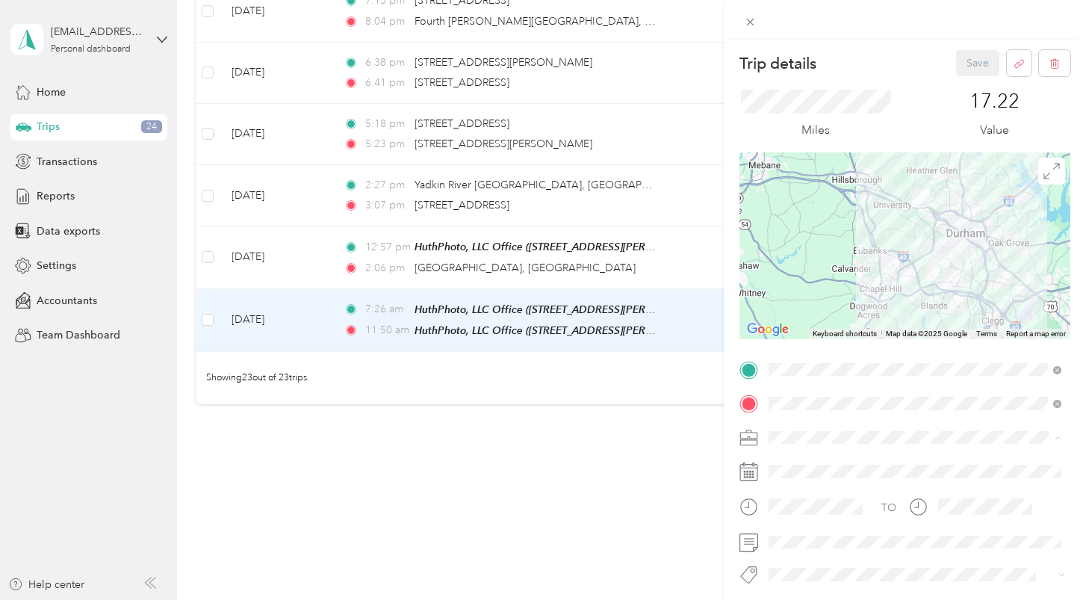
click at [803, 247] on div "Work" at bounding box center [915, 254] width 282 height 16
click at [808, 548] on span at bounding box center [916, 542] width 307 height 24
click at [976, 68] on button "Save" at bounding box center [977, 63] width 43 height 26
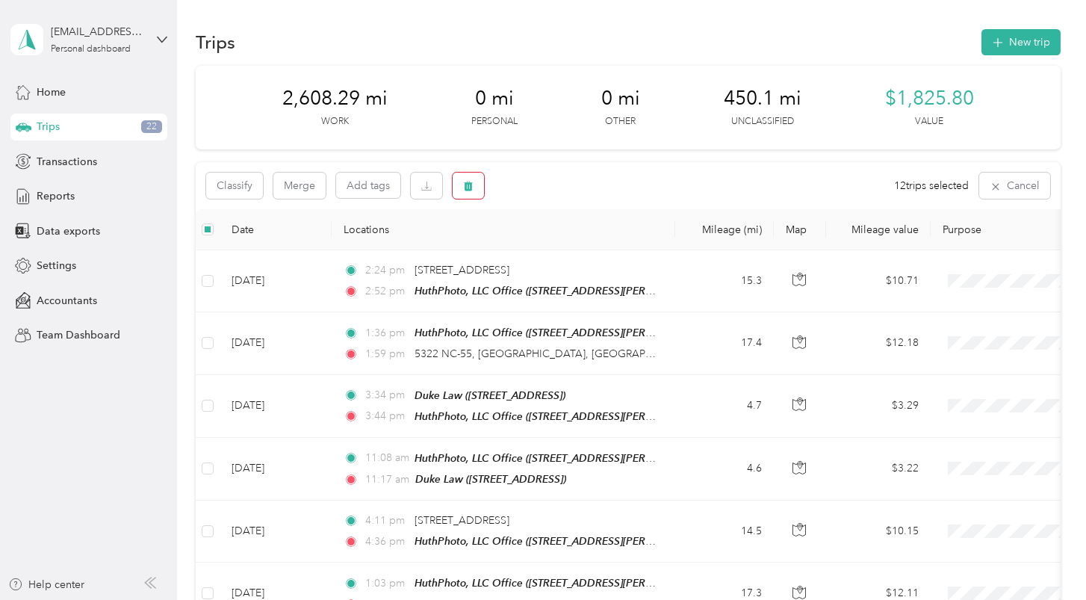
click at [461, 187] on button "button" at bounding box center [468, 186] width 31 height 26
click at [571, 244] on button "Yes" at bounding box center [582, 247] width 29 height 24
click at [308, 186] on button "Merge" at bounding box center [299, 186] width 52 height 26
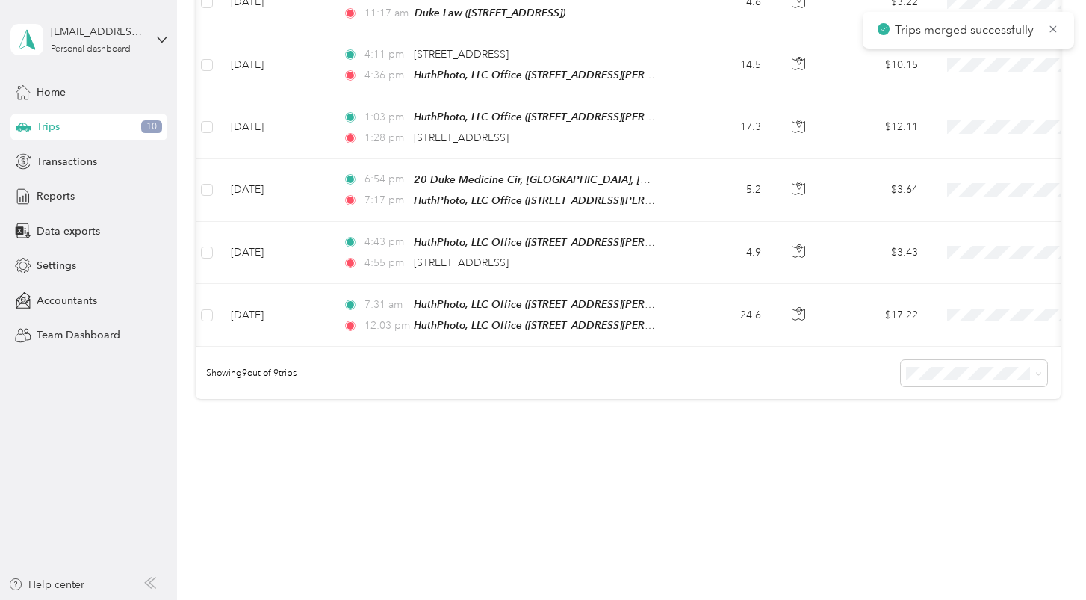
scroll to position [467, 0]
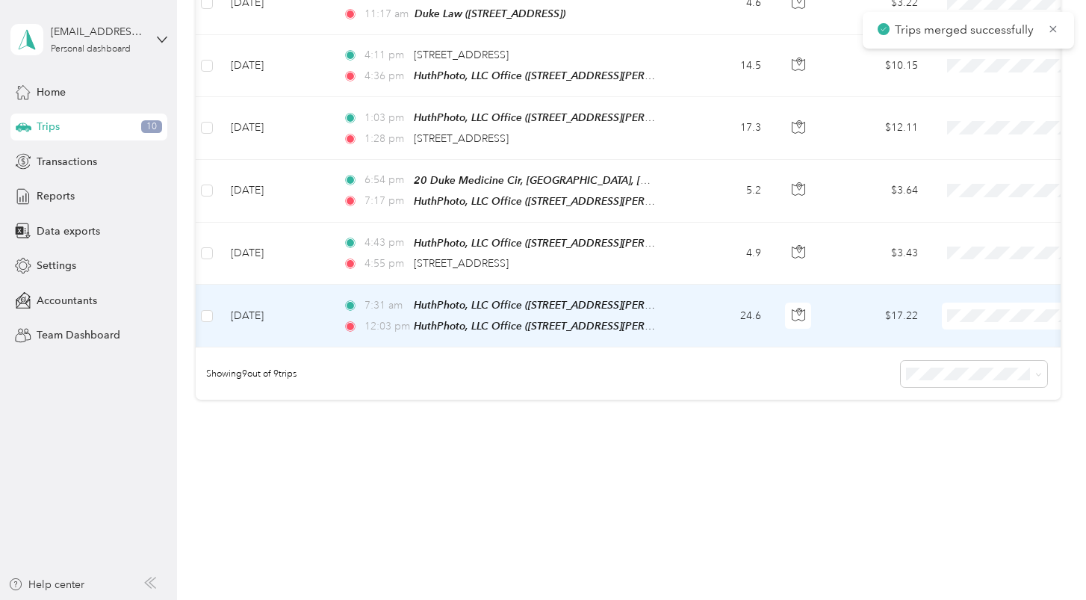
click at [672, 307] on td "7:31 am HuthPhoto, LLC Office ([STREET_ADDRESS][PERSON_NAME]) 12:03 pm HuthPhot…" at bounding box center [503, 316] width 344 height 63
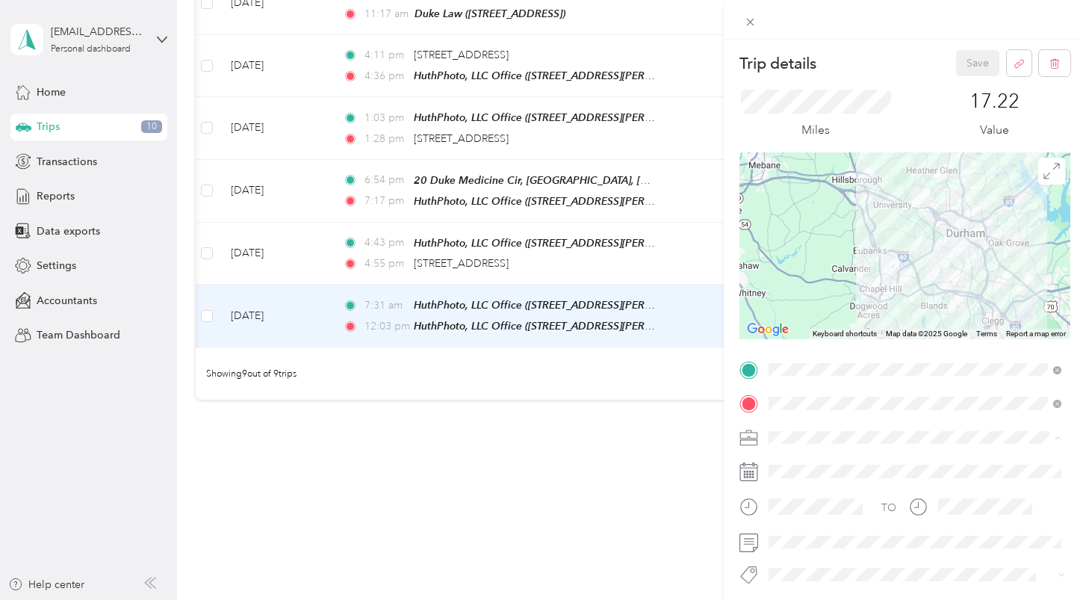
click at [793, 252] on span "Work" at bounding box center [786, 253] width 25 height 13
click at [974, 62] on button "Save" at bounding box center [977, 63] width 43 height 26
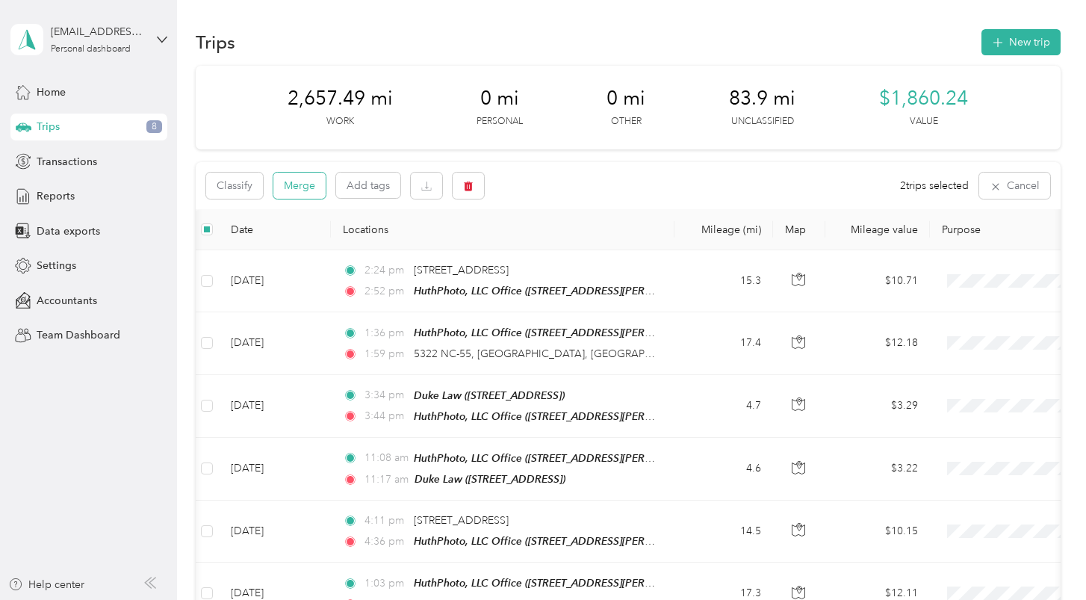
click at [292, 185] on button "Merge" at bounding box center [299, 186] width 52 height 26
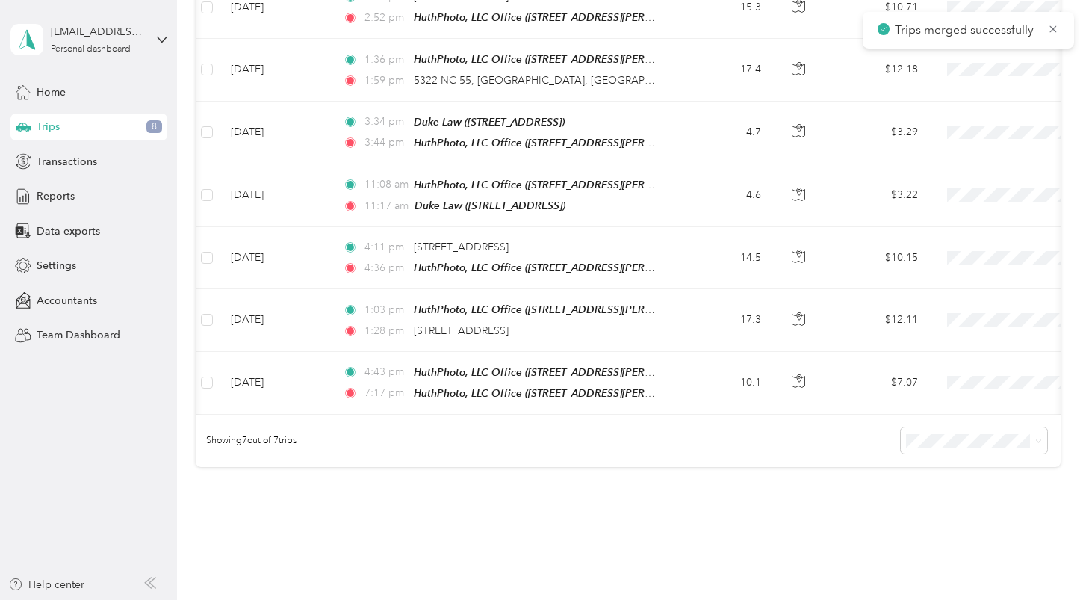
scroll to position [261, 0]
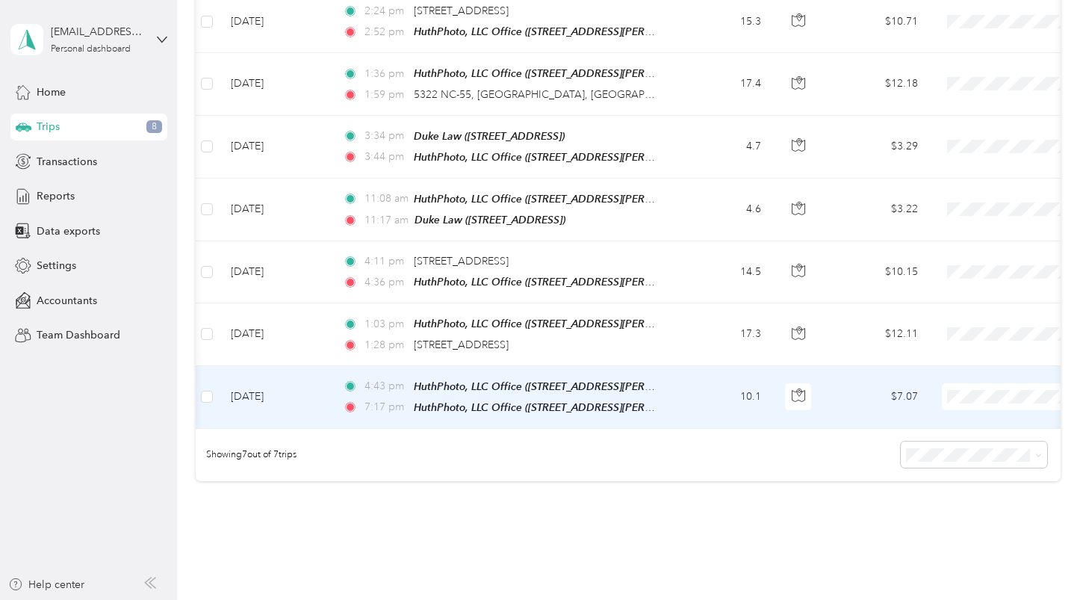
click at [712, 399] on td "10.1" at bounding box center [724, 397] width 99 height 63
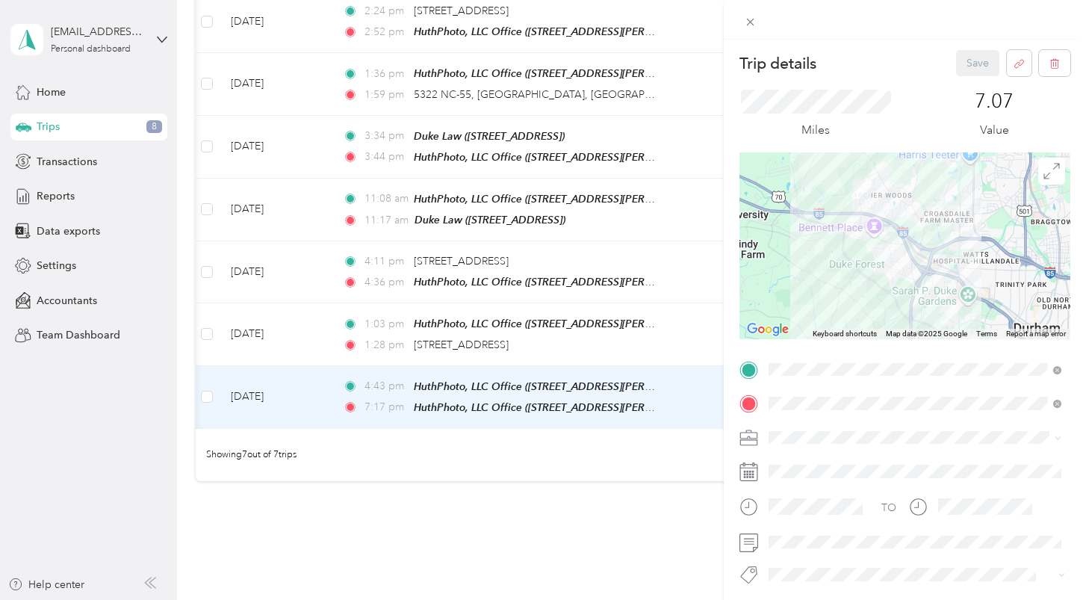
click at [756, 435] on icon at bounding box center [748, 438] width 19 height 19
click at [790, 257] on div "Work" at bounding box center [915, 254] width 282 height 16
click at [977, 63] on button "Save" at bounding box center [977, 63] width 43 height 26
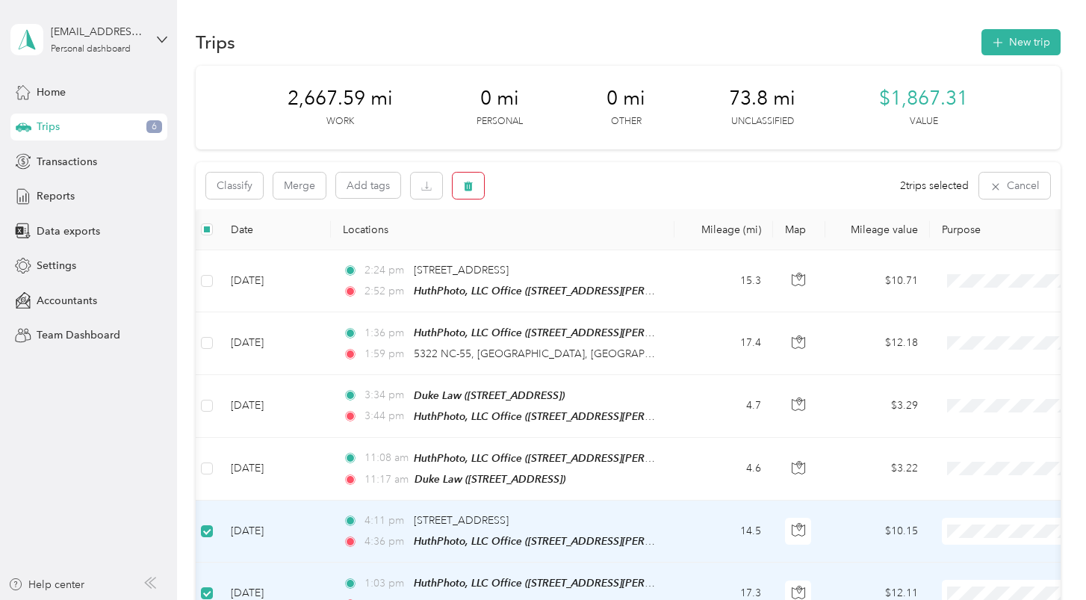
click at [463, 185] on icon "button" at bounding box center [468, 186] width 10 height 10
click at [575, 242] on button "Yes" at bounding box center [579, 247] width 29 height 24
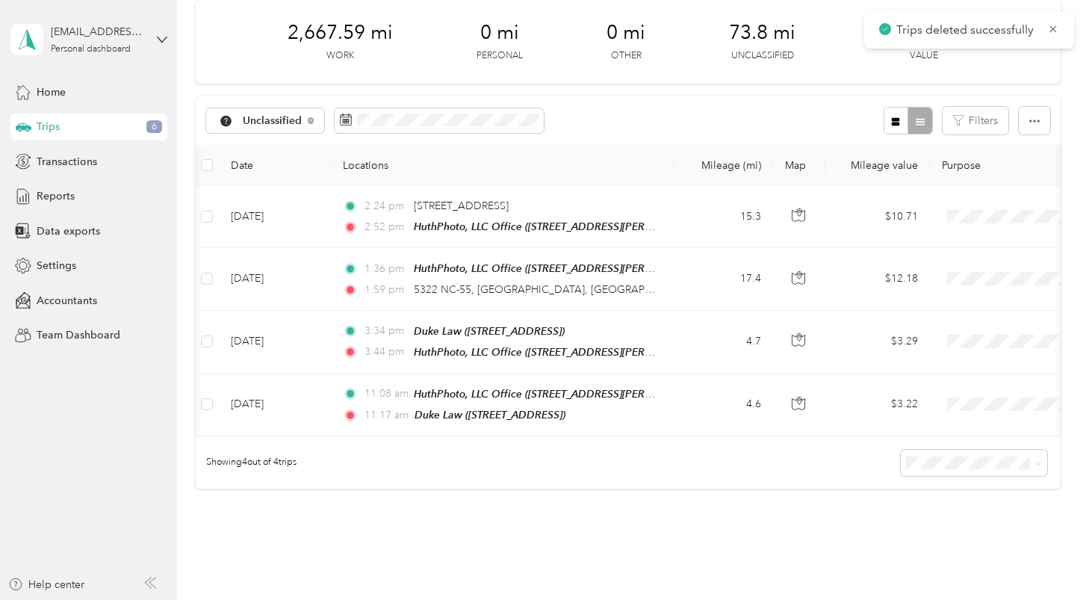
scroll to position [71, 0]
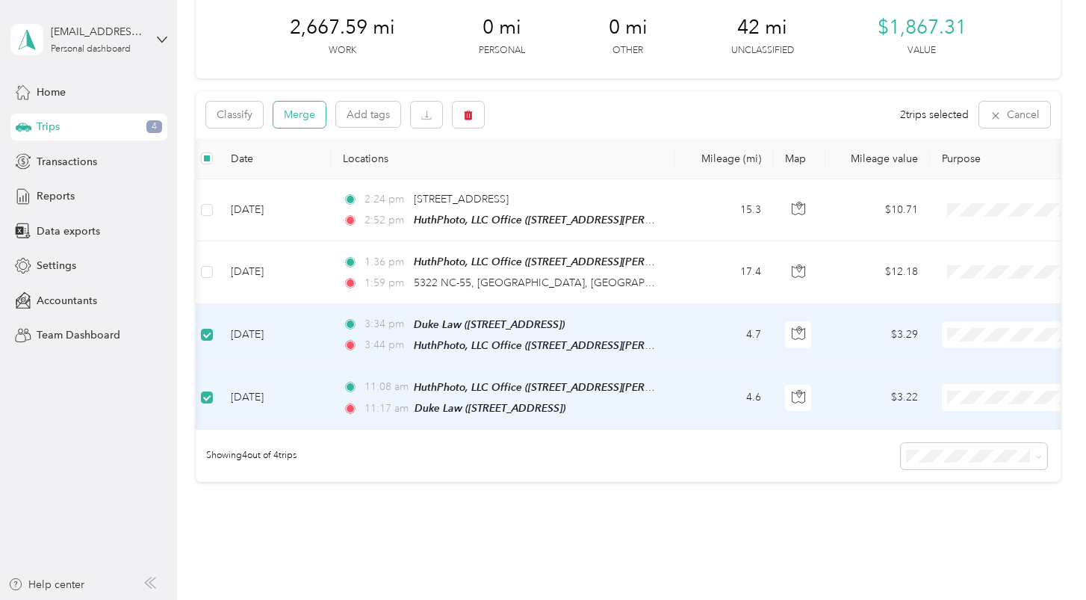
click at [297, 116] on button "Merge" at bounding box center [299, 115] width 52 height 26
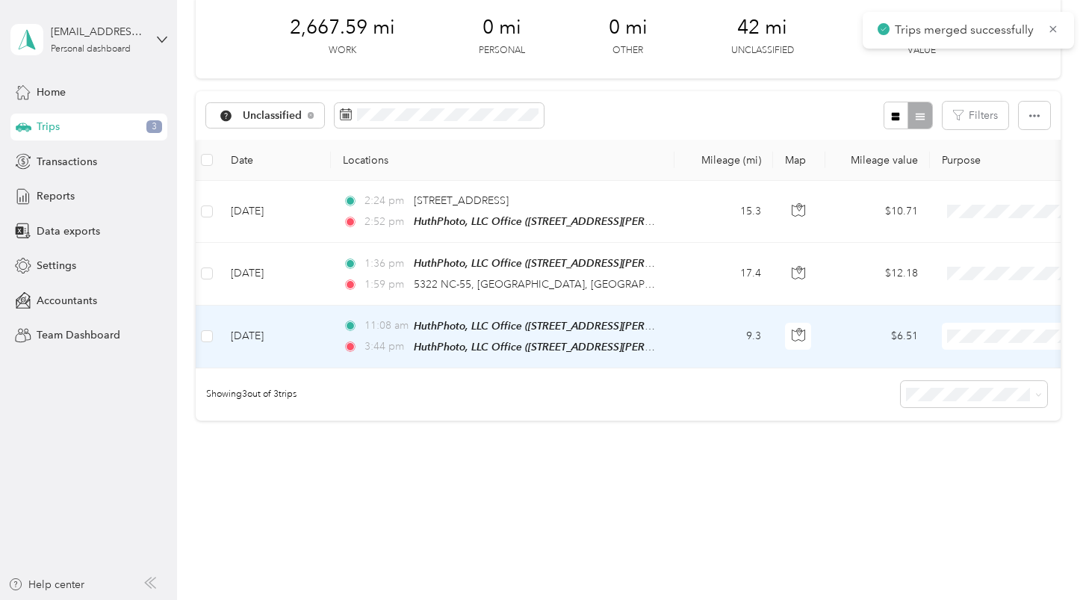
click at [723, 327] on td "9.3" at bounding box center [724, 337] width 99 height 63
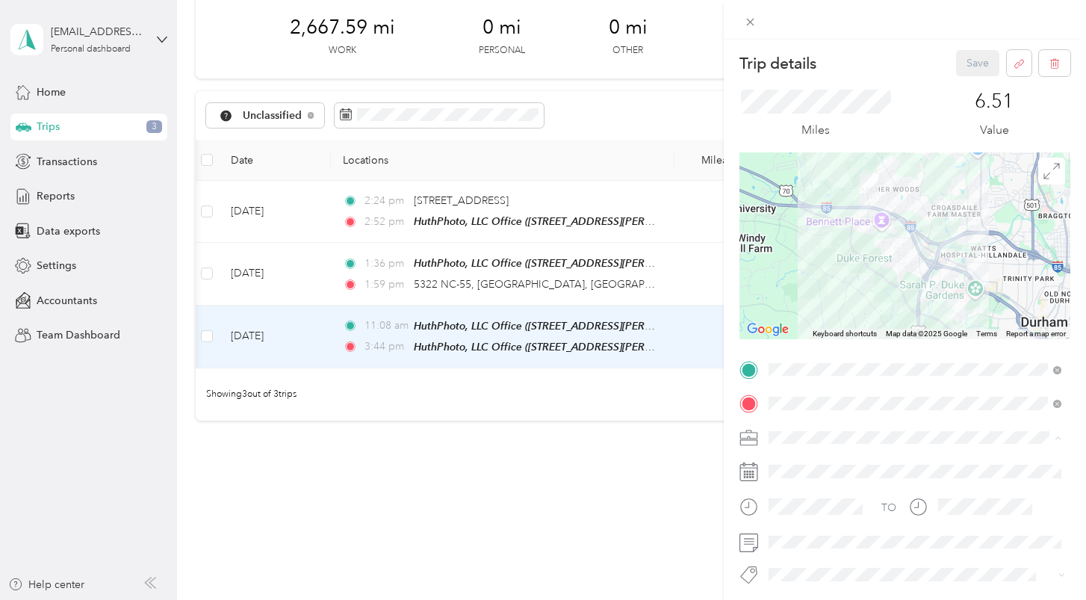
click at [805, 251] on div "Work" at bounding box center [915, 254] width 282 height 16
click at [976, 66] on button "Save" at bounding box center [977, 63] width 43 height 26
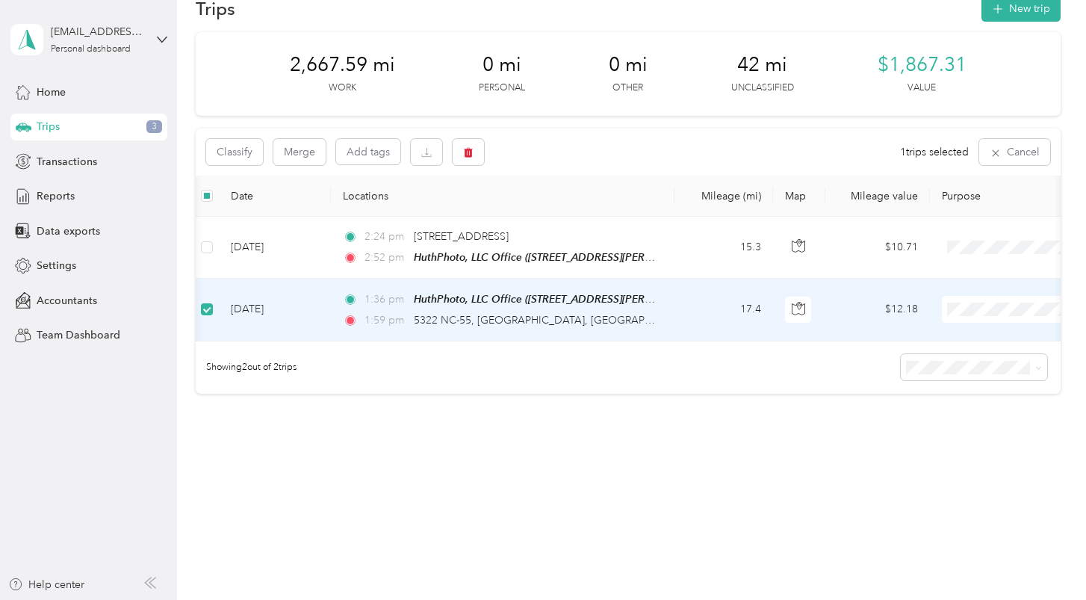
scroll to position [35, 0]
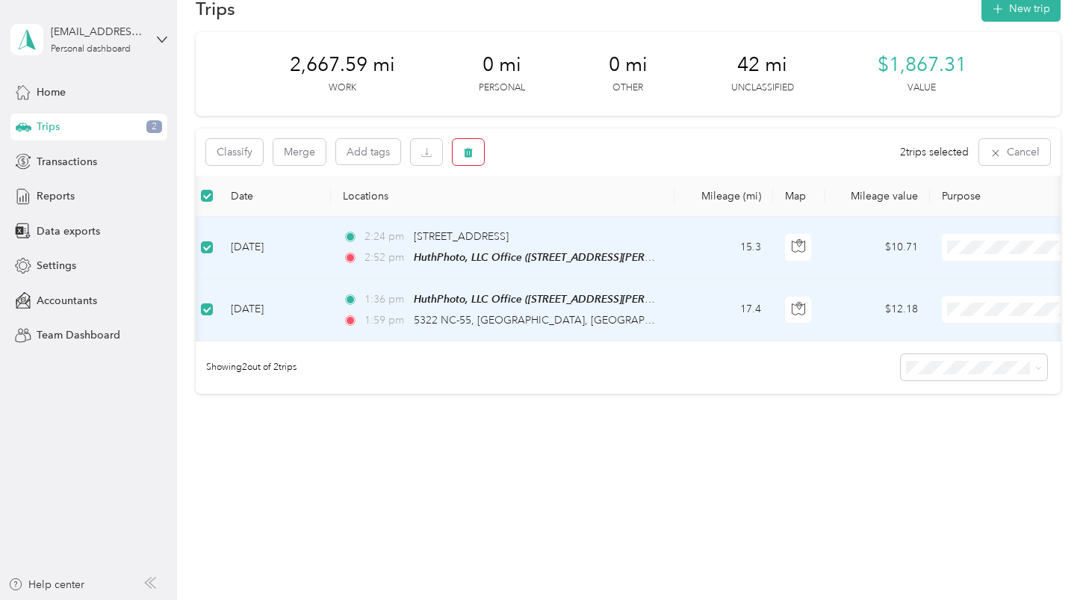
click at [472, 149] on icon "button" at bounding box center [468, 153] width 9 height 10
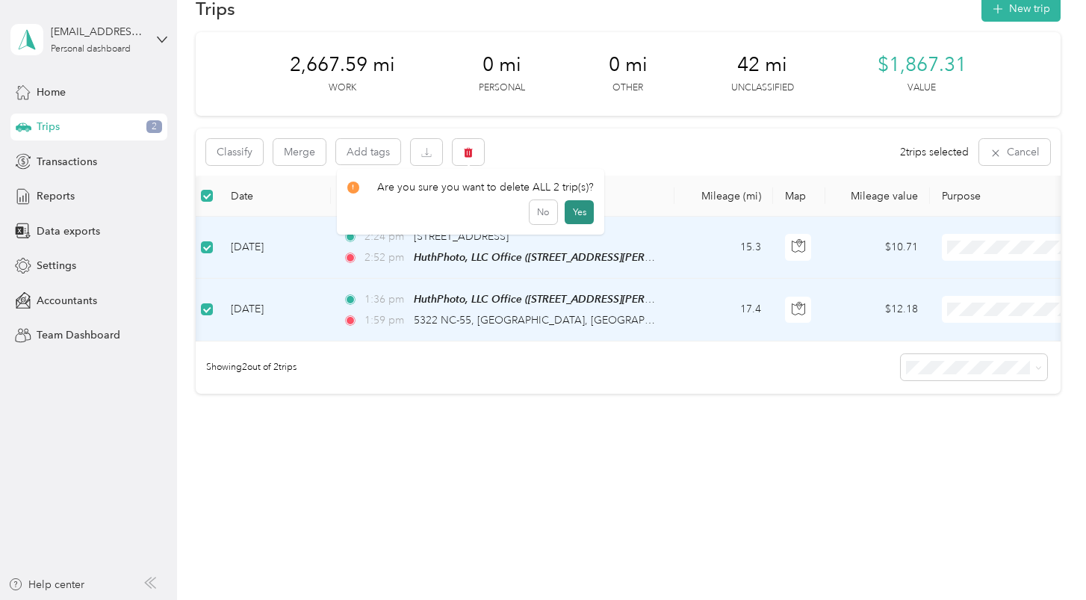
click at [576, 210] on button "Yes" at bounding box center [579, 212] width 29 height 24
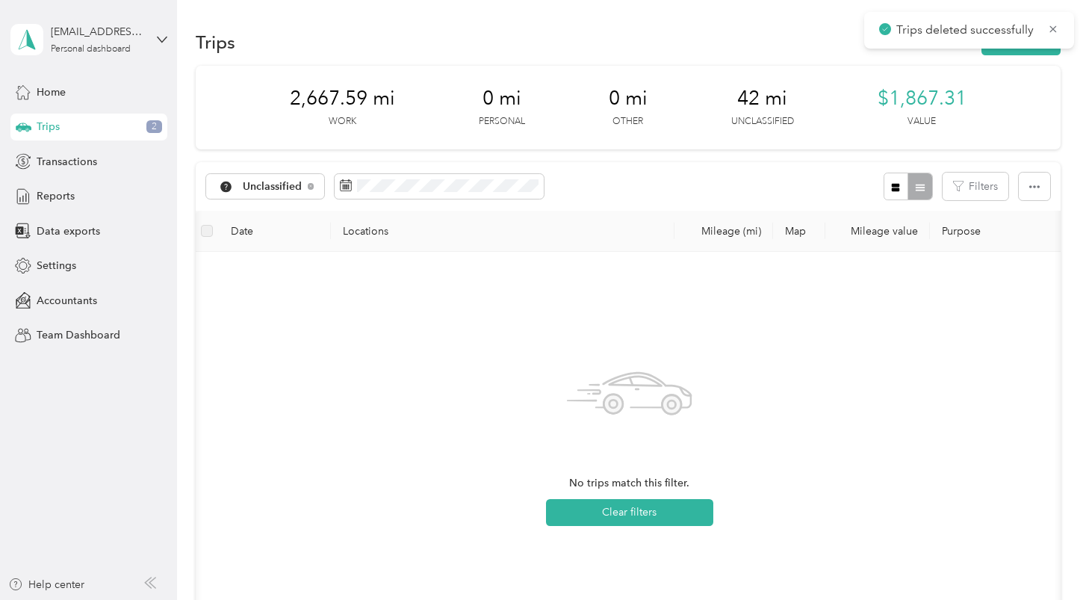
scroll to position [0, 0]
